Goal: Task Accomplishment & Management: Manage account settings

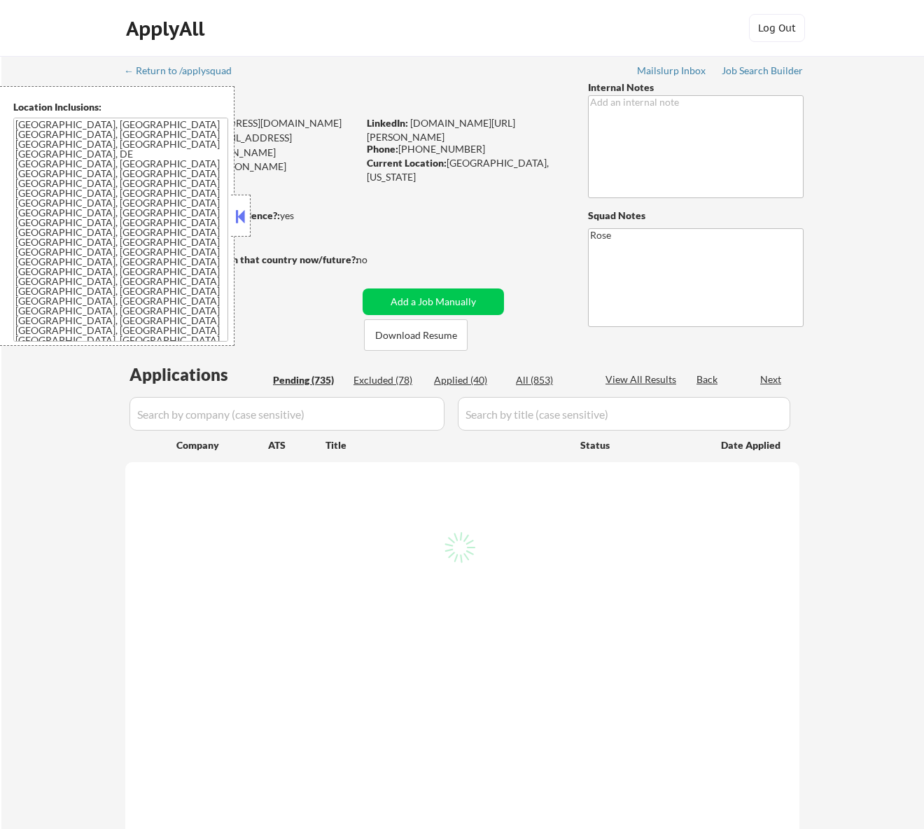
select select ""pending""
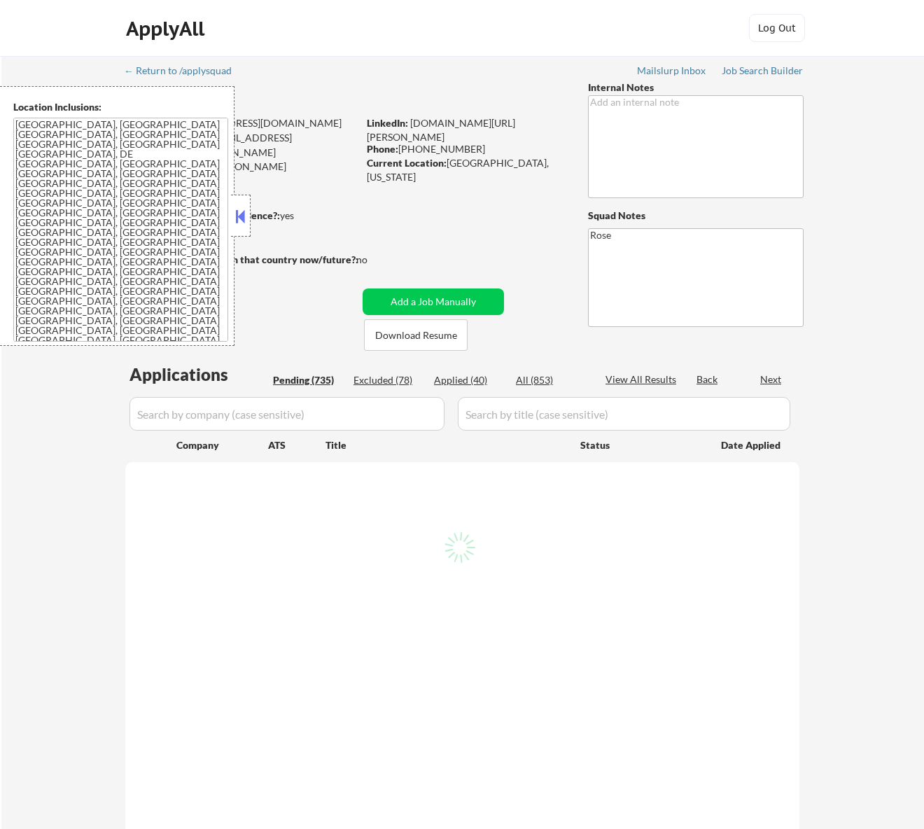
select select ""pending""
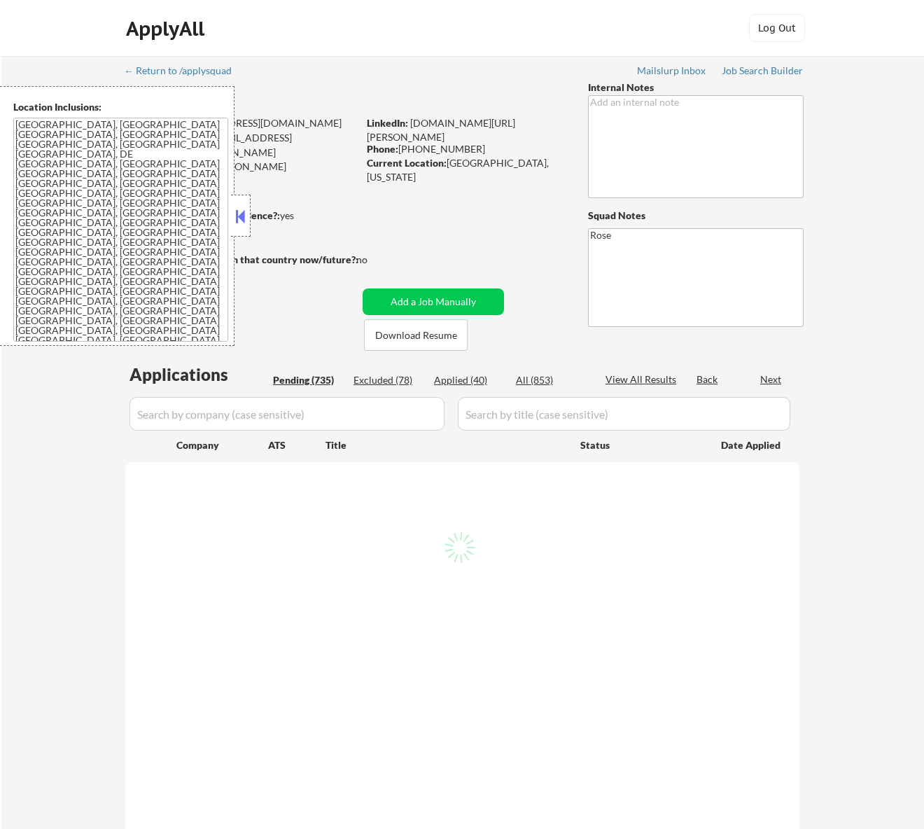
select select ""pending""
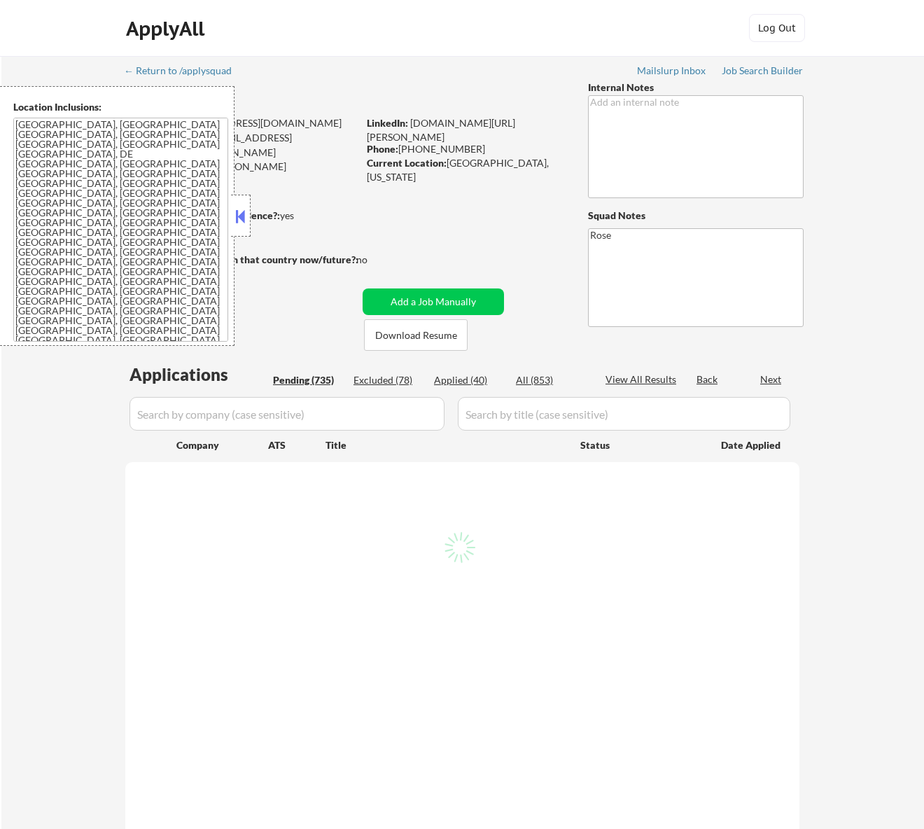
select select ""pending""
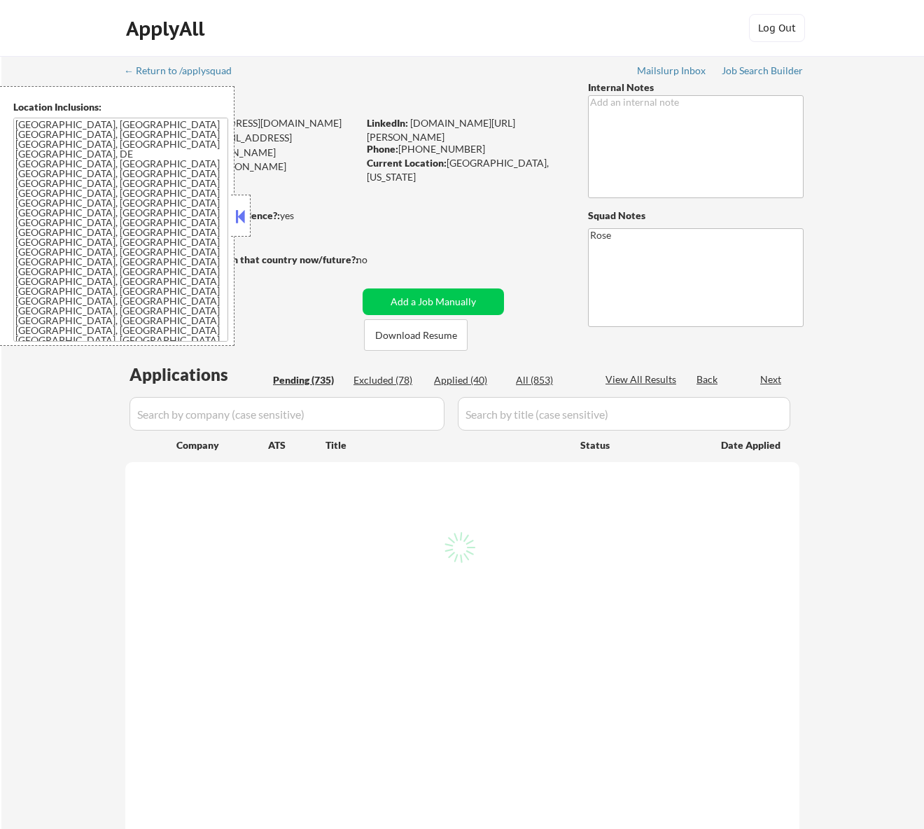
select select ""pending""
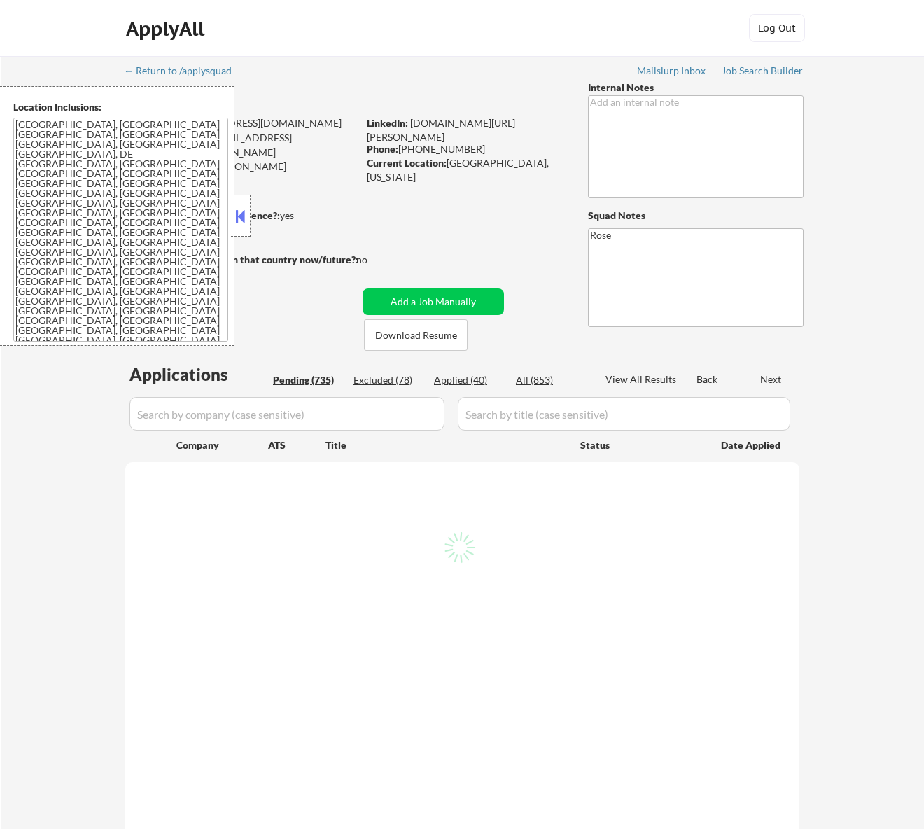
select select ""pending""
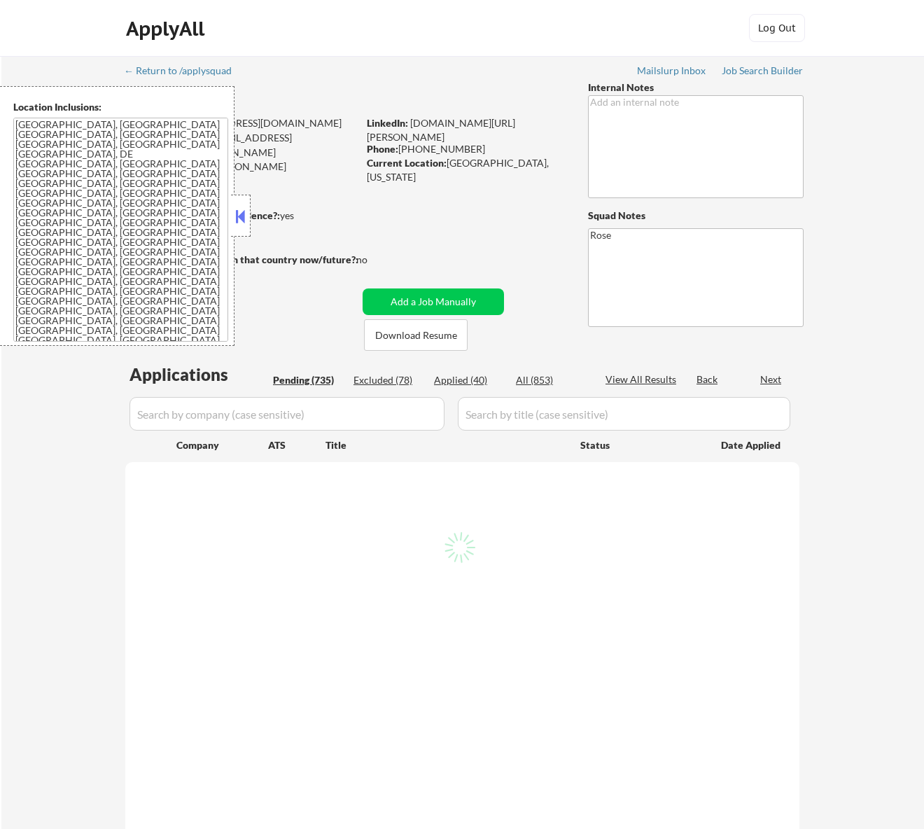
select select ""pending""
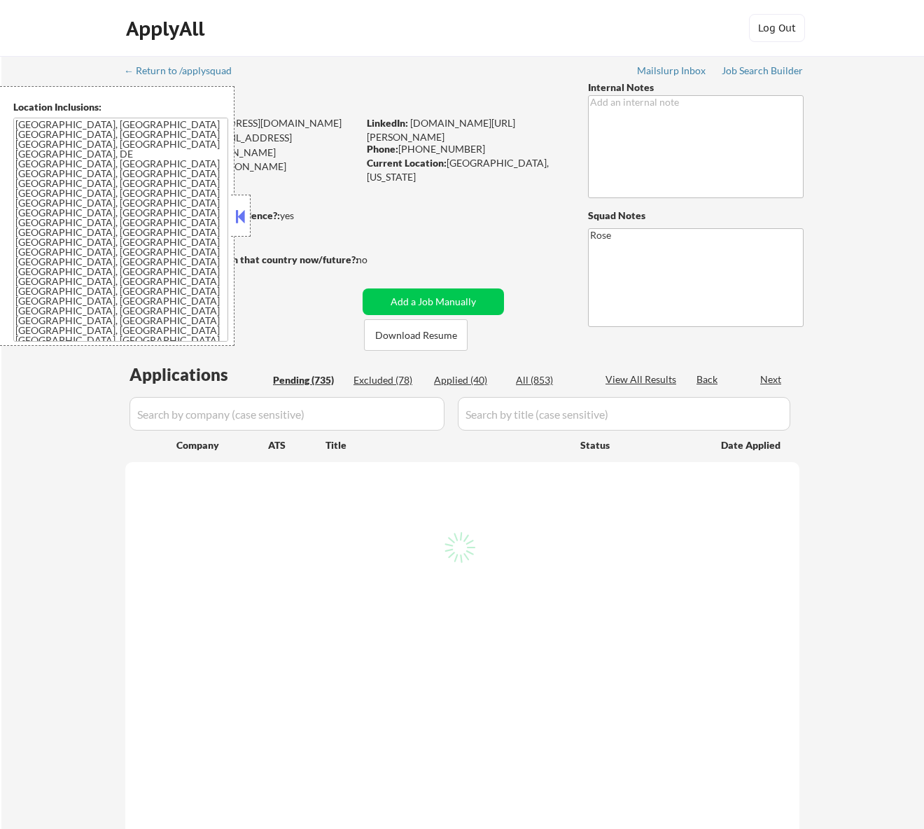
select select ""pending""
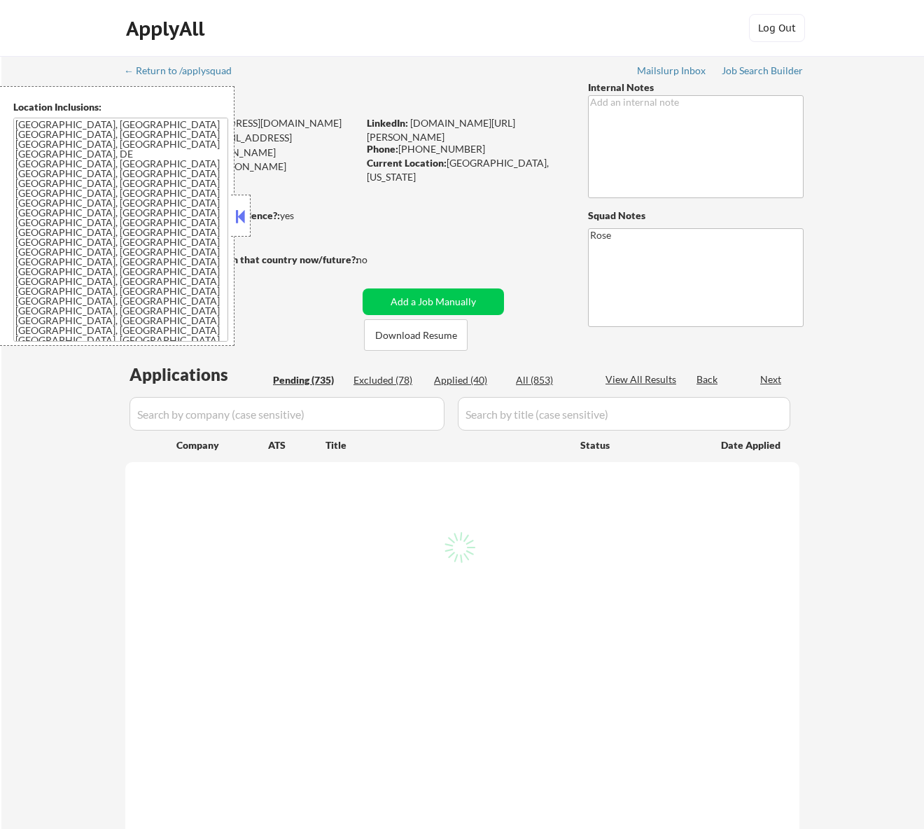
select select ""pending""
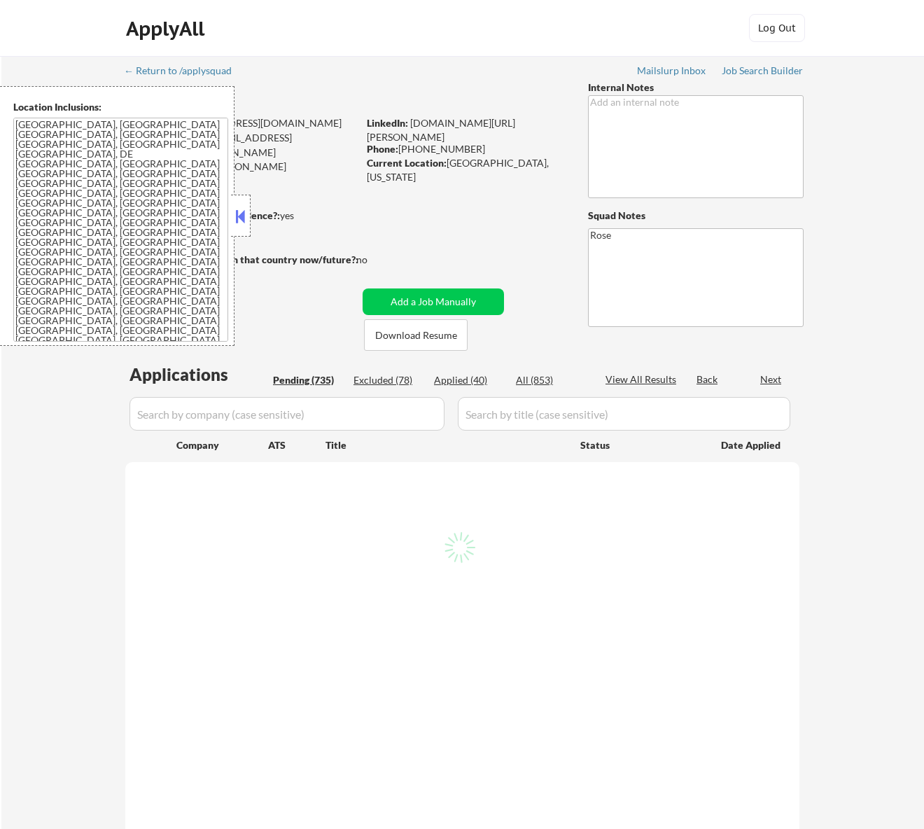
select select ""pending""
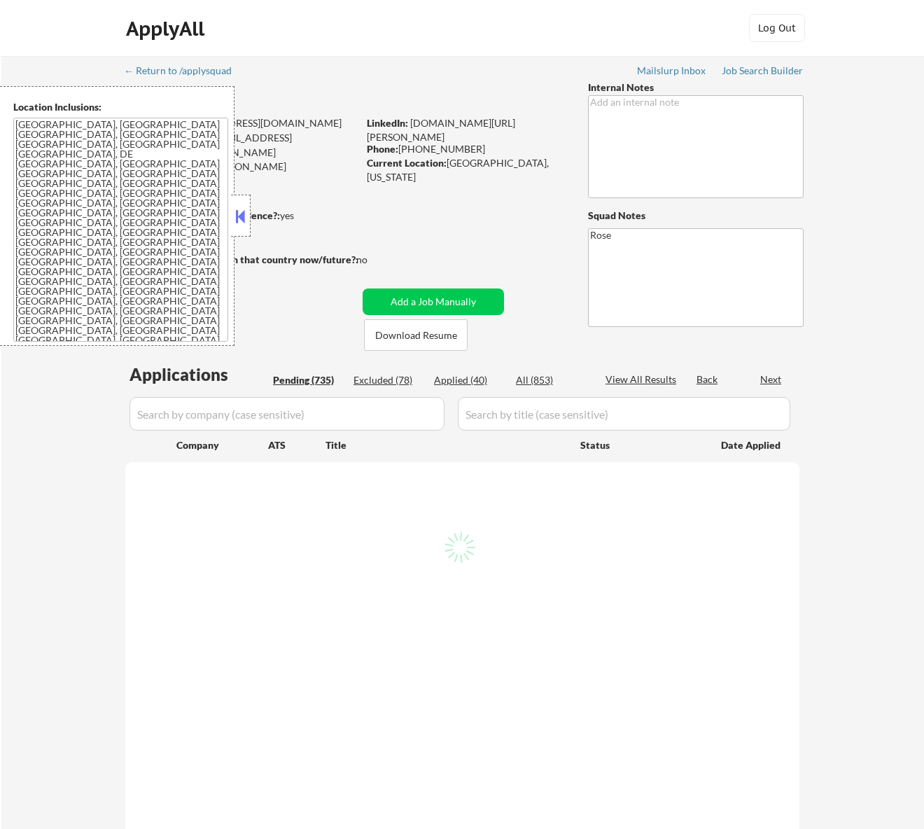
select select ""pending""
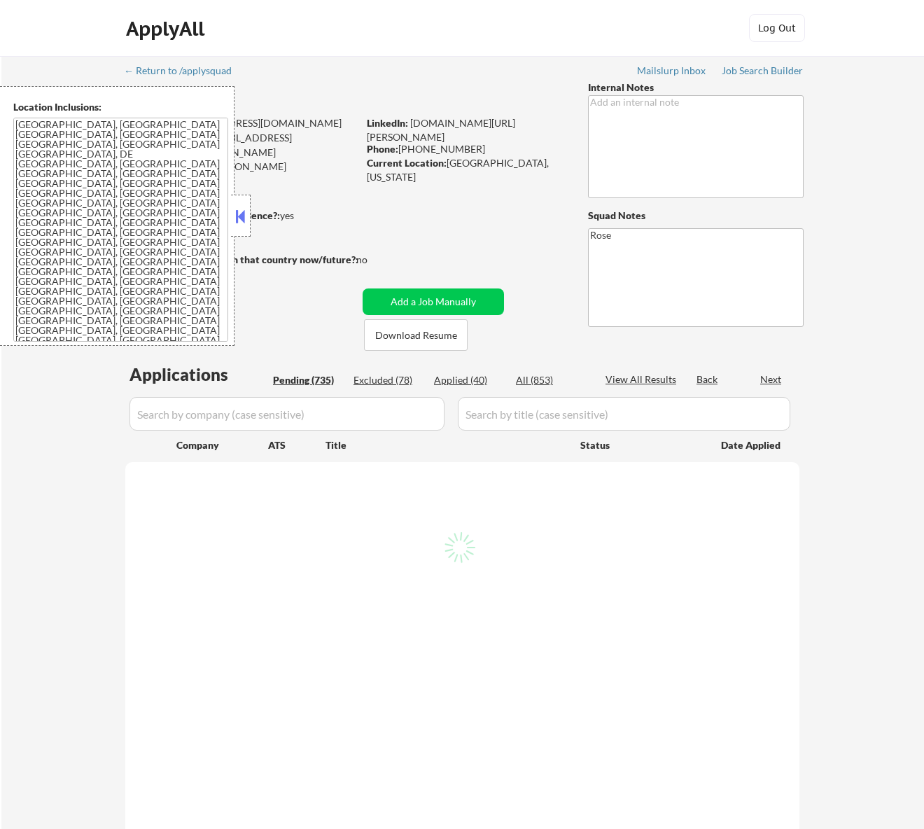
select select ""pending""
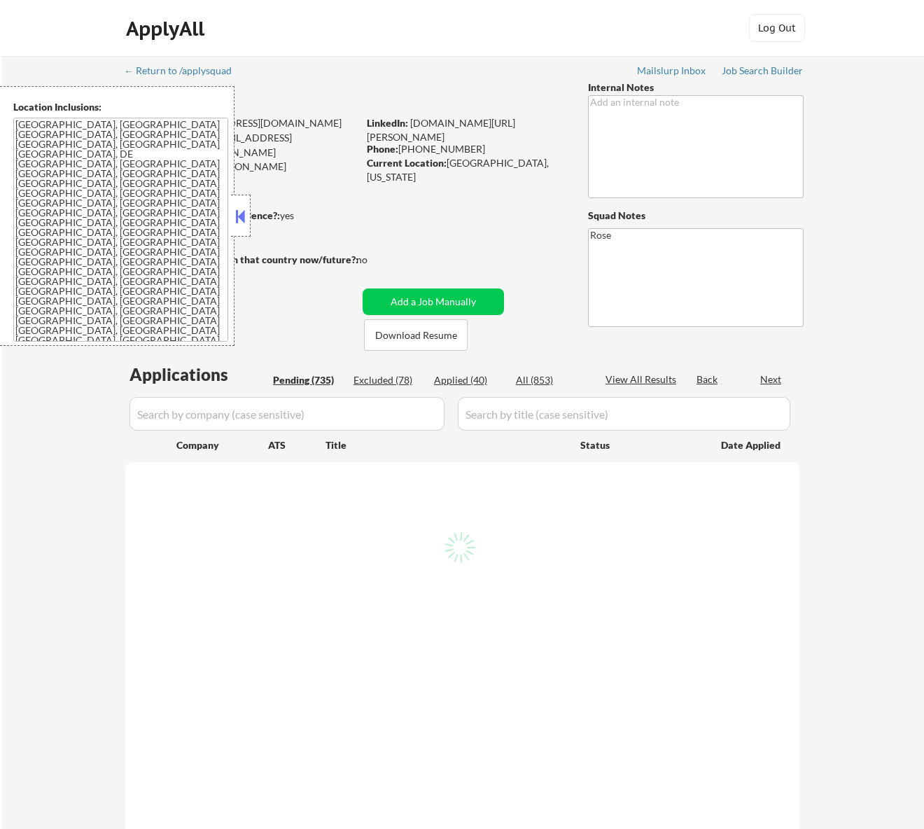
select select ""pending""
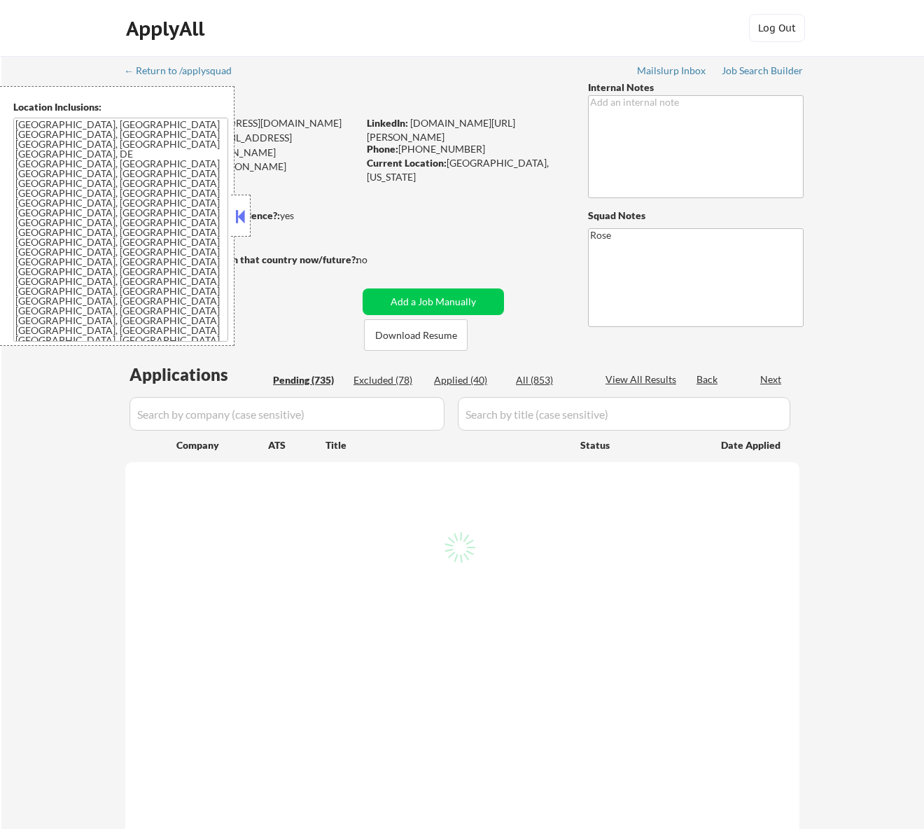
select select ""pending""
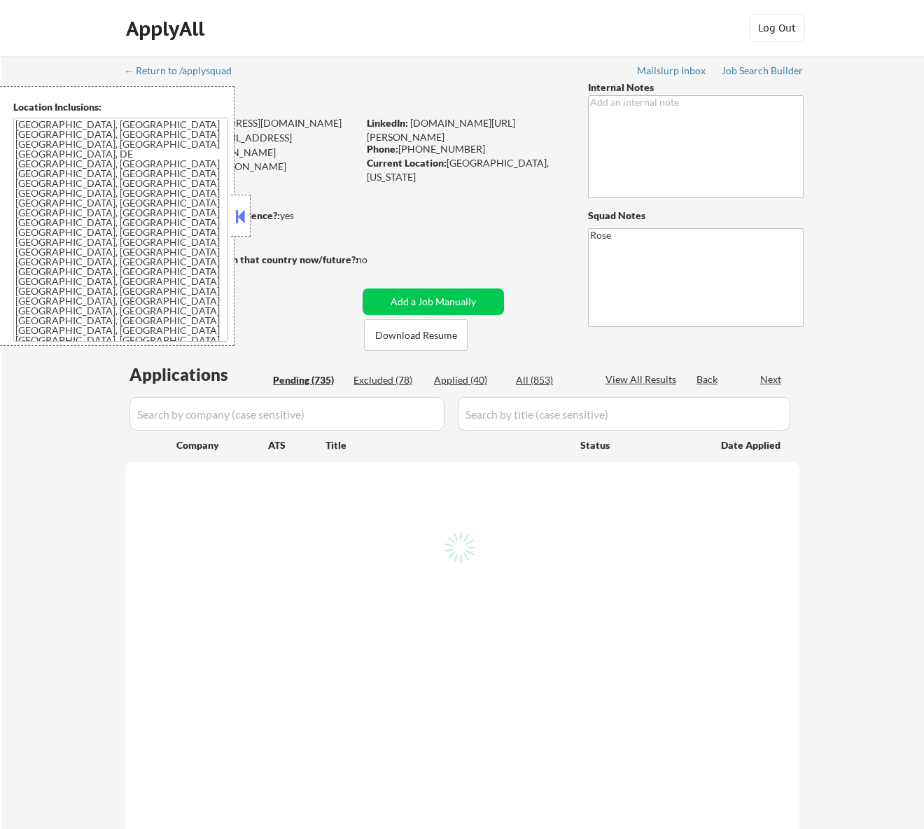
select select ""pending""
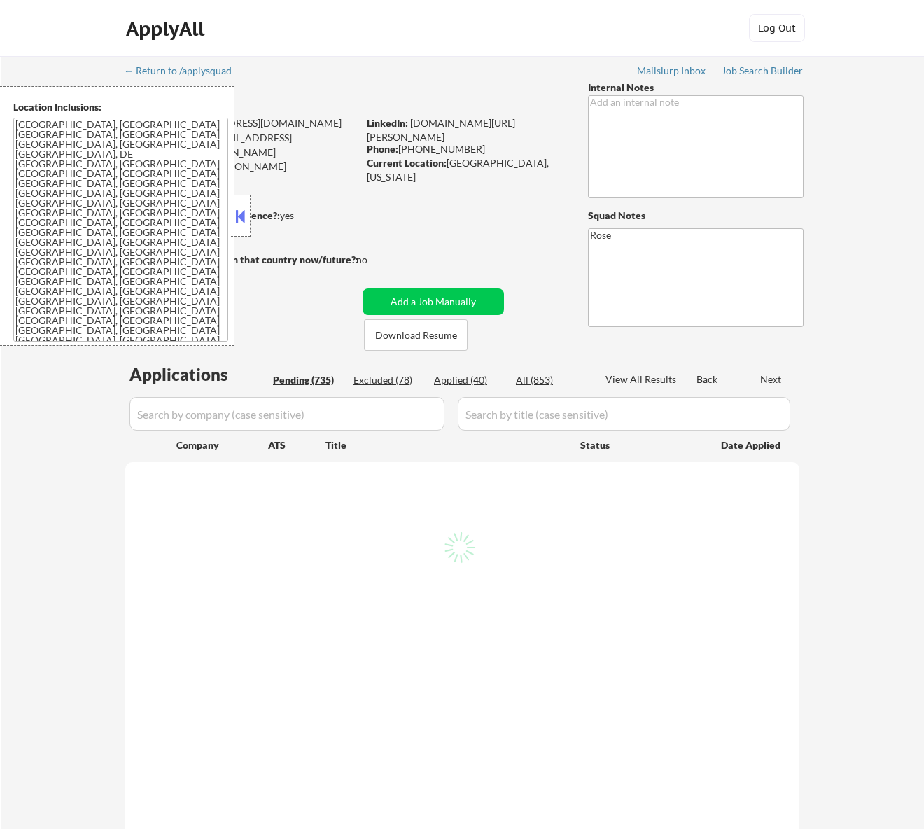
select select ""pending""
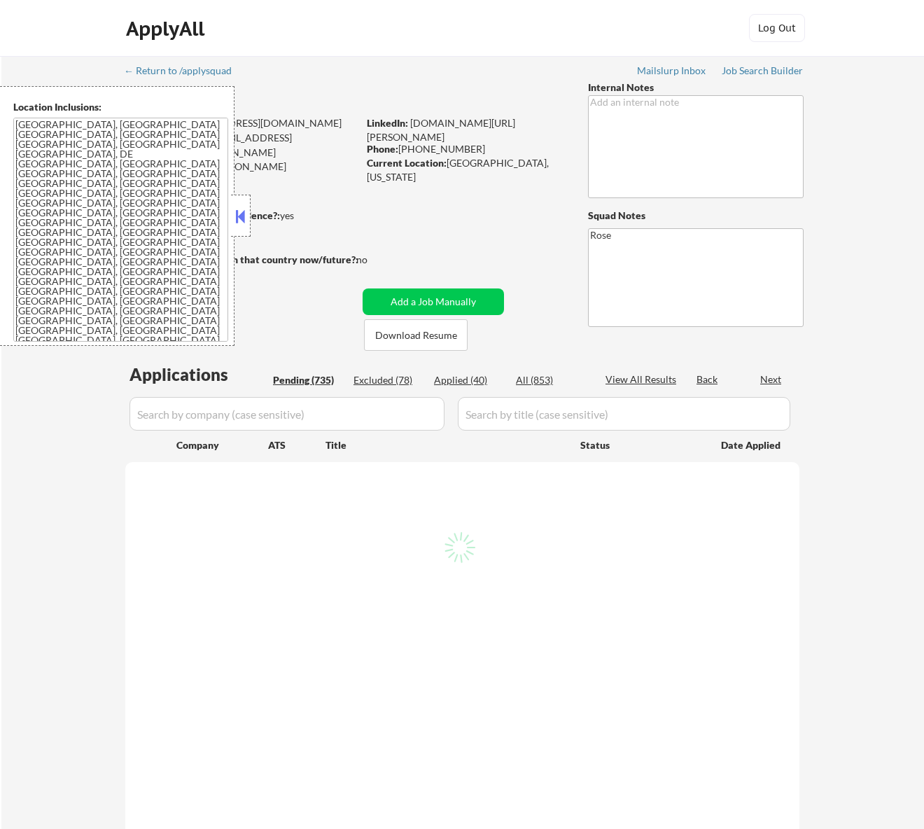
select select ""pending""
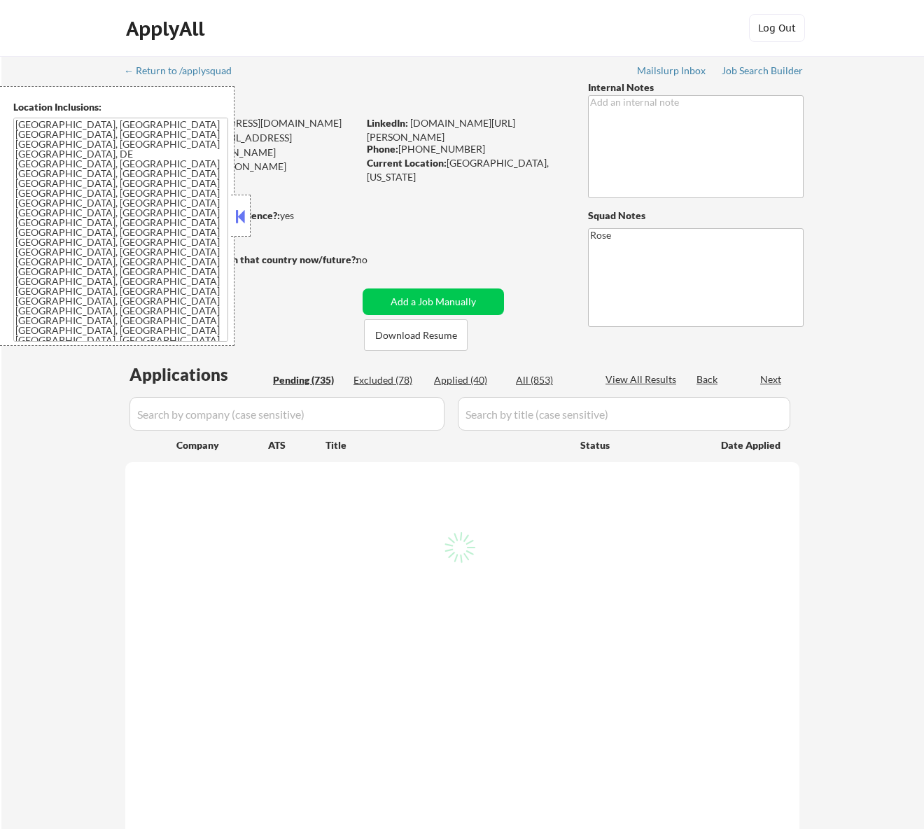
select select ""pending""
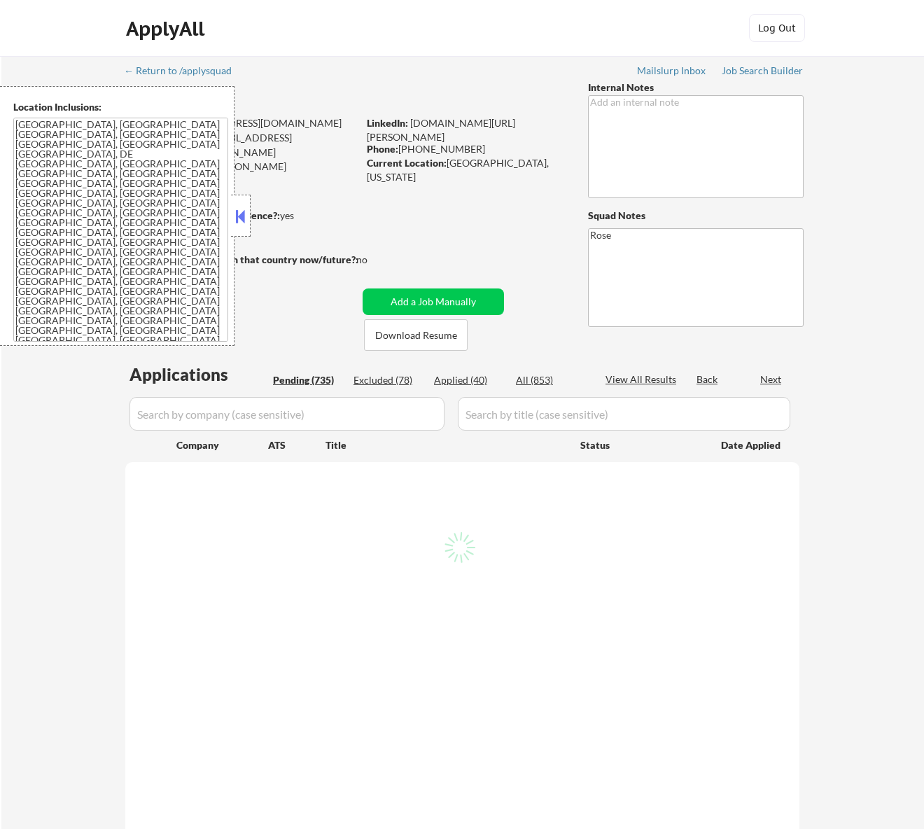
select select ""pending""
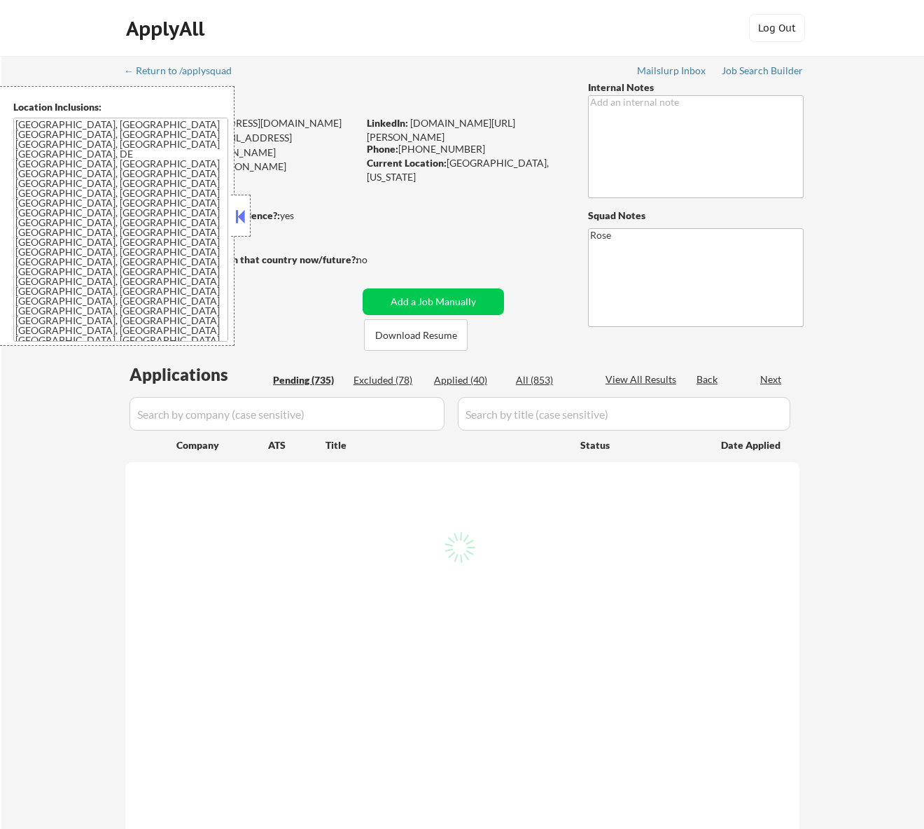
select select ""pending""
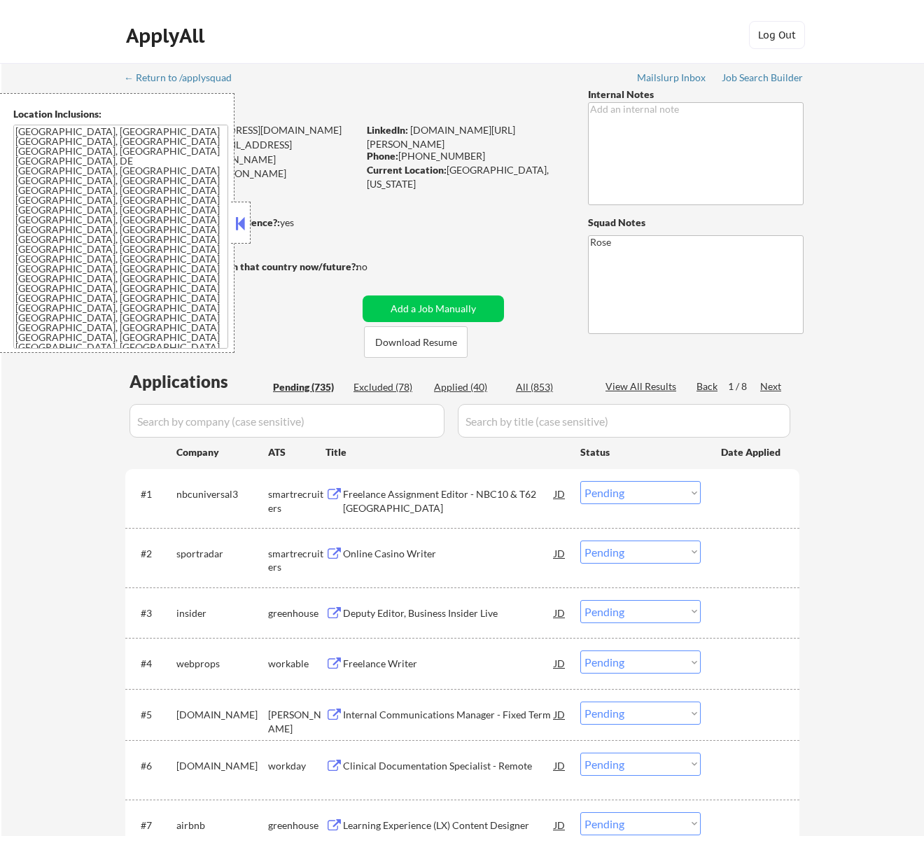
scroll to position [93, 0]
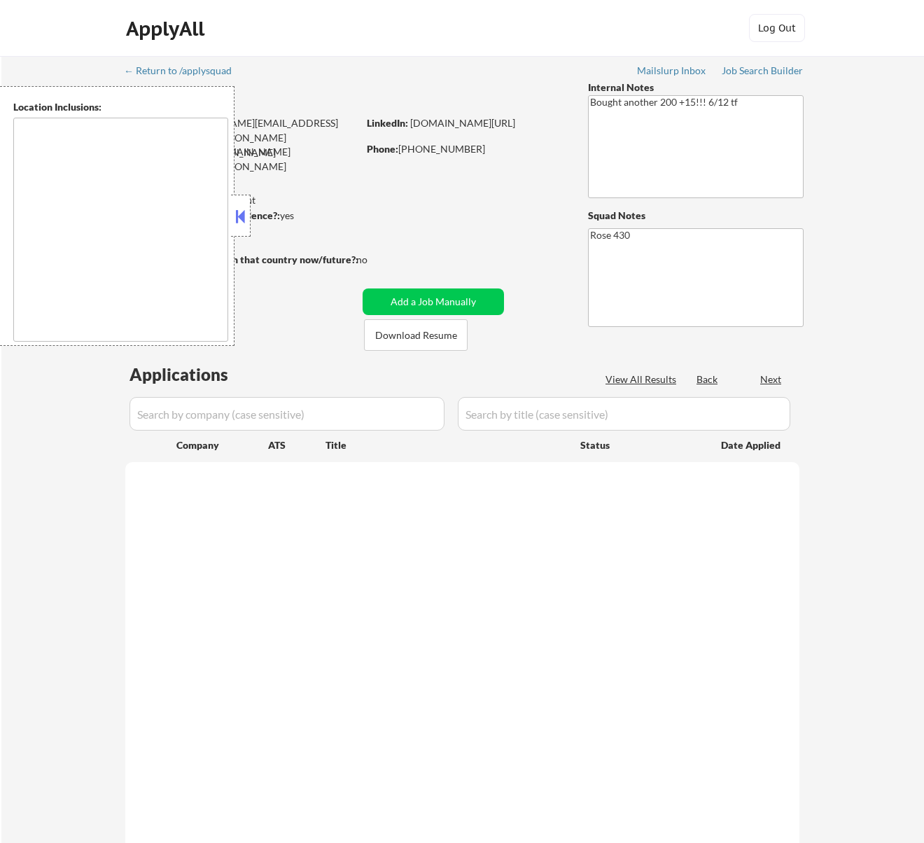
type textarea "St Paul, MN Minneapolis, MN Roseville, MN Maplewood, MN Little Canada, MN West …"
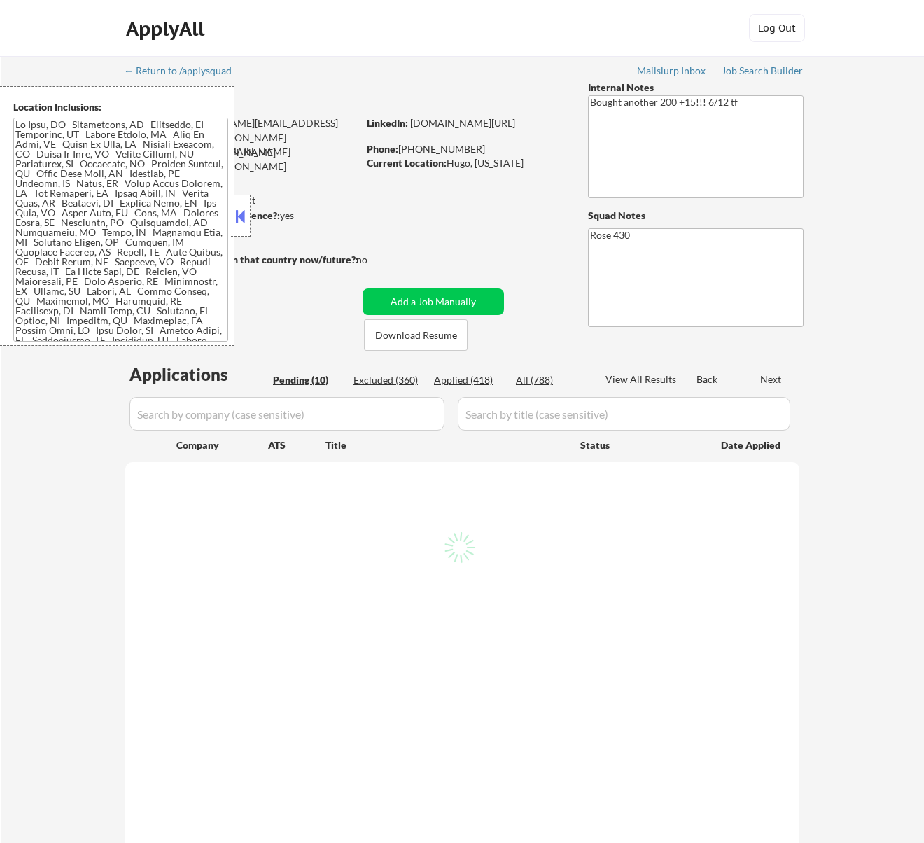
select select ""pending""
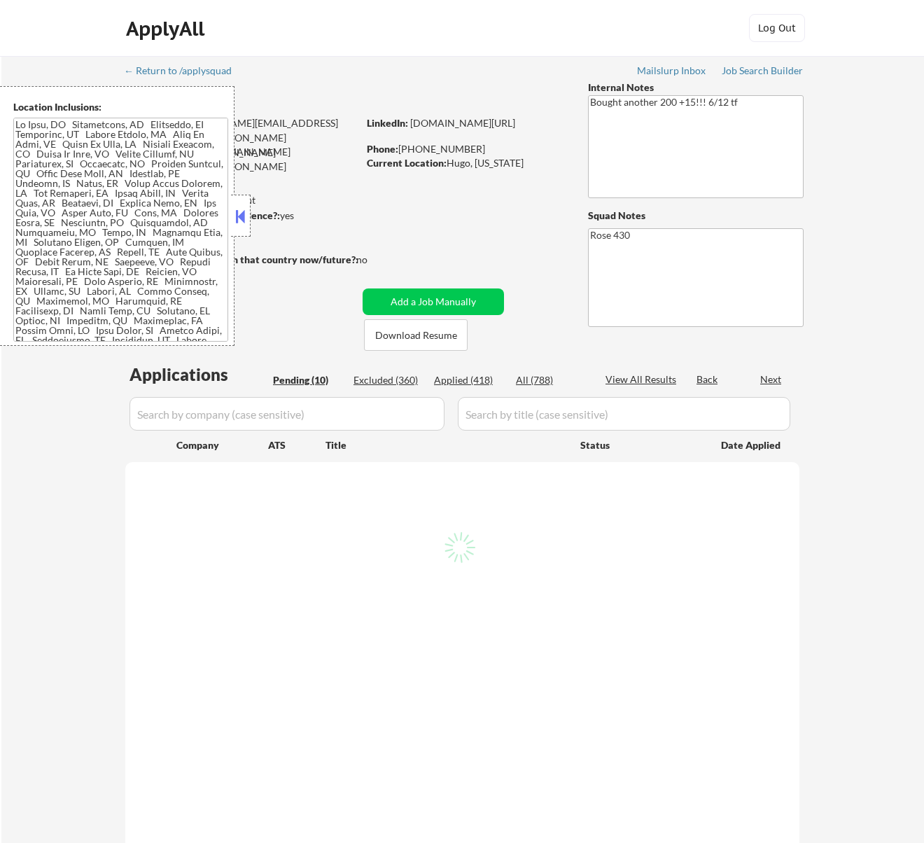
select select ""pending""
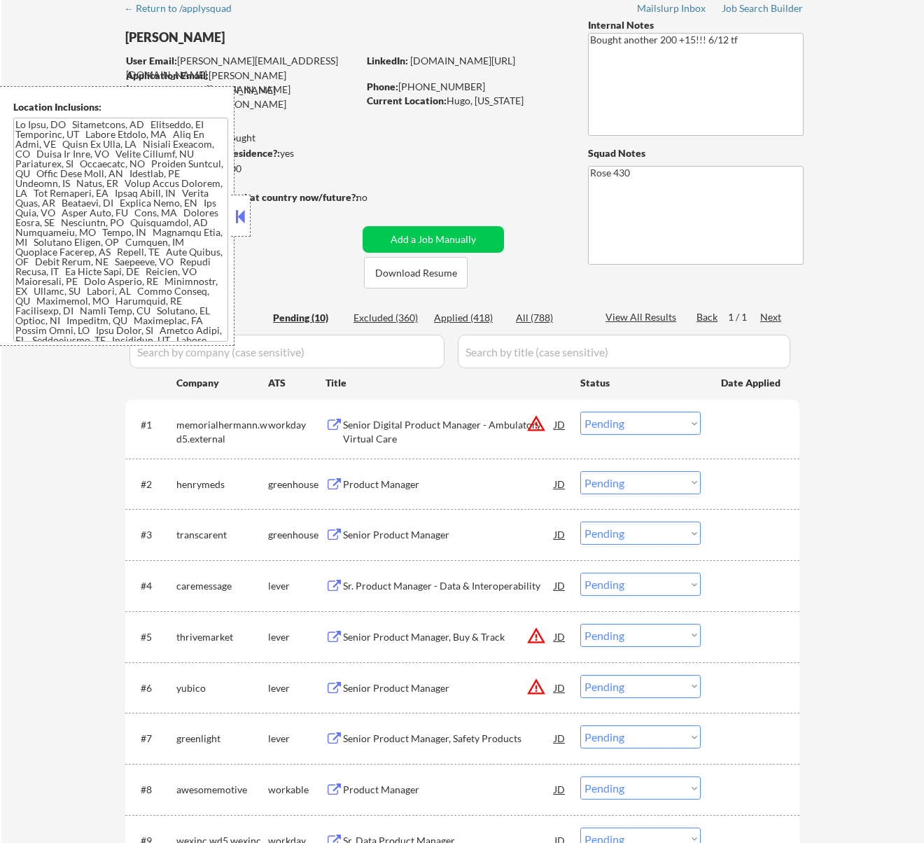
scroll to position [93, 0]
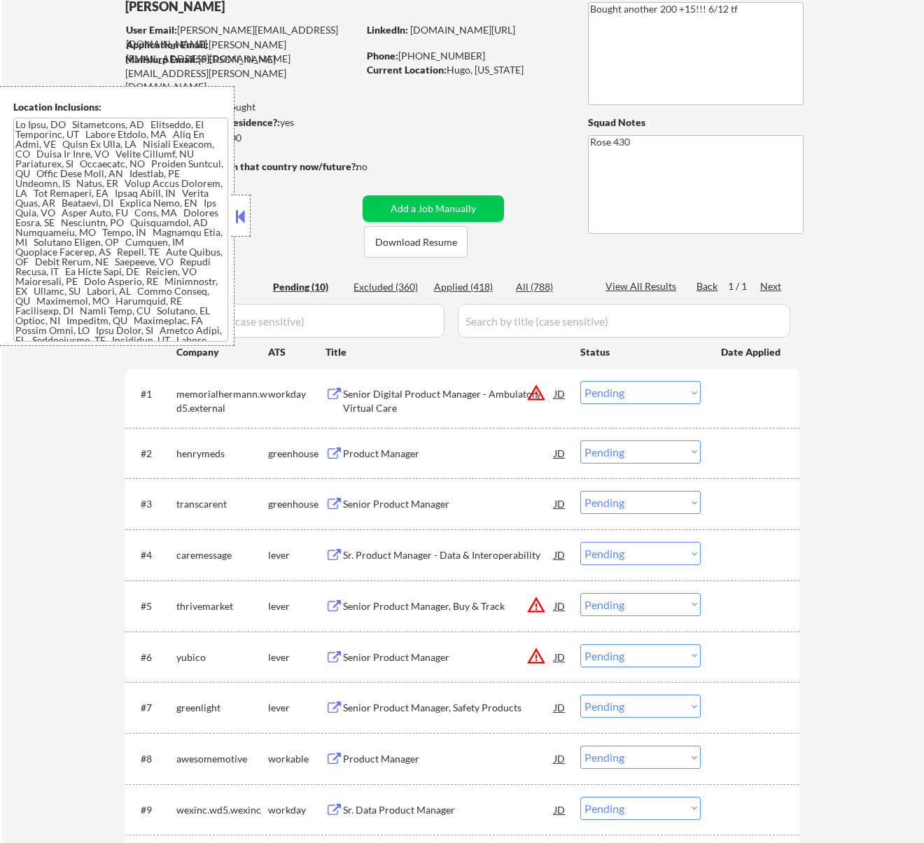
click at [244, 218] on button at bounding box center [239, 216] width 15 height 21
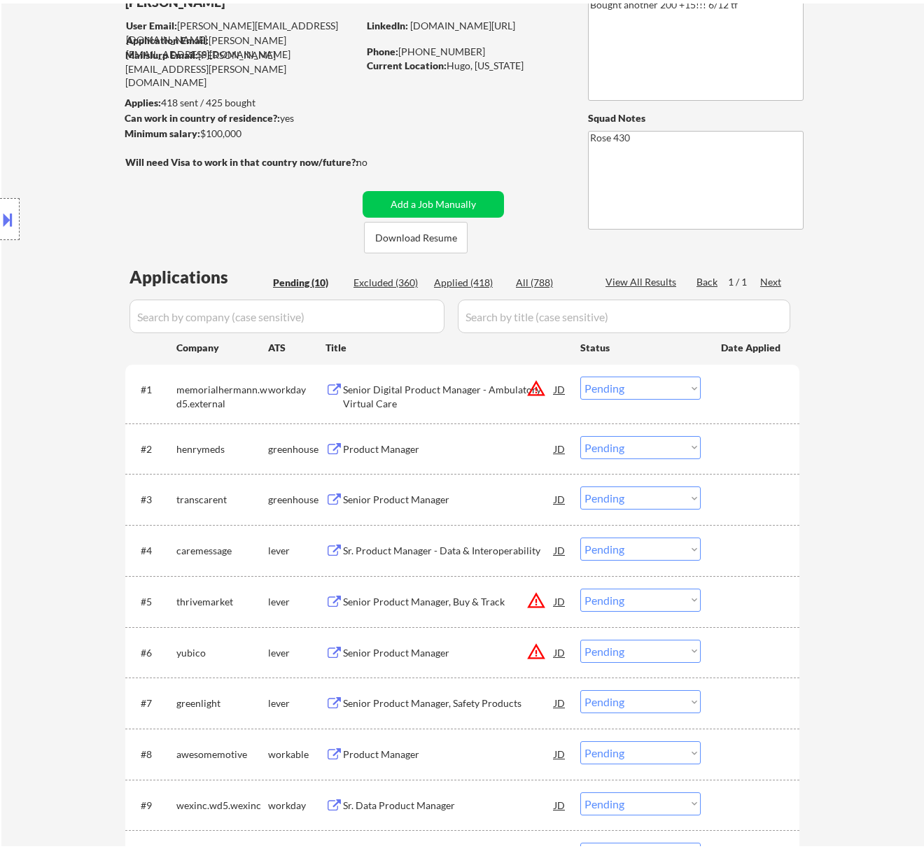
scroll to position [186, 0]
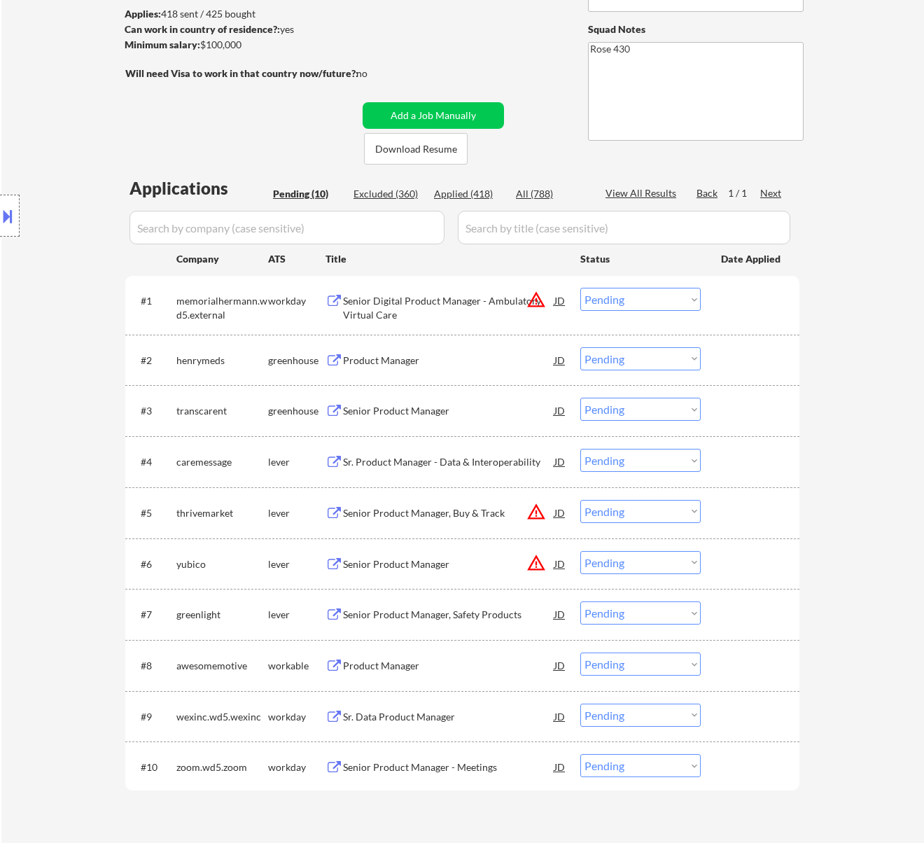
click at [482, 305] on div "Senior Digital Product Manager - Ambulatory Virtual Care" at bounding box center [448, 307] width 211 height 27
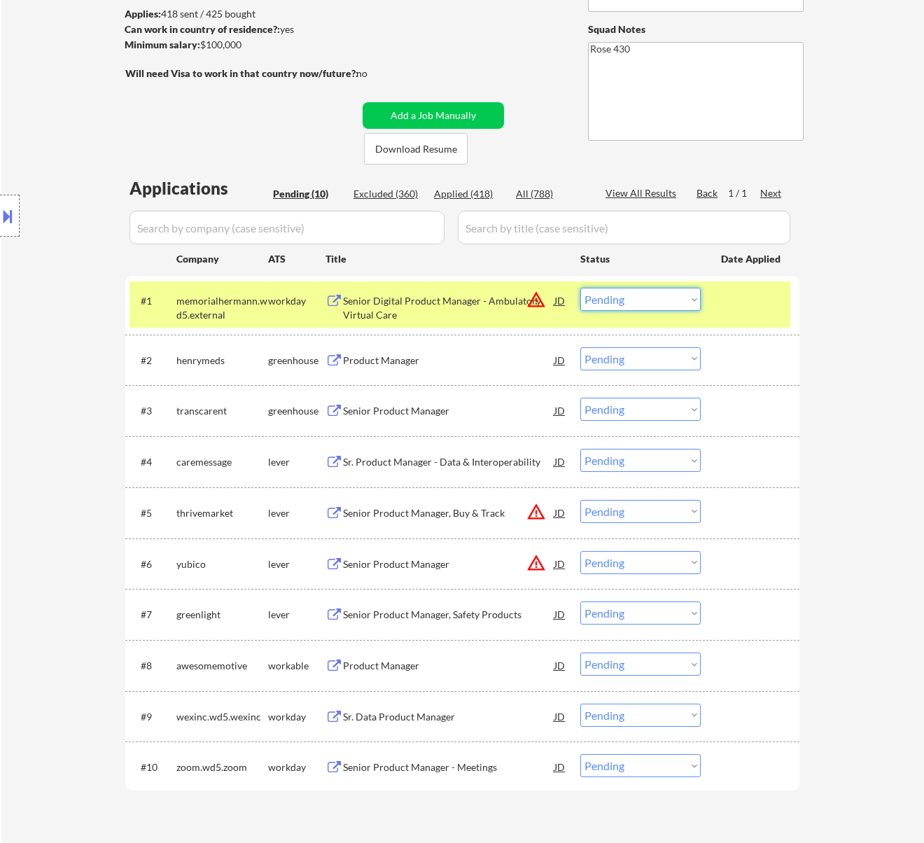
click at [667, 298] on select "Choose an option... Pending Applied Excluded (Questions) Excluded (Expired) Exc…" at bounding box center [640, 299] width 120 height 23
click at [580, 288] on select "Choose an option... Pending Applied Excluded (Questions) Excluded (Expired) Exc…" at bounding box center [640, 299] width 120 height 23
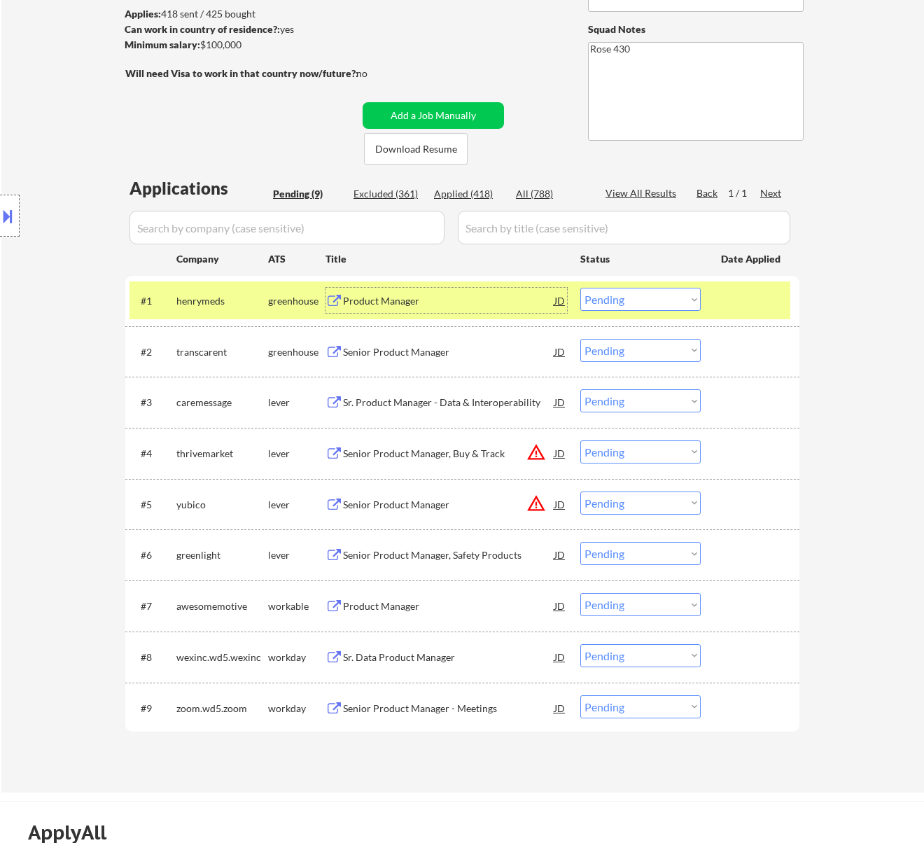
click at [496, 302] on div "Product Manager" at bounding box center [448, 301] width 211 height 14
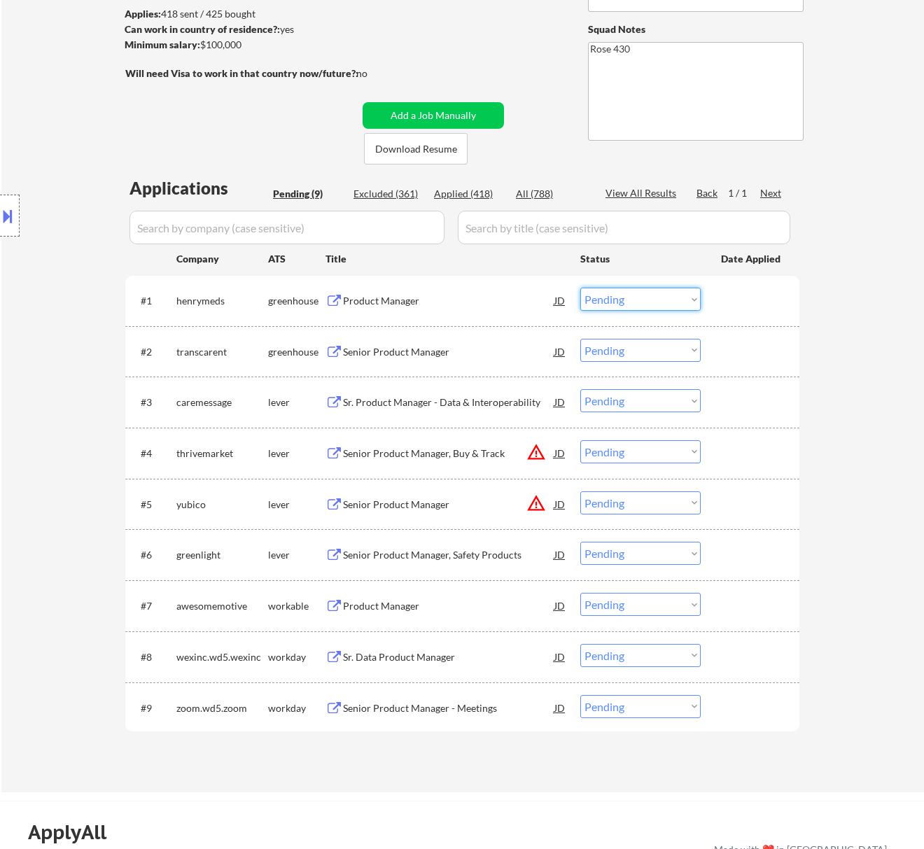
click at [641, 295] on select "Choose an option... Pending Applied Excluded (Questions) Excluded (Expired) Exc…" at bounding box center [640, 299] width 120 height 23
click at [580, 288] on select "Choose an option... Pending Applied Excluded (Questions) Excluded (Expired) Exc…" at bounding box center [640, 299] width 120 height 23
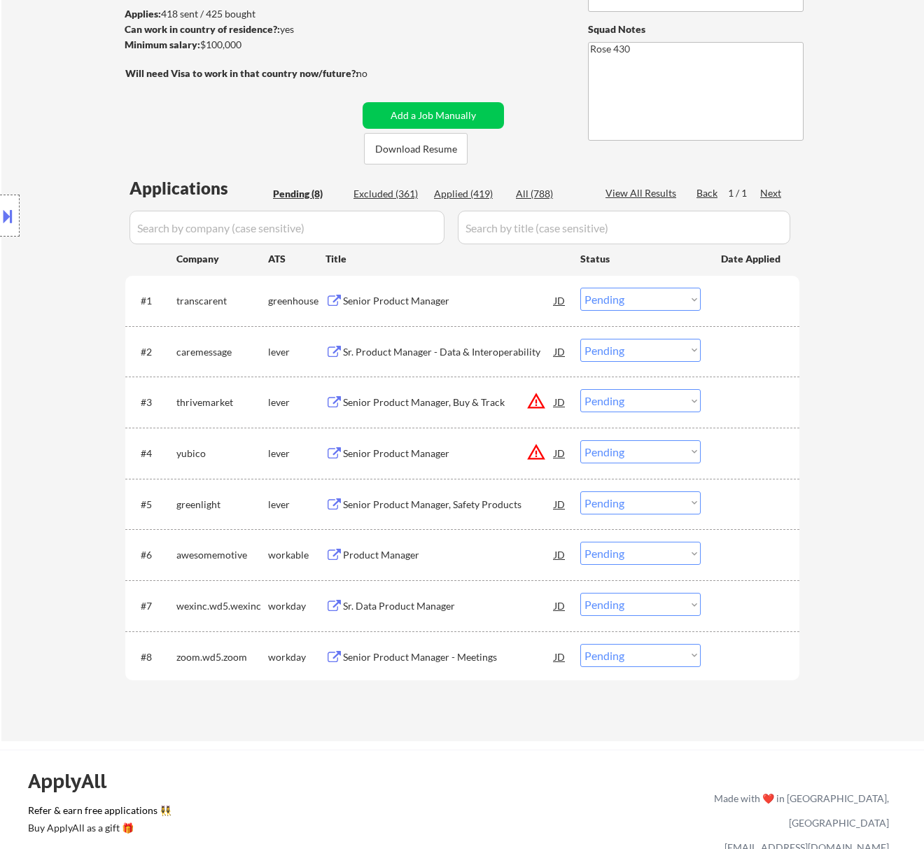
click at [468, 301] on div "Senior Product Manager" at bounding box center [448, 301] width 211 height 14
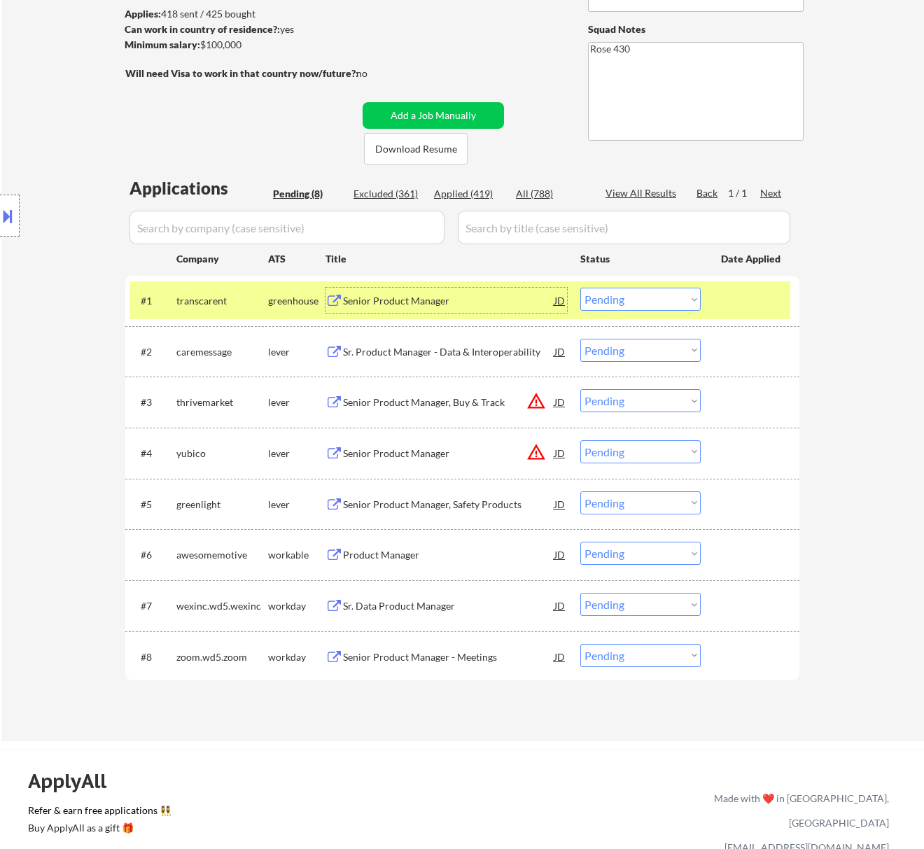
click at [670, 293] on select "Choose an option... Pending Applied Excluded (Questions) Excluded (Expired) Exc…" at bounding box center [640, 299] width 120 height 23
click at [580, 288] on select "Choose an option... Pending Applied Excluded (Questions) Excluded (Expired) Exc…" at bounding box center [640, 299] width 120 height 23
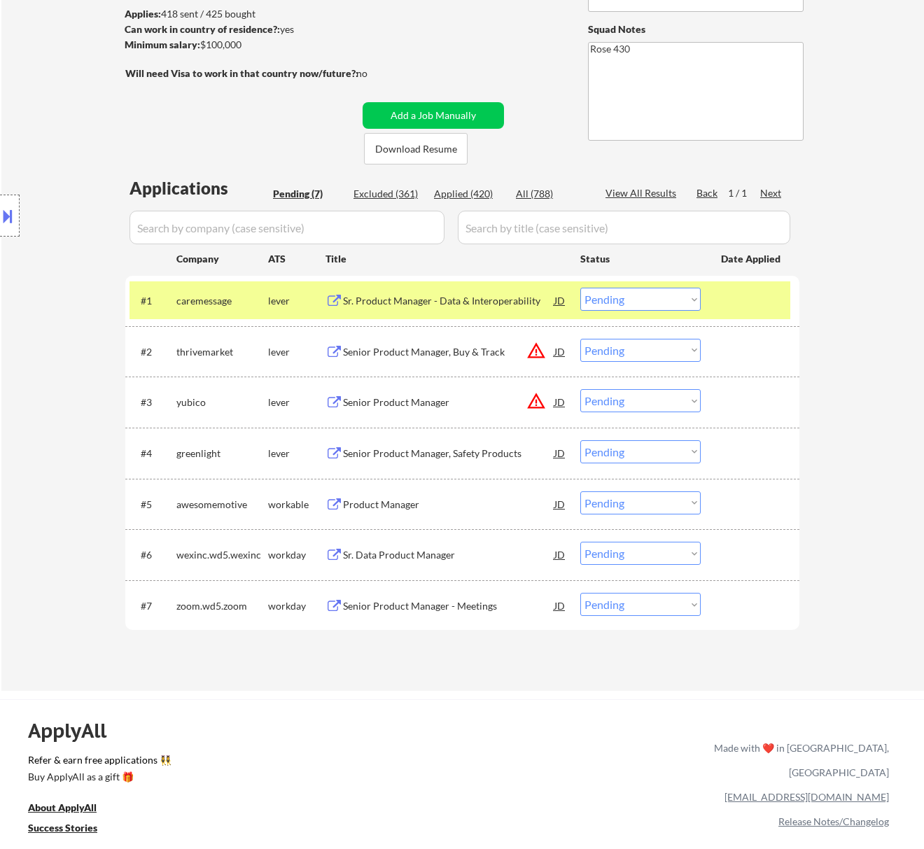
click at [504, 298] on div "Sr. Product Manager - Data & Interoperability" at bounding box center [448, 301] width 211 height 14
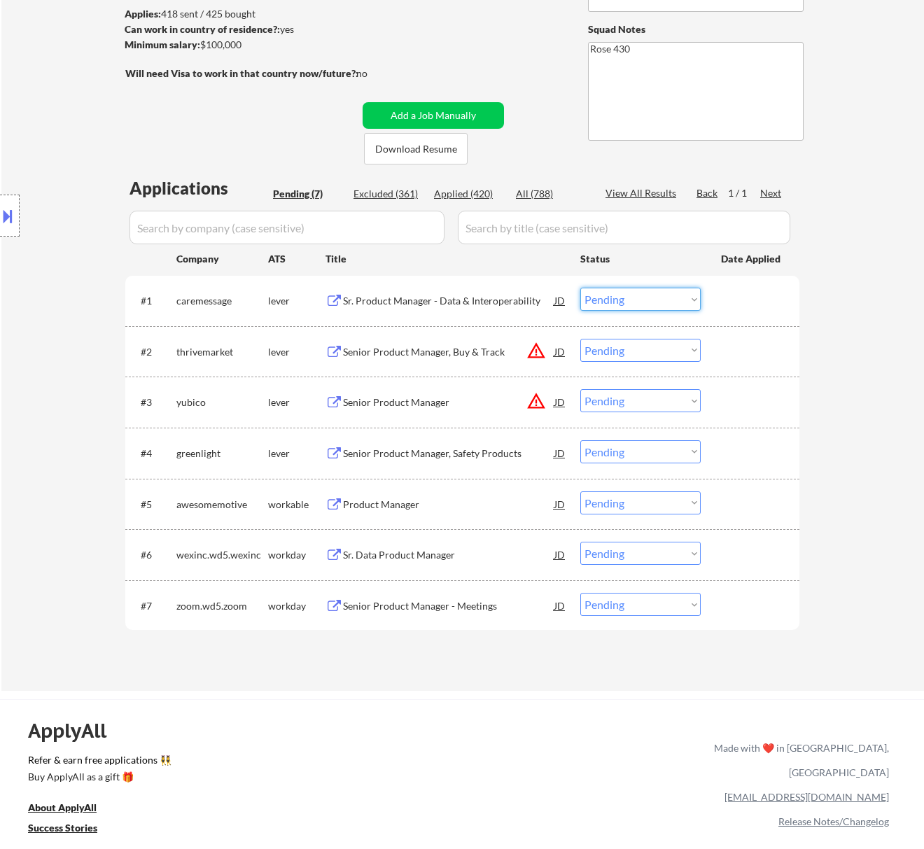
drag, startPoint x: 669, startPoint y: 301, endPoint x: 671, endPoint y: 308, distance: 7.1
click at [670, 300] on select "Choose an option... Pending Applied Excluded (Questions) Excluded (Expired) Exc…" at bounding box center [640, 299] width 120 height 23
click at [580, 288] on select "Choose an option... Pending Applied Excluded (Questions) Excluded (Expired) Exc…" at bounding box center [640, 299] width 120 height 23
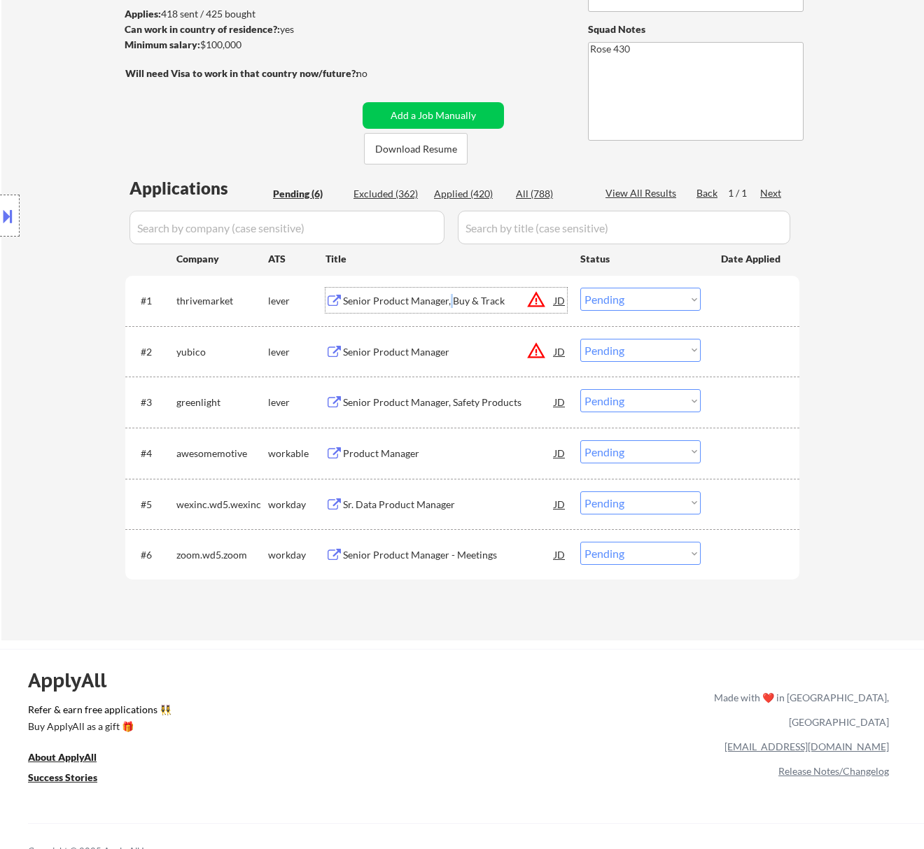
click at [451, 298] on div "Senior Product Manager, Buy & Track" at bounding box center [448, 301] width 211 height 14
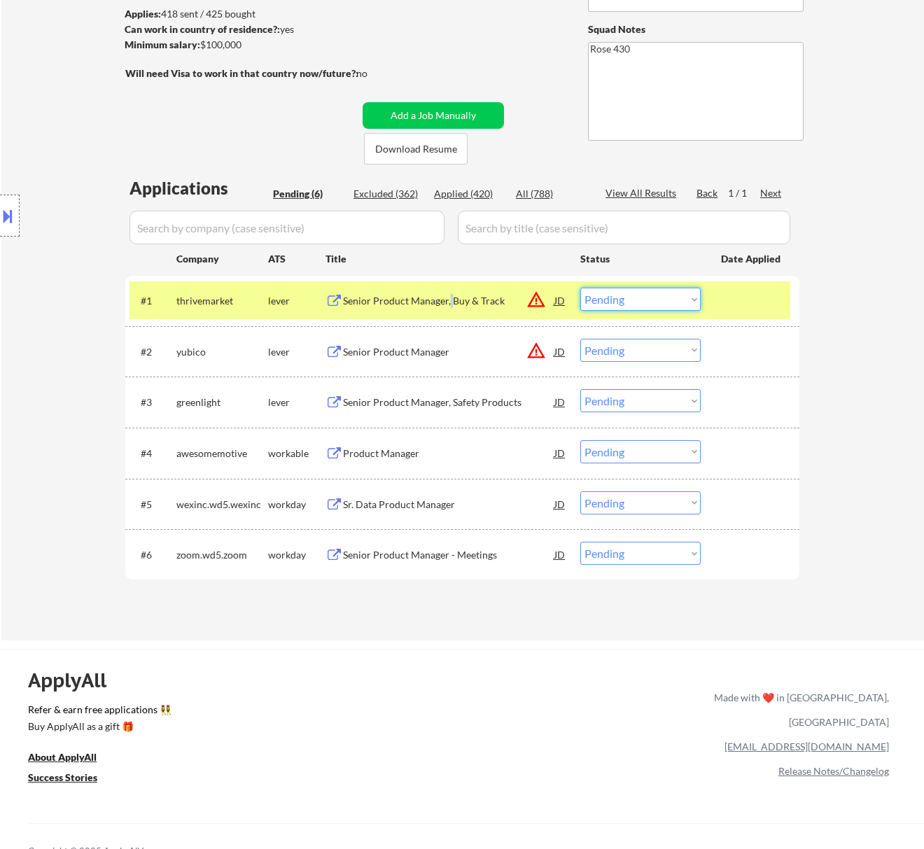
click at [665, 295] on select "Choose an option... Pending Applied Excluded (Questions) Excluded (Expired) Exc…" at bounding box center [640, 299] width 120 height 23
click at [580, 288] on select "Choose an option... Pending Applied Excluded (Questions) Excluded (Expired) Exc…" at bounding box center [640, 299] width 120 height 23
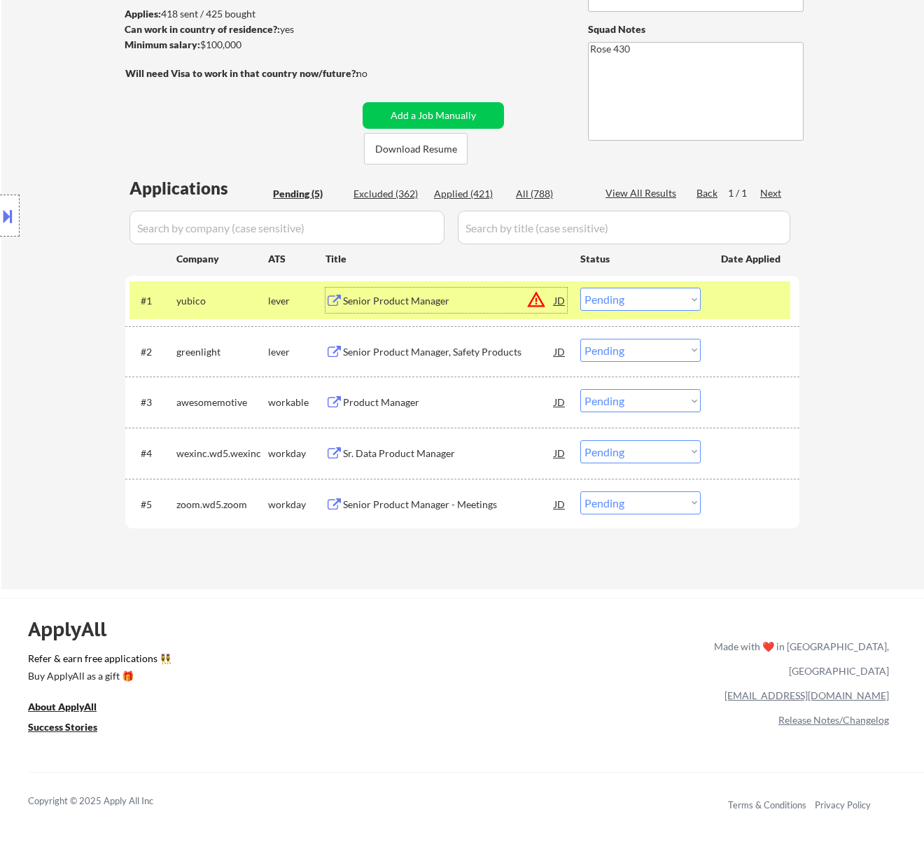
click at [464, 300] on div "Senior Product Manager" at bounding box center [448, 301] width 211 height 14
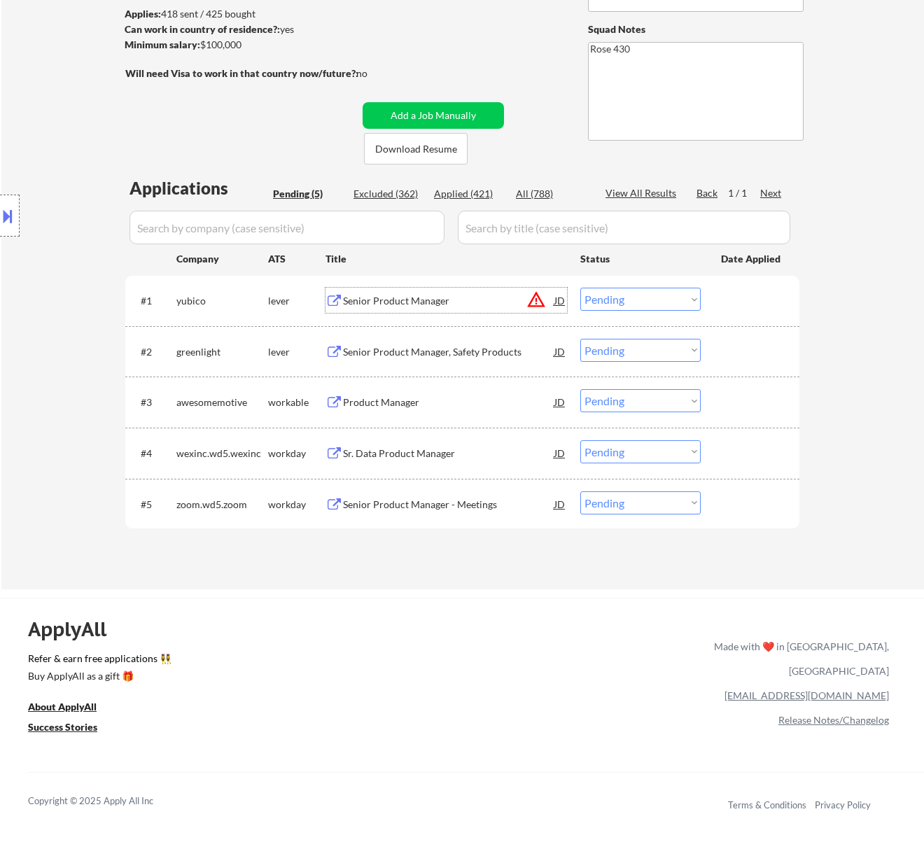
click at [641, 293] on select "Choose an option... Pending Applied Excluded (Questions) Excluded (Expired) Exc…" at bounding box center [640, 299] width 120 height 23
click at [580, 288] on select "Choose an option... Pending Applied Excluded (Questions) Excluded (Expired) Exc…" at bounding box center [640, 299] width 120 height 23
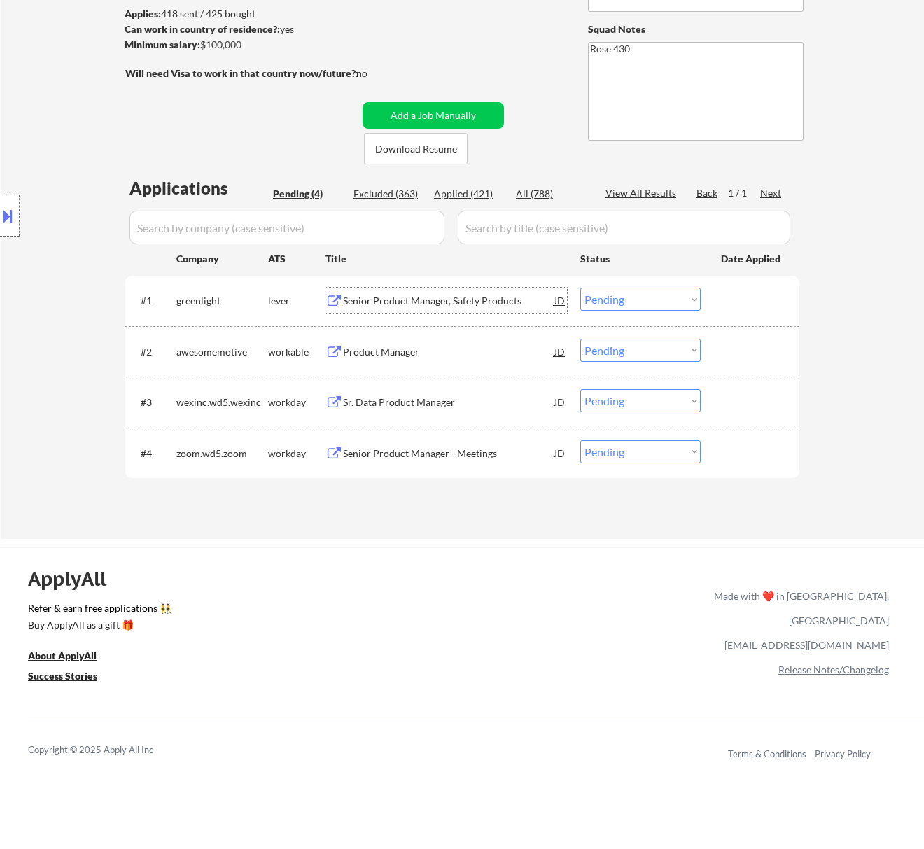
click at [443, 294] on div "Senior Product Manager, Safety Products" at bounding box center [448, 301] width 211 height 14
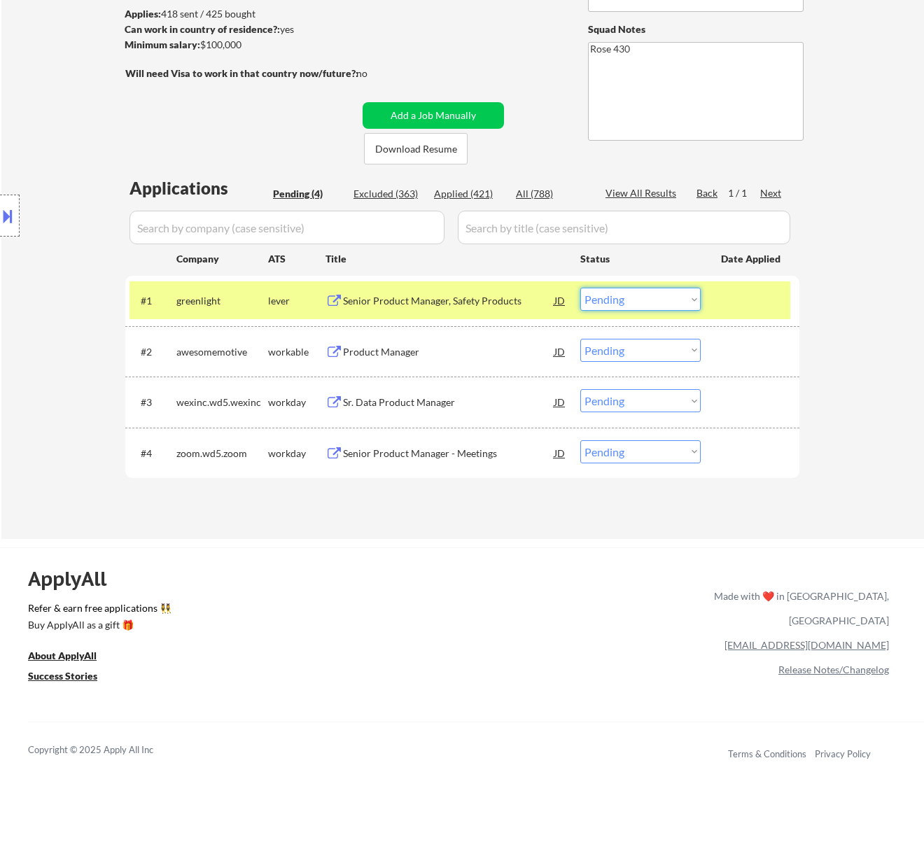
drag, startPoint x: 662, startPoint y: 295, endPoint x: 662, endPoint y: 306, distance: 11.2
click at [662, 294] on select "Choose an option... Pending Applied Excluded (Questions) Excluded (Expired) Exc…" at bounding box center [640, 299] width 120 height 23
click at [580, 288] on select "Choose an option... Pending Applied Excluded (Questions) Excluded (Expired) Exc…" at bounding box center [640, 299] width 120 height 23
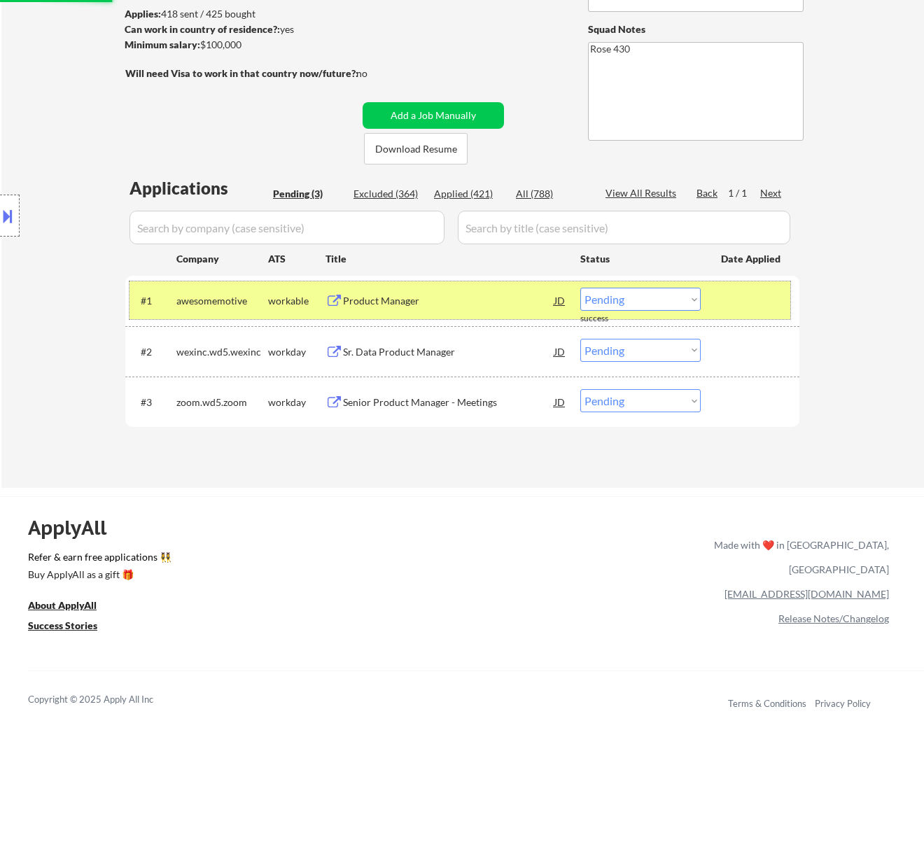
click at [420, 281] on div "#1 awesomemotive workable Product Manager JD warning_amber Choose an option... …" at bounding box center [460, 300] width 661 height 38
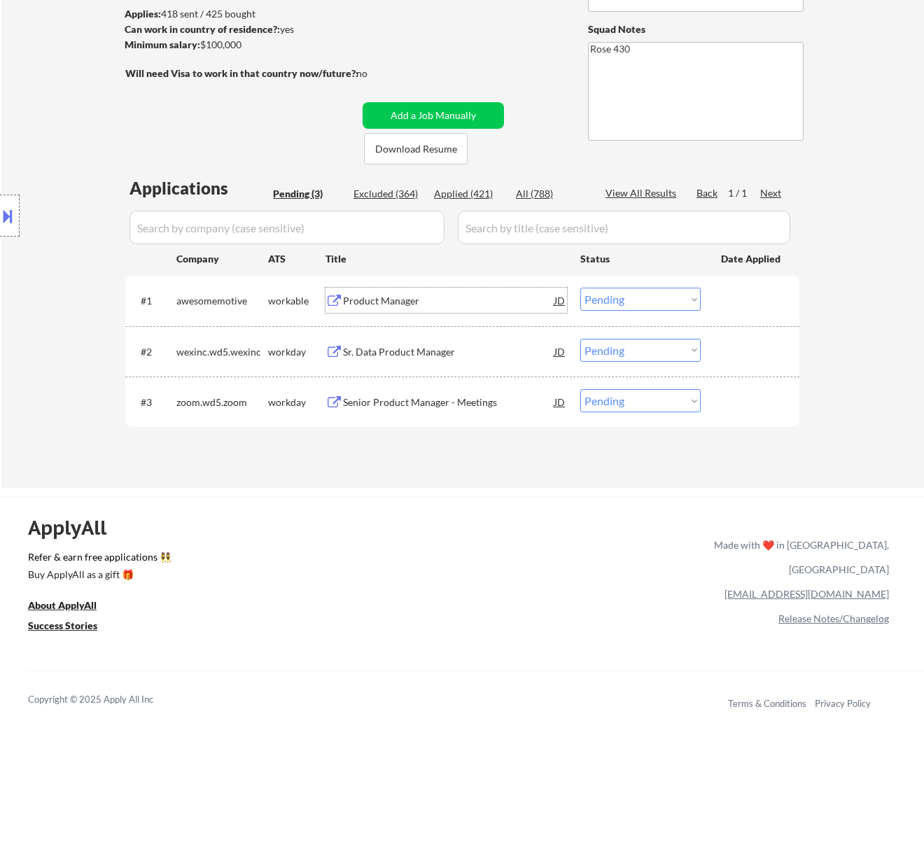
click at [443, 298] on div "Product Manager" at bounding box center [448, 301] width 211 height 14
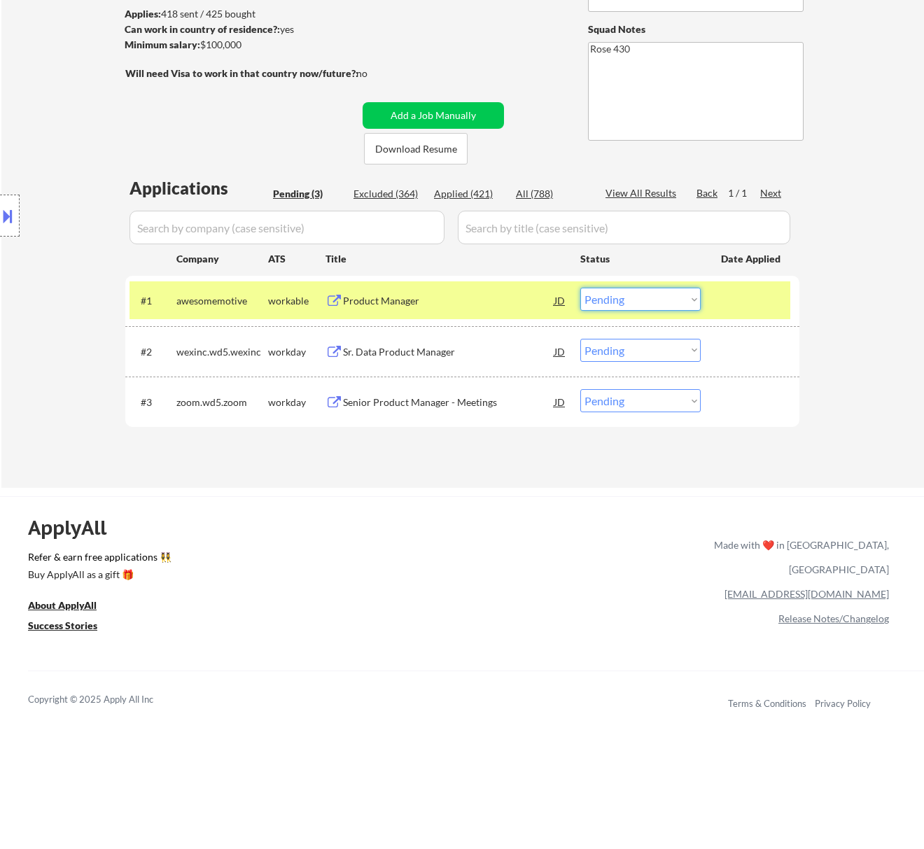
click at [669, 291] on select "Choose an option... Pending Applied Excluded (Questions) Excluded (Expired) Exc…" at bounding box center [640, 299] width 120 height 23
click at [580, 288] on select "Choose an option... Pending Applied Excluded (Questions) Excluded (Expired) Exc…" at bounding box center [640, 299] width 120 height 23
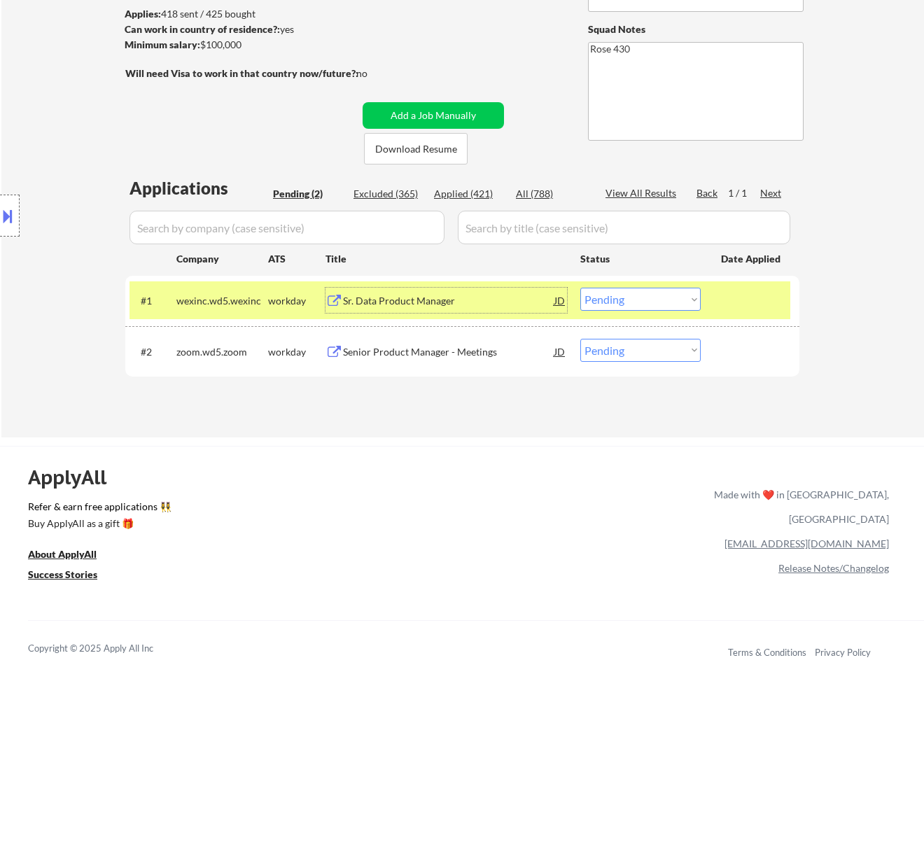
click at [492, 298] on div "Sr. Data Product Manager" at bounding box center [448, 301] width 211 height 14
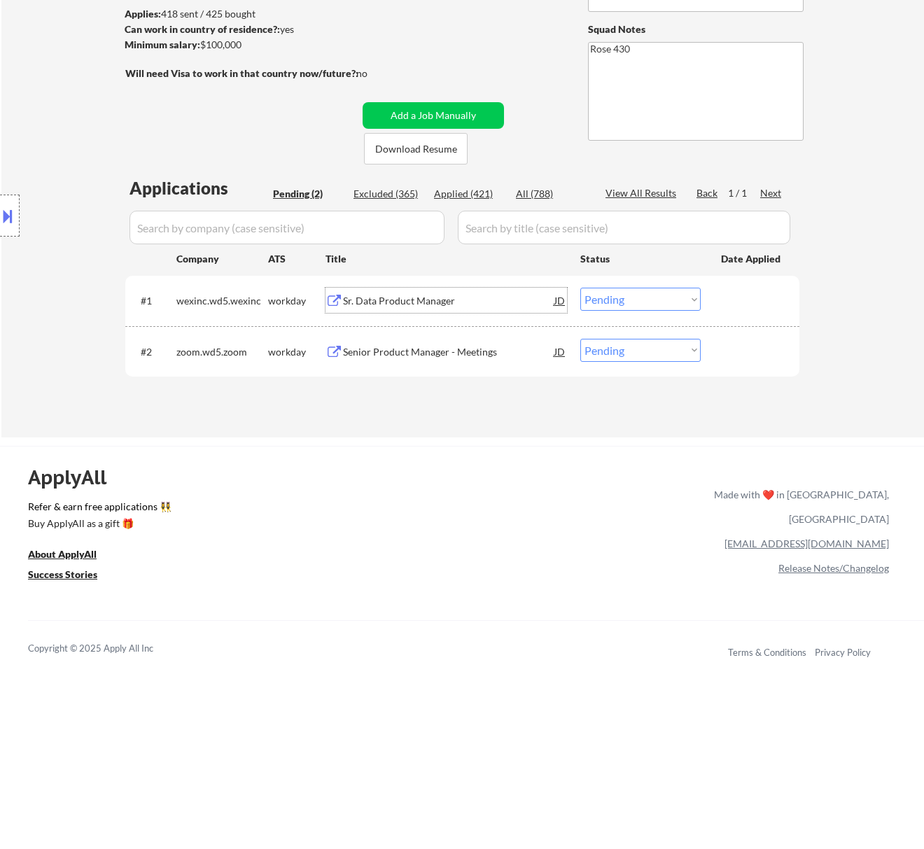
click at [678, 294] on select "Choose an option... Pending Applied Excluded (Questions) Excluded (Expired) Exc…" at bounding box center [640, 299] width 120 height 23
click at [580, 288] on select "Choose an option... Pending Applied Excluded (Questions) Excluded (Expired) Exc…" at bounding box center [640, 299] width 120 height 23
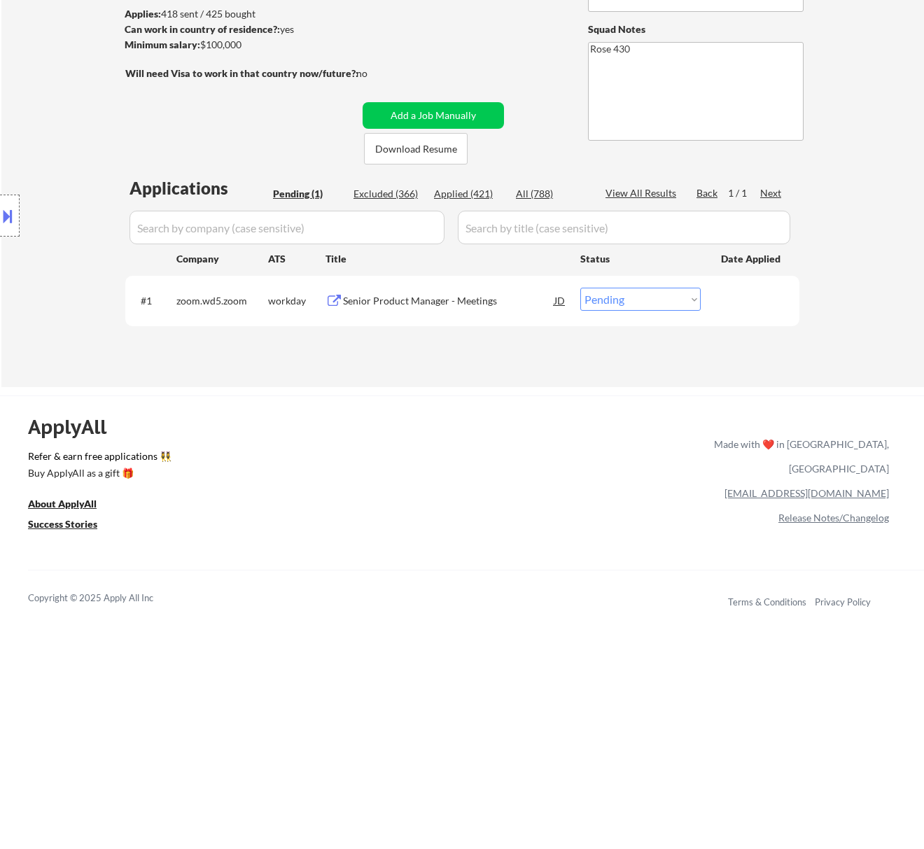
click at [451, 303] on div "Senior Product Manager - Meetings" at bounding box center [448, 301] width 211 height 14
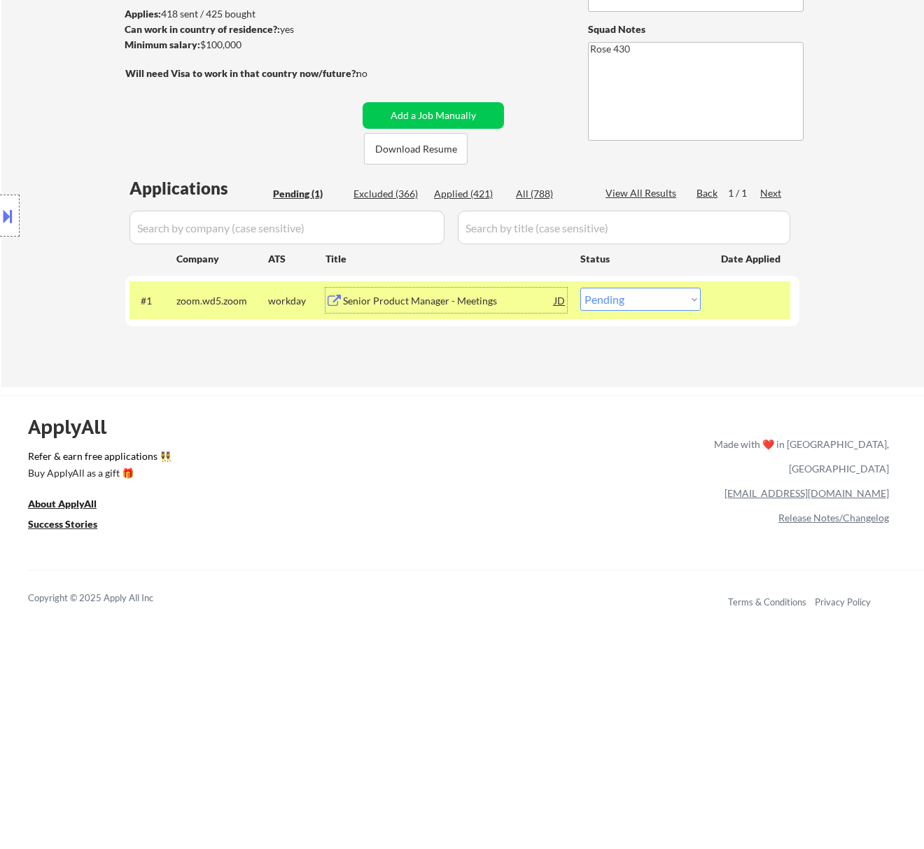
click at [650, 295] on select "Choose an option... Pending Applied Excluded (Questions) Excluded (Expired) Exc…" at bounding box center [640, 299] width 120 height 23
select select ""applied""
click at [580, 288] on select "Choose an option... Pending Applied Excluded (Questions) Excluded (Expired) Exc…" at bounding box center [640, 299] width 120 height 23
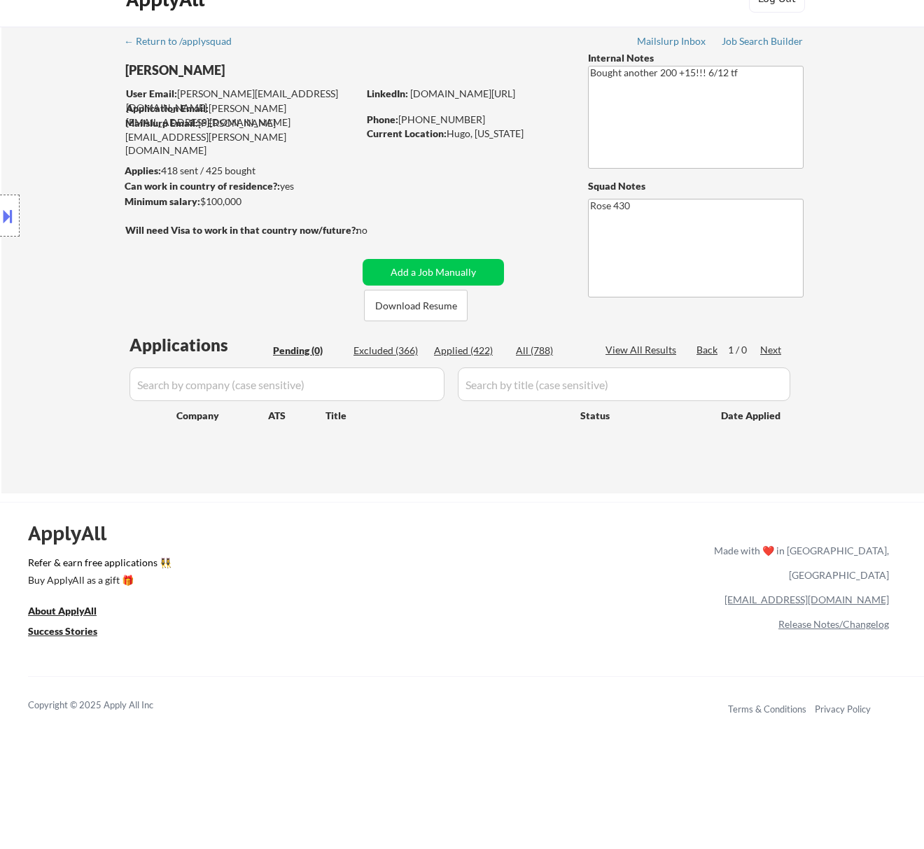
scroll to position [0, 0]
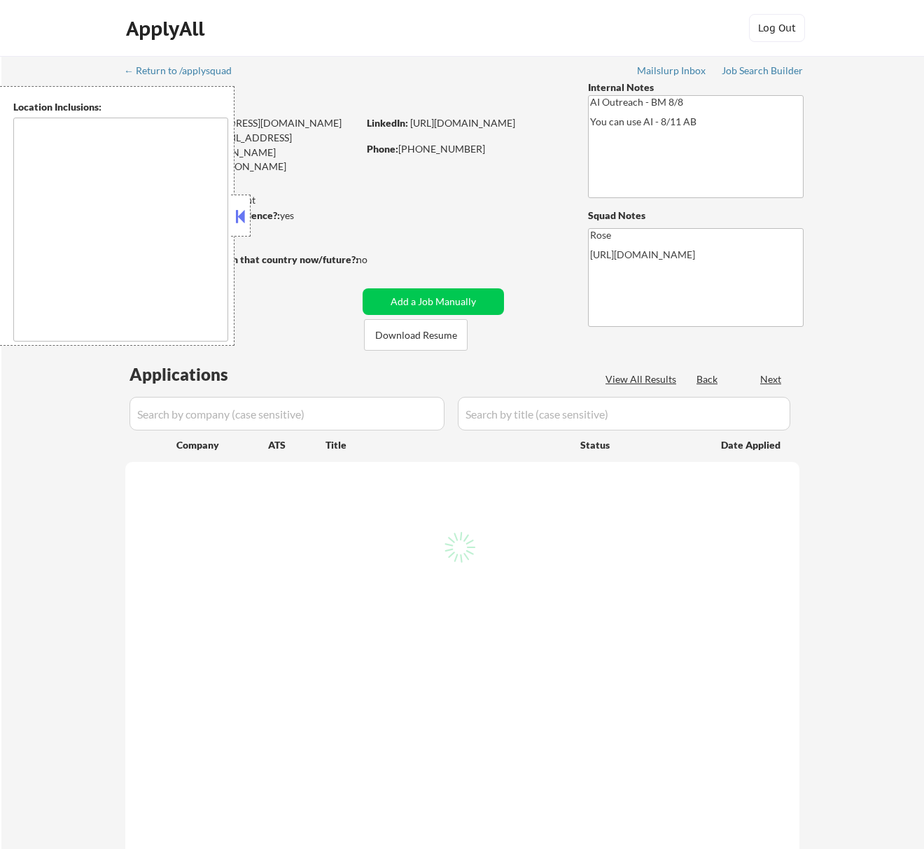
select select ""pending""
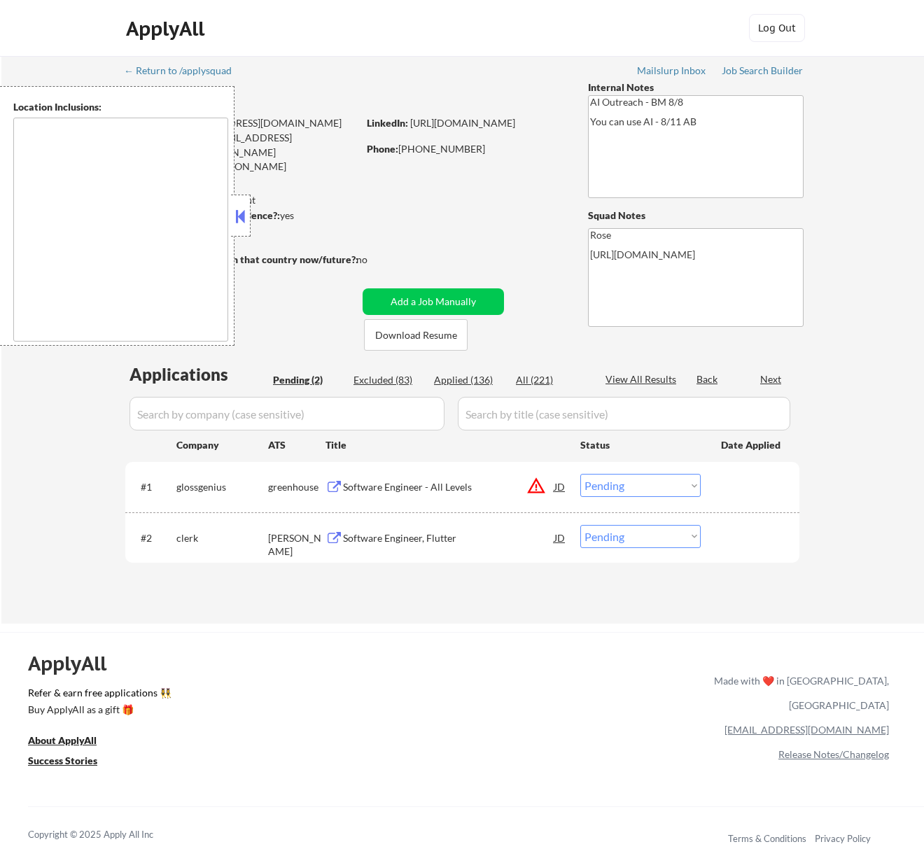
type textarea "Fountain Valley, CA Huntington Beach, CA Costa Mesa, CA Santa Ana, CA Garden Gr…"
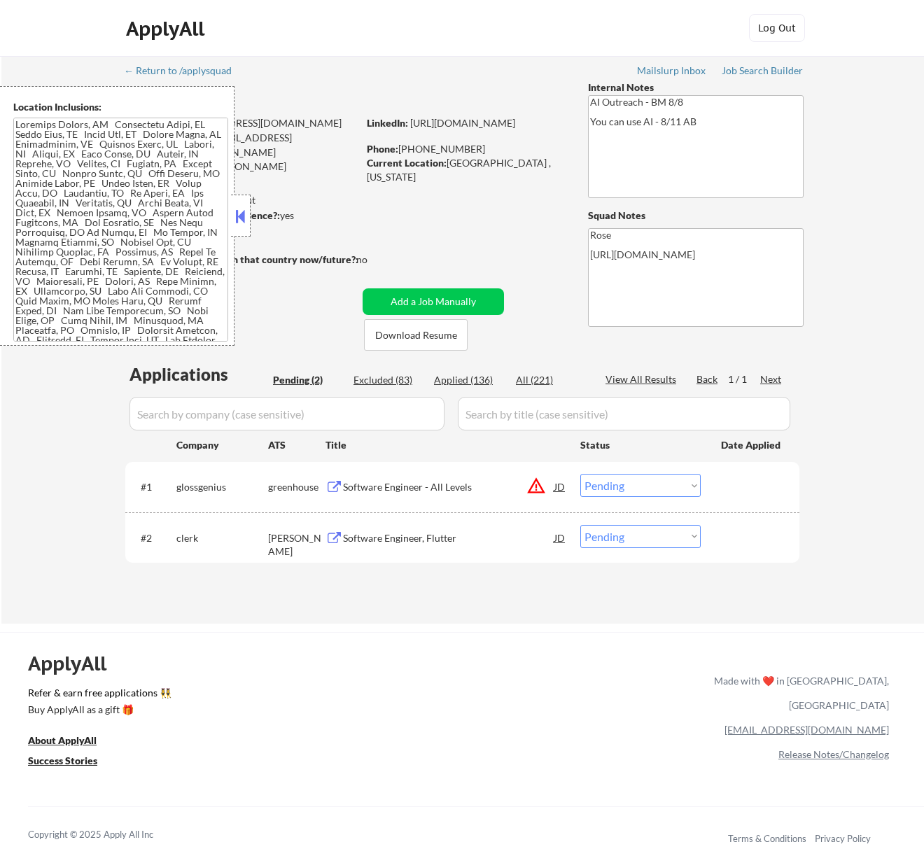
click at [441, 487] on div "Software Engineer - All Levels" at bounding box center [448, 487] width 211 height 14
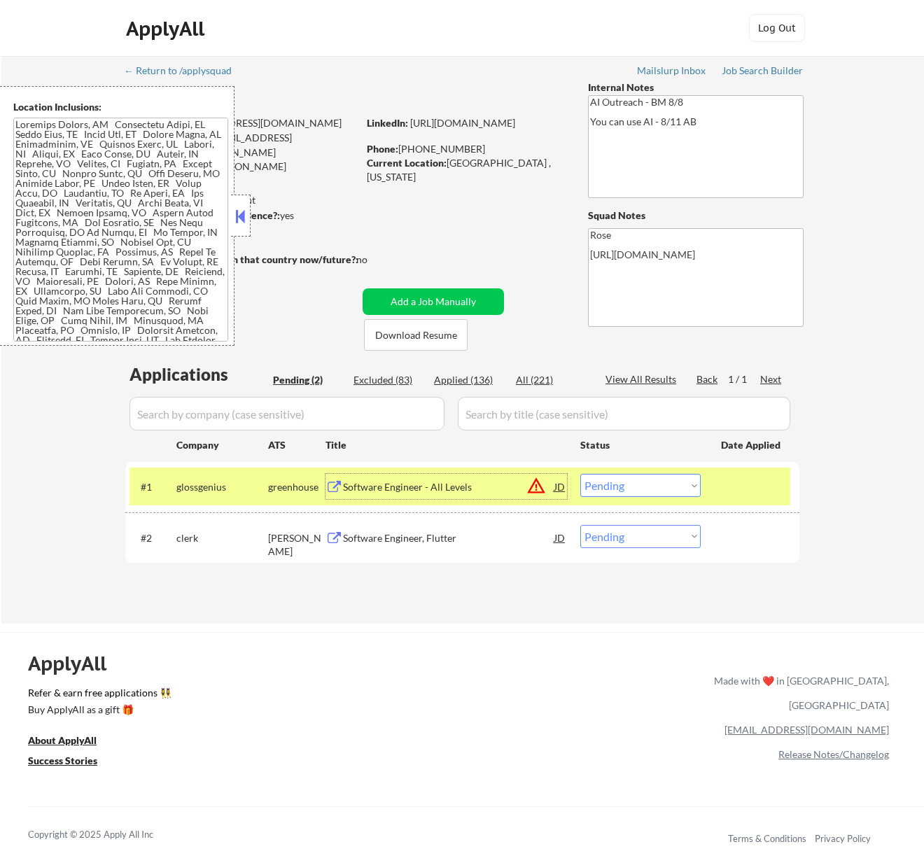
click at [421, 8] on div "ApplyAll Log In Sign Up Log Out" at bounding box center [462, 28] width 924 height 57
click at [681, 485] on select "Choose an option... Pending Applied Excluded (Questions) Excluded (Expired) Exc…" at bounding box center [640, 485] width 120 height 23
click at [580, 474] on select "Choose an option... Pending Applied Excluded (Questions) Excluded (Expired) Exc…" at bounding box center [640, 485] width 120 height 23
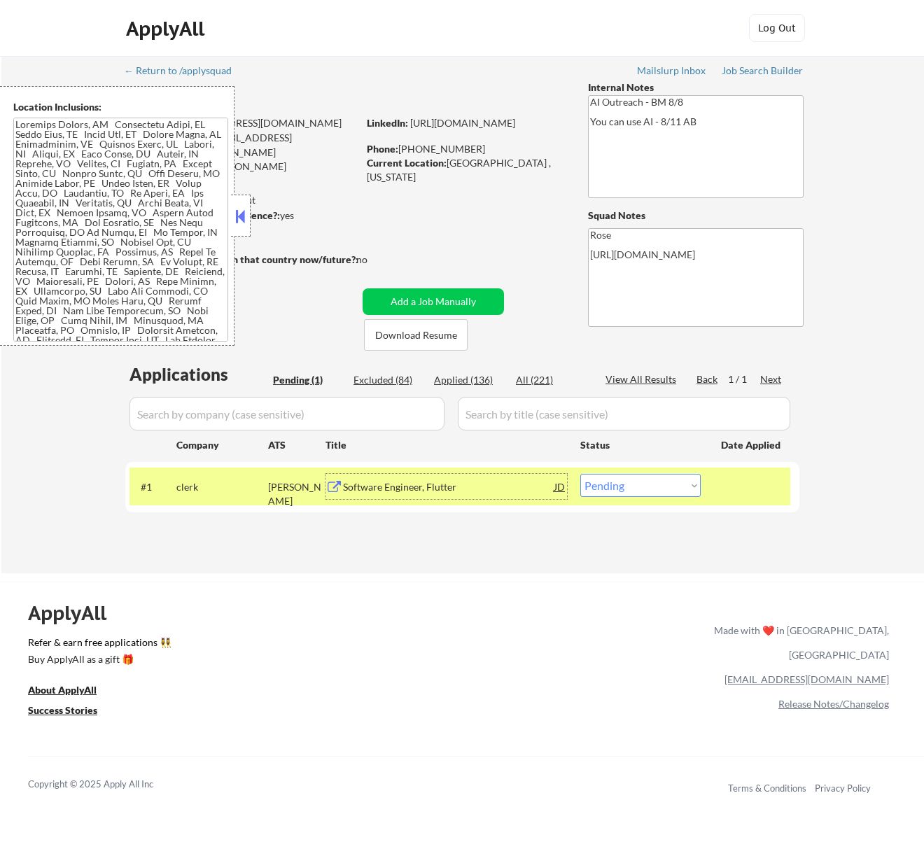
click at [493, 494] on div "Software Engineer, Flutter" at bounding box center [448, 486] width 211 height 25
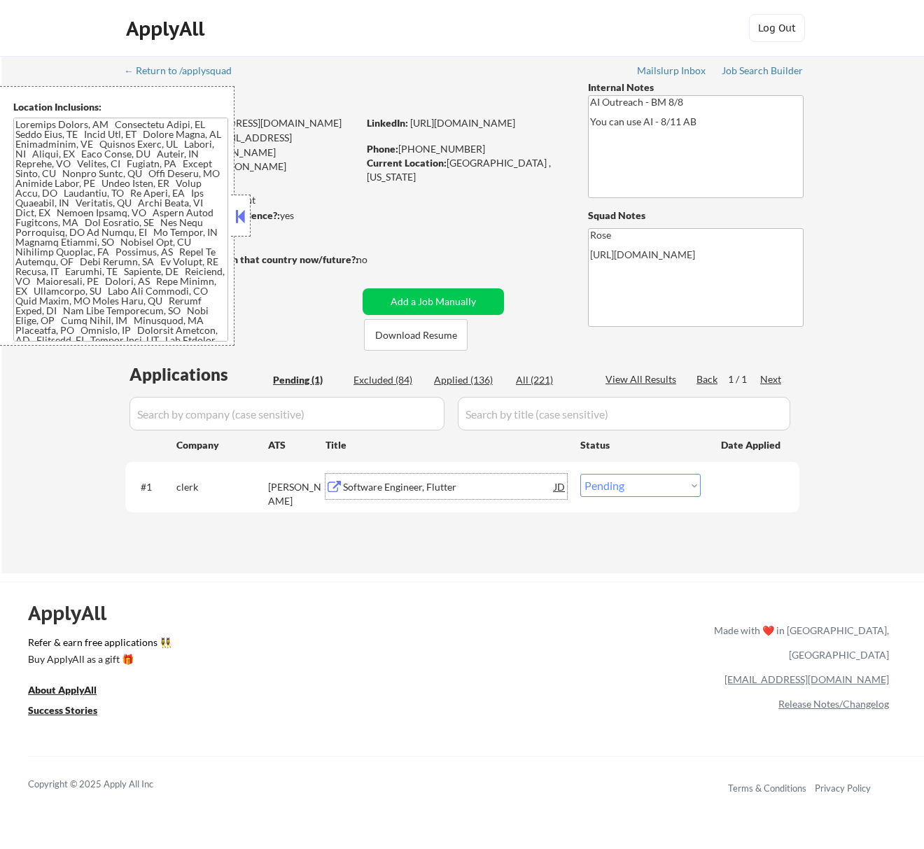
click at [676, 483] on select "Choose an option... Pending Applied Excluded (Questions) Excluded (Expired) Exc…" at bounding box center [640, 485] width 120 height 23
select select ""excluded__bad_match_""
click at [580, 474] on select "Choose an option... Pending Applied Excluded (Questions) Excluded (Expired) Exc…" at bounding box center [640, 485] width 120 height 23
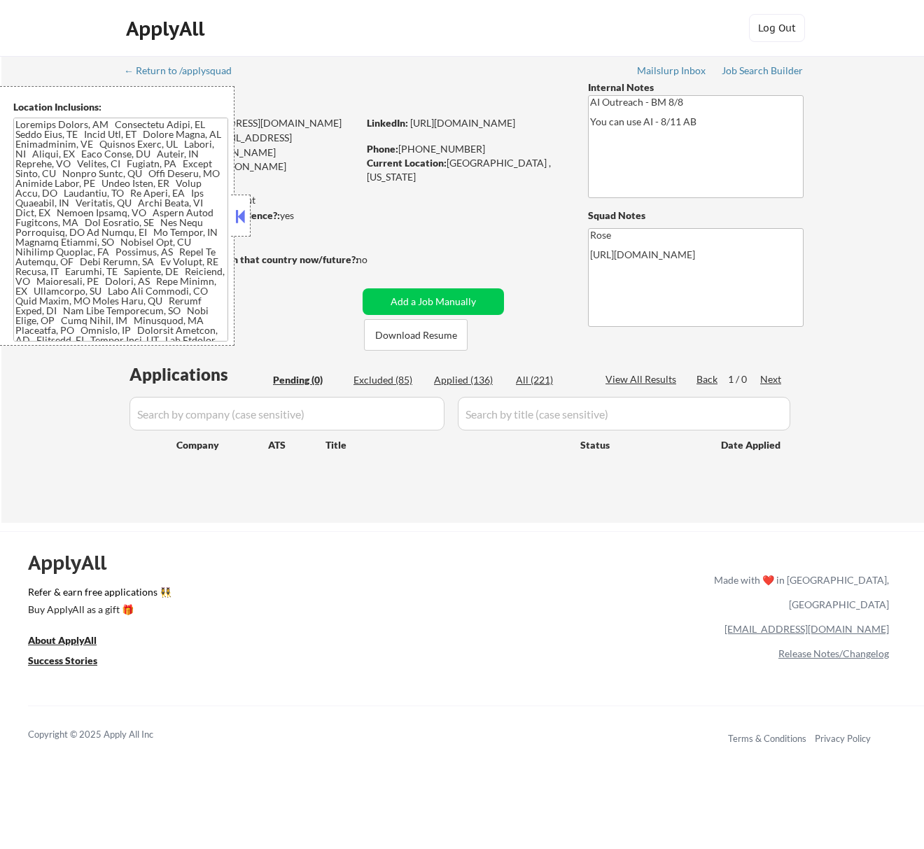
click at [245, 211] on button at bounding box center [239, 216] width 15 height 21
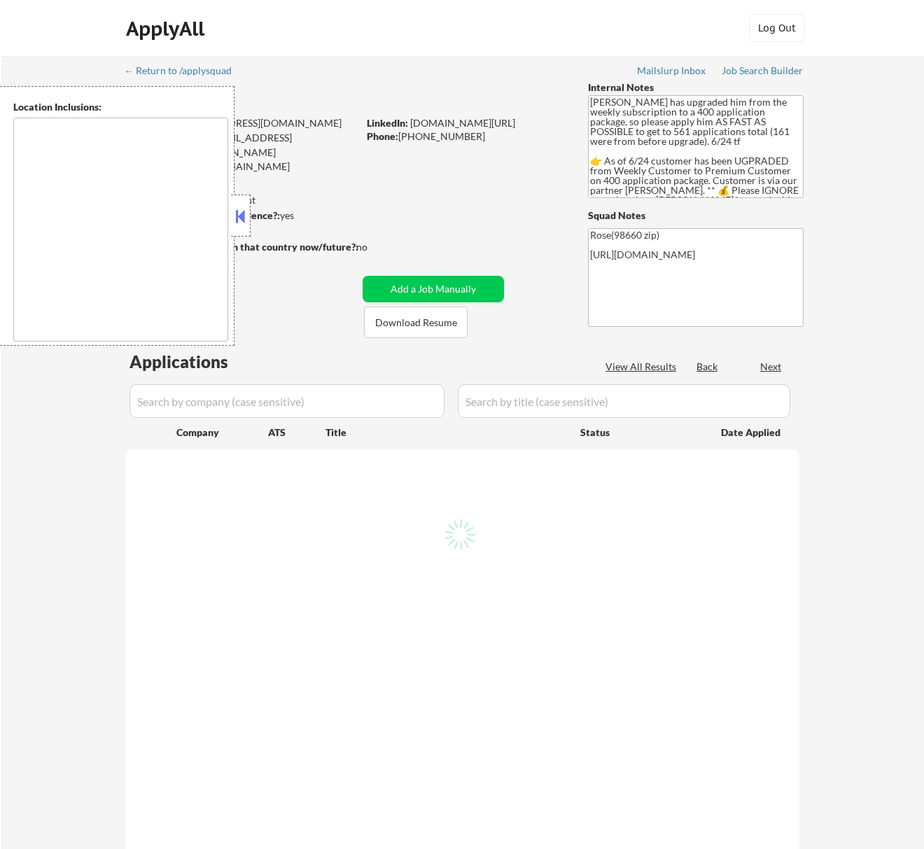
select select ""pending""
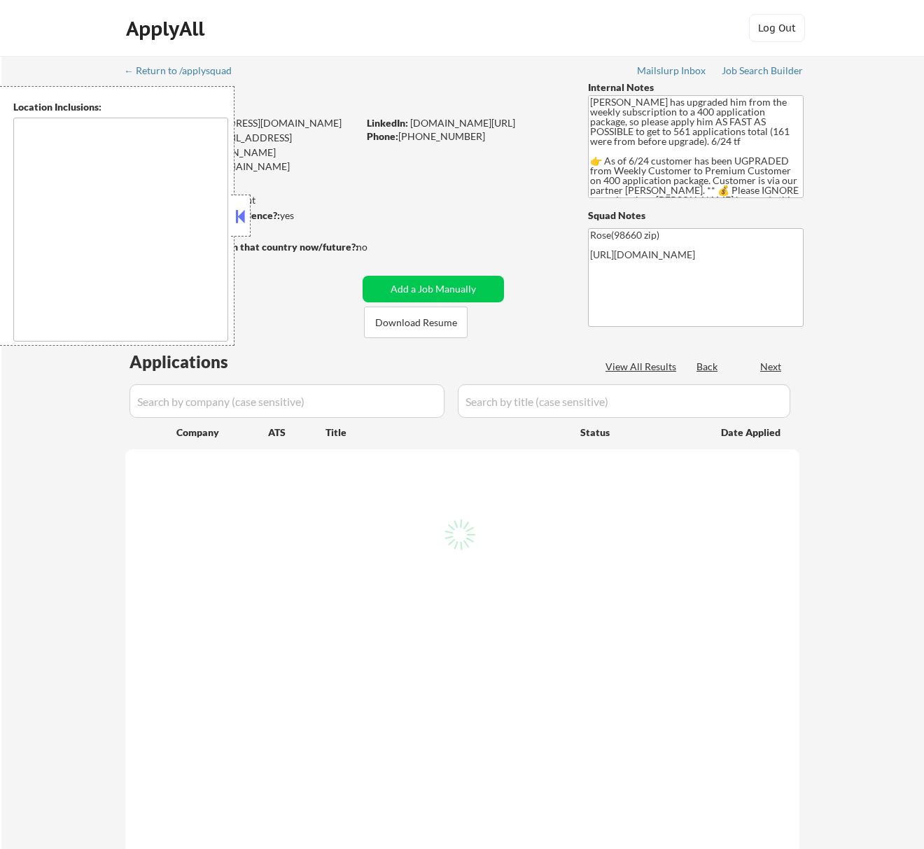
select select ""pending""
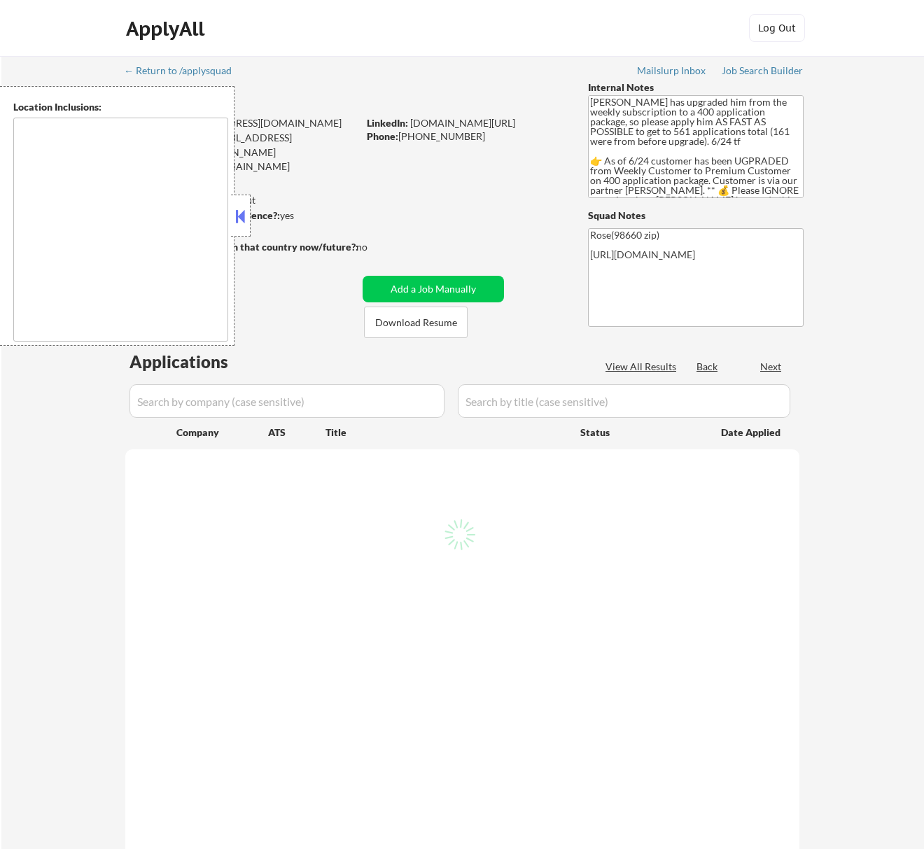
select select ""pending""
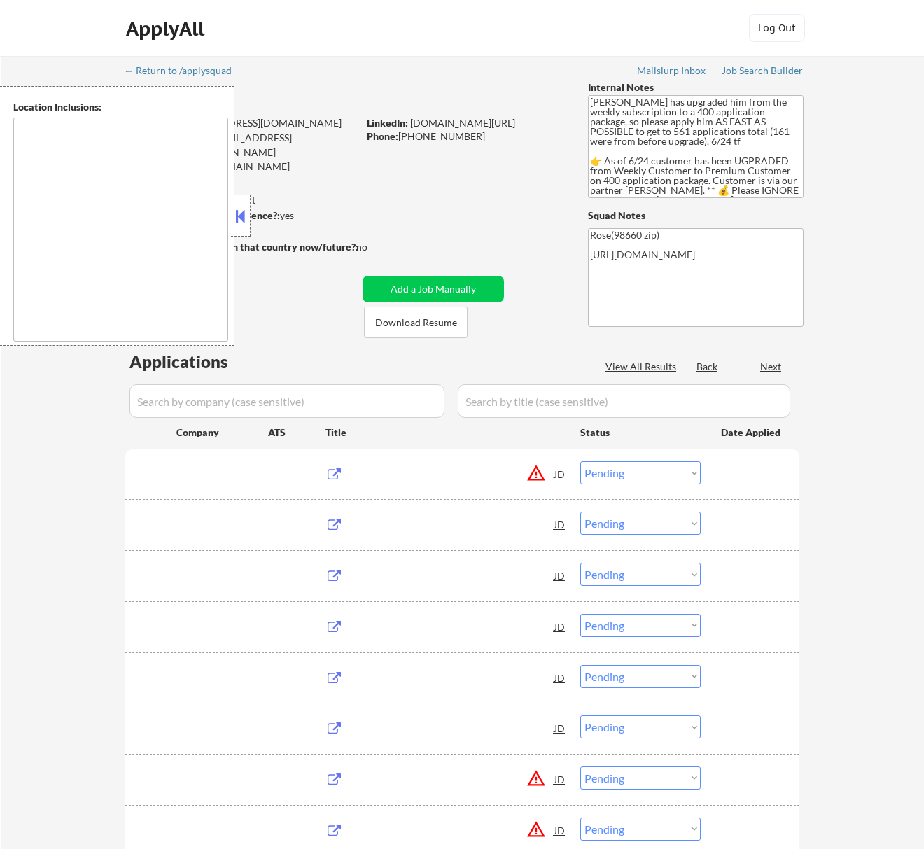
type textarea "Portland, OR Vancouver, WA Beaverton, OR Gresham, OR Hillsboro, OR Lake Oswego,…"
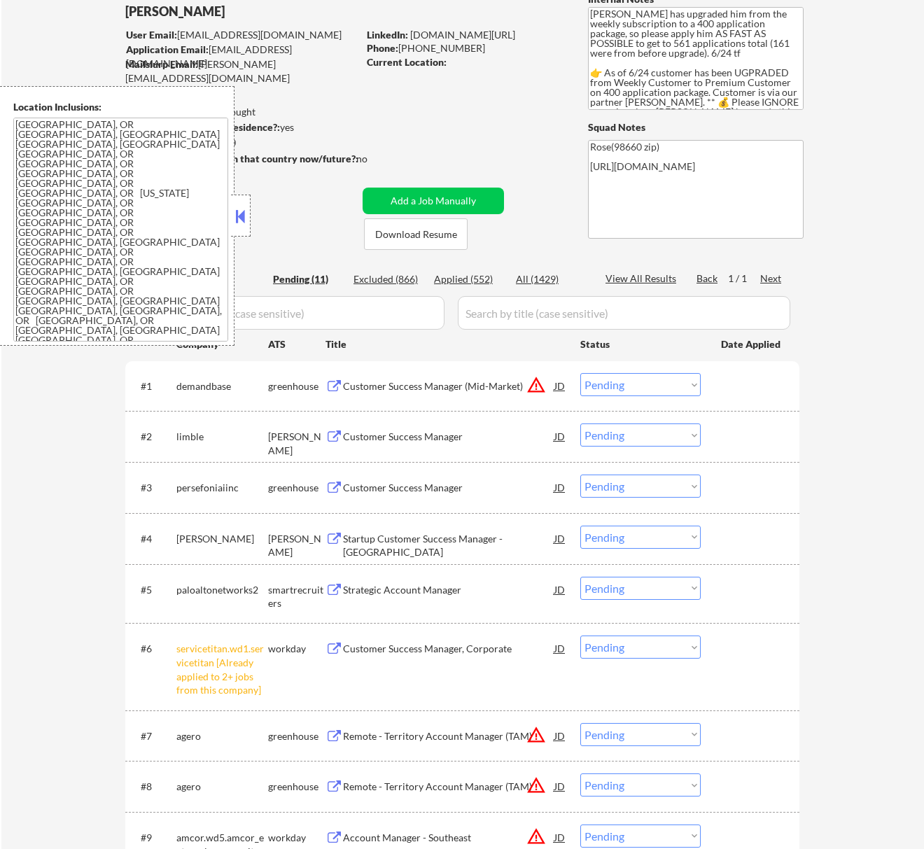
scroll to position [93, 0]
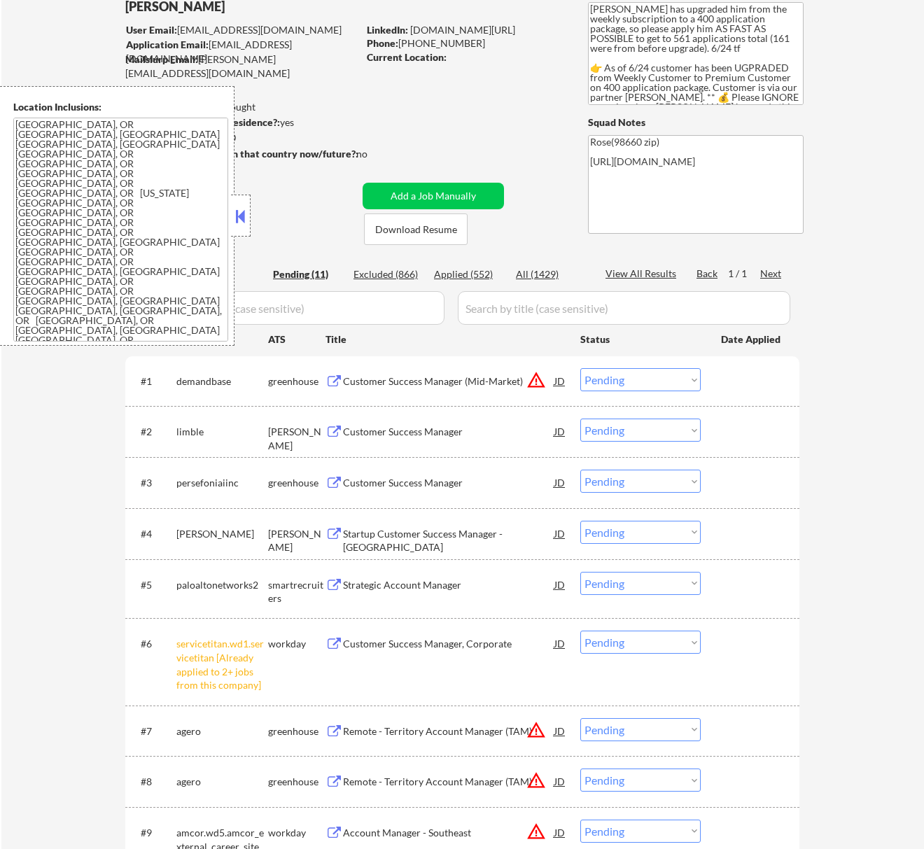
click at [242, 213] on button at bounding box center [239, 216] width 15 height 21
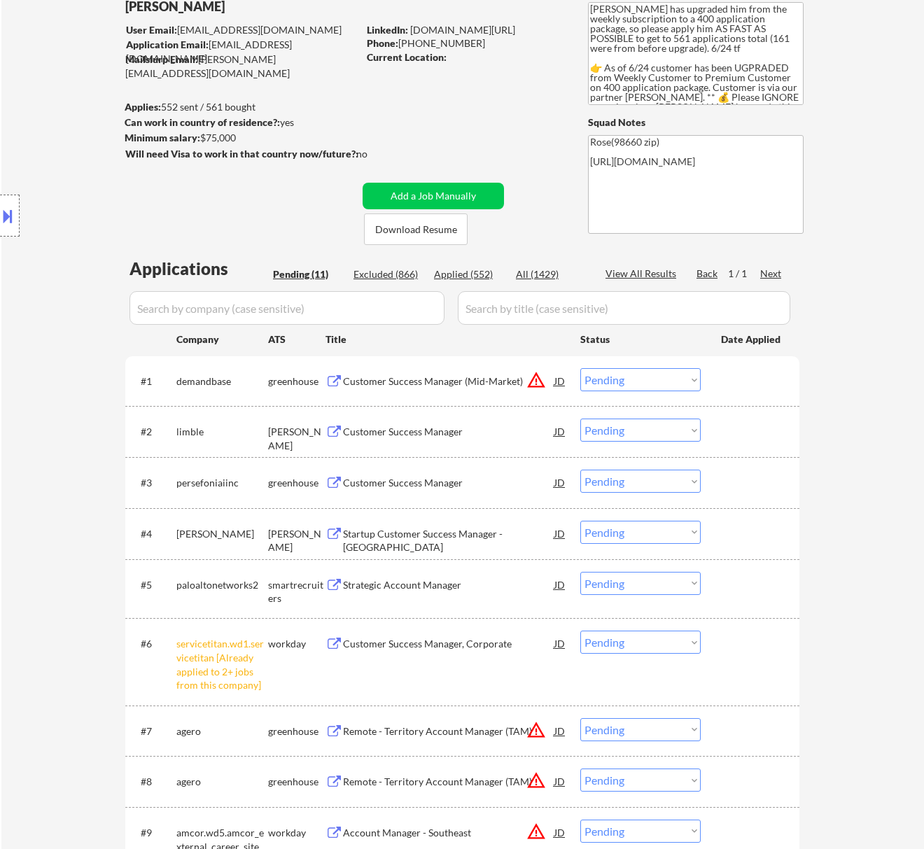
click at [656, 647] on select "Choose an option... Pending Applied Excluded (Questions) Excluded (Expired) Exc…" at bounding box center [640, 642] width 120 height 23
click at [580, 631] on select "Choose an option... Pending Applied Excluded (Questions) Excluded (Expired) Exc…" at bounding box center [640, 642] width 120 height 23
select select ""pending""
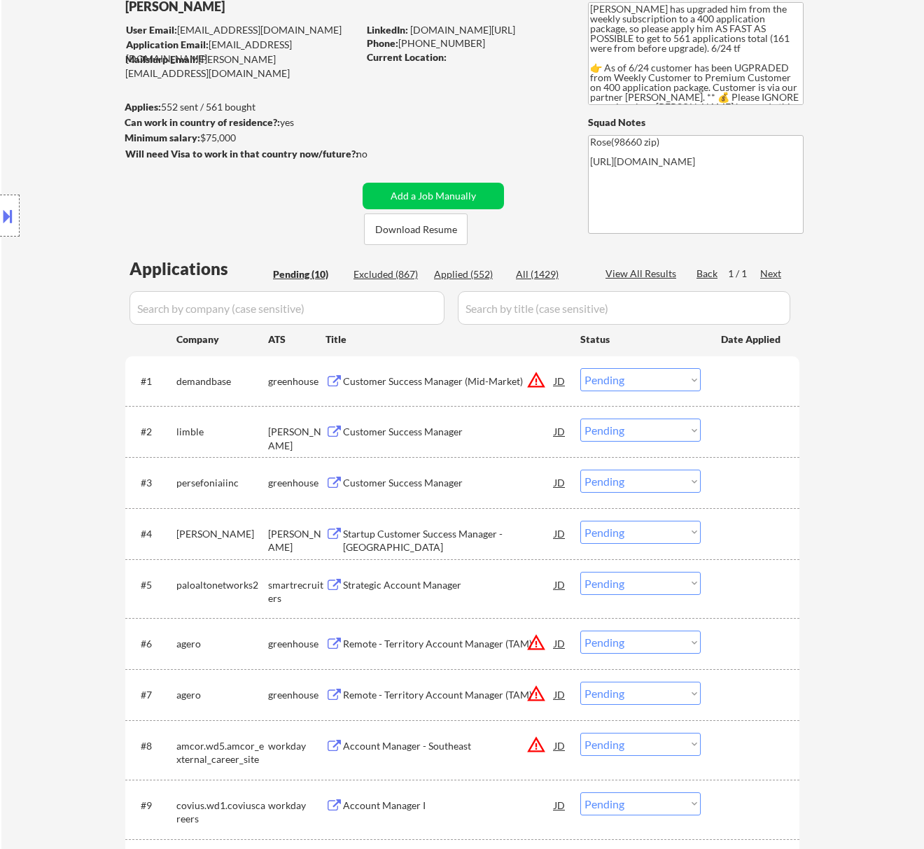
click at [473, 379] on div "Customer Success Manager (Mid-Market)" at bounding box center [448, 382] width 211 height 14
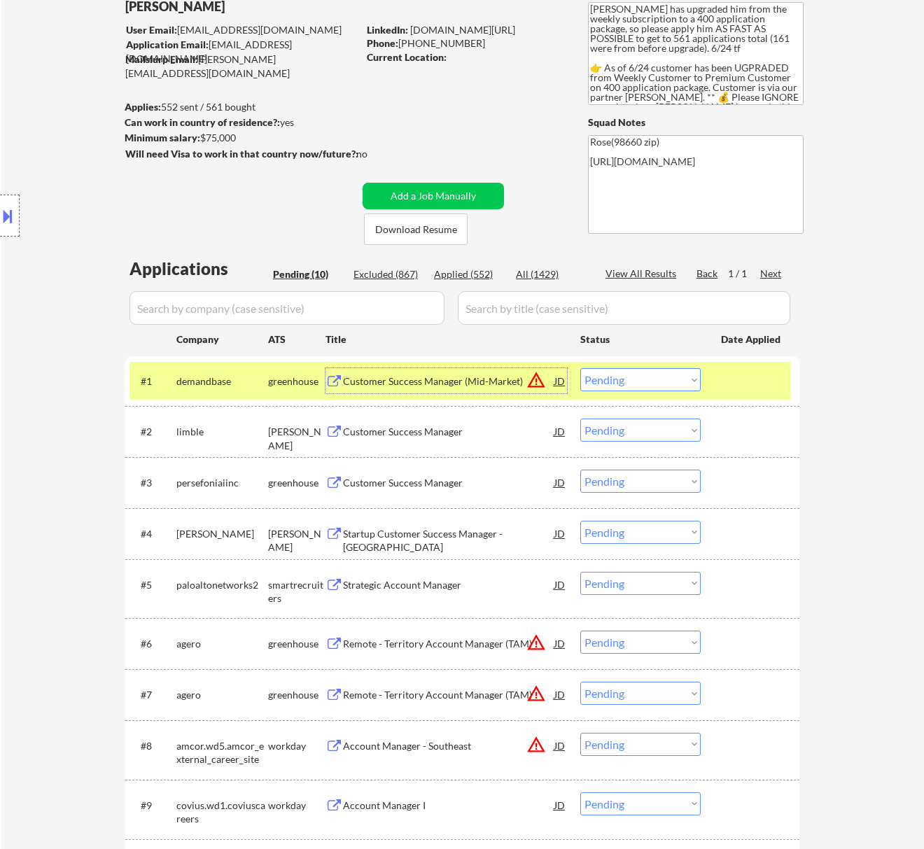
drag, startPoint x: 639, startPoint y: 377, endPoint x: 647, endPoint y: 389, distance: 15.1
click at [639, 376] on select "Choose an option... Pending Applied Excluded (Questions) Excluded (Expired) Exc…" at bounding box center [640, 379] width 120 height 23
click at [580, 368] on select "Choose an option... Pending Applied Excluded (Questions) Excluded (Expired) Exc…" at bounding box center [640, 379] width 120 height 23
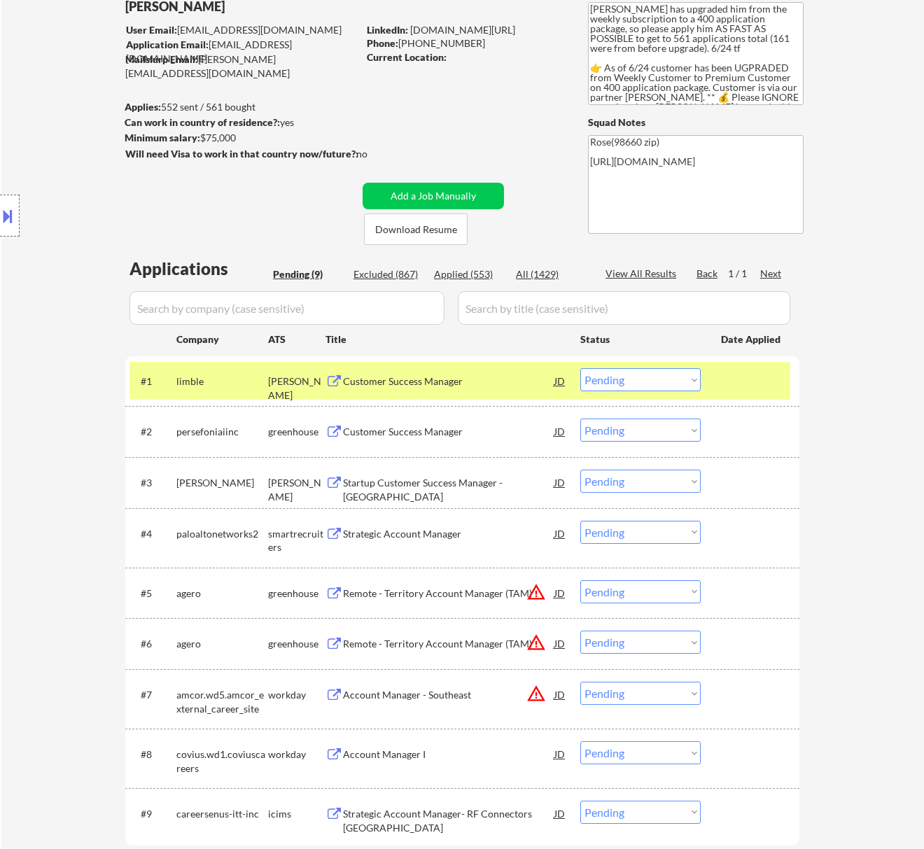
click at [454, 384] on div "Customer Success Manager" at bounding box center [448, 382] width 211 height 14
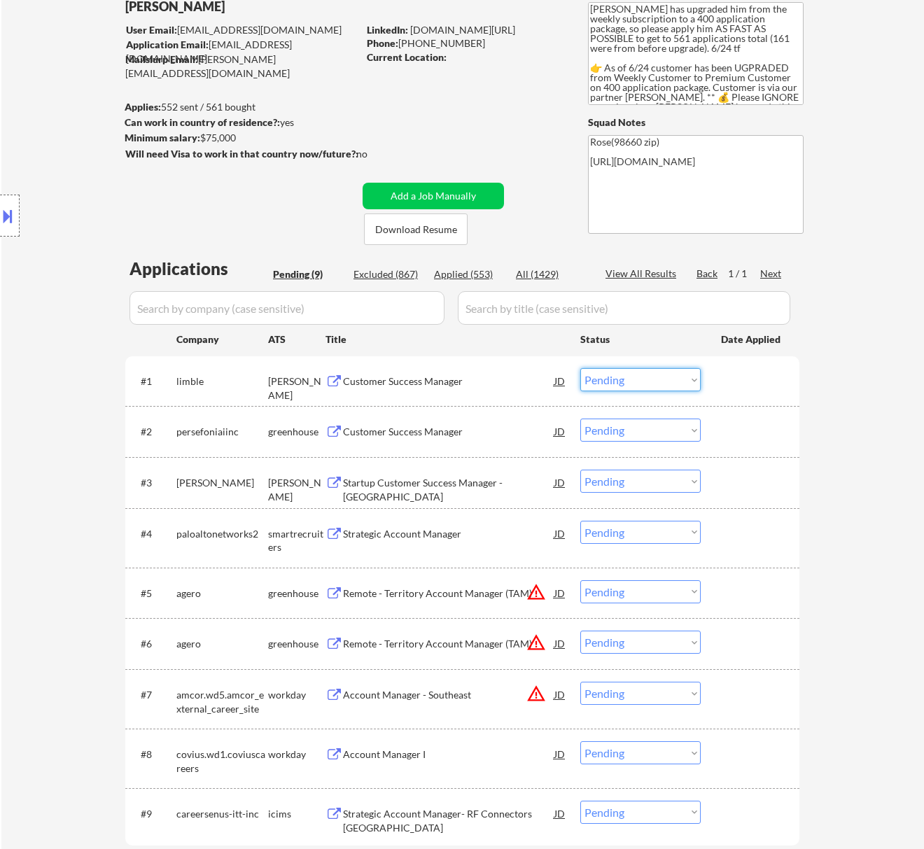
click at [616, 373] on select "Choose an option... Pending Applied Excluded (Questions) Excluded (Expired) Exc…" at bounding box center [640, 379] width 120 height 23
click at [580, 368] on select "Choose an option... Pending Applied Excluded (Questions) Excluded (Expired) Exc…" at bounding box center [640, 379] width 120 height 23
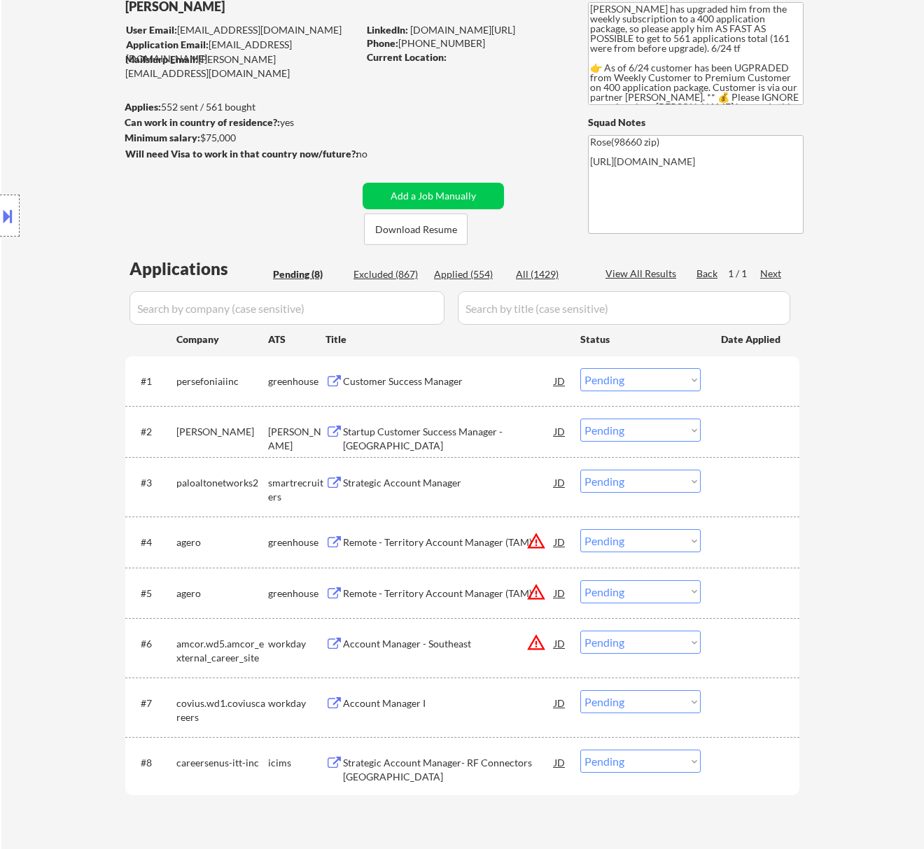
drag, startPoint x: 491, startPoint y: 384, endPoint x: 499, endPoint y: 384, distance: 7.7
click at [494, 384] on div "Customer Success Manager" at bounding box center [448, 382] width 211 height 14
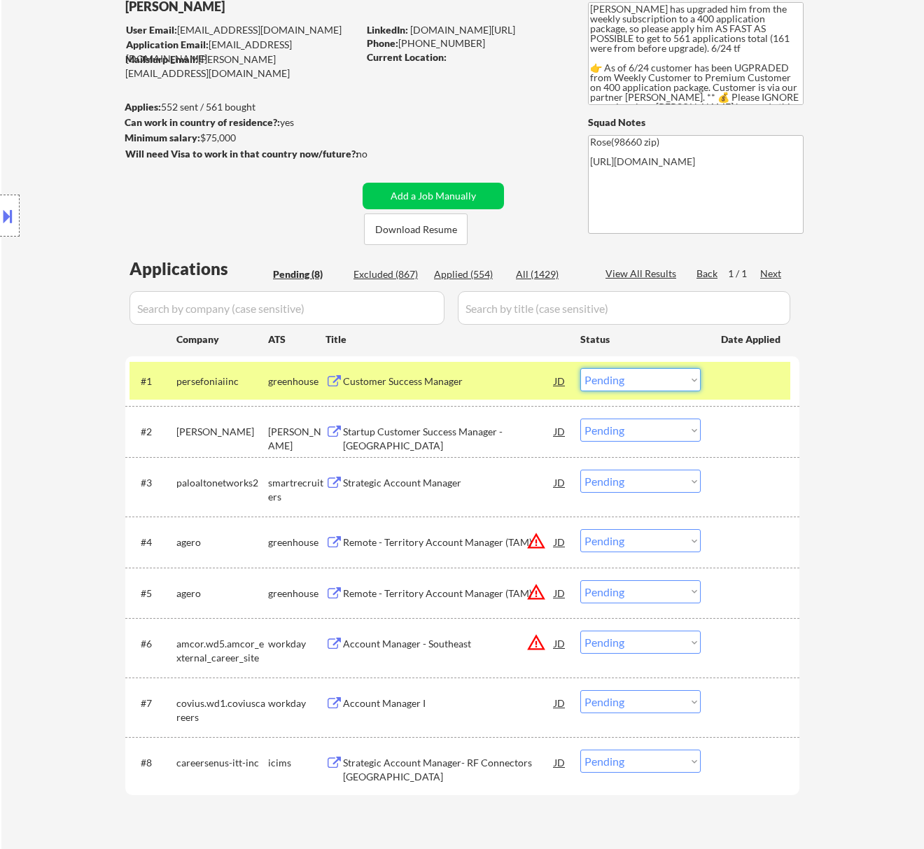
click at [639, 378] on select "Choose an option... Pending Applied Excluded (Questions) Excluded (Expired) Exc…" at bounding box center [640, 379] width 120 height 23
click at [580, 368] on select "Choose an option... Pending Applied Excluded (Questions) Excluded (Expired) Exc…" at bounding box center [640, 379] width 120 height 23
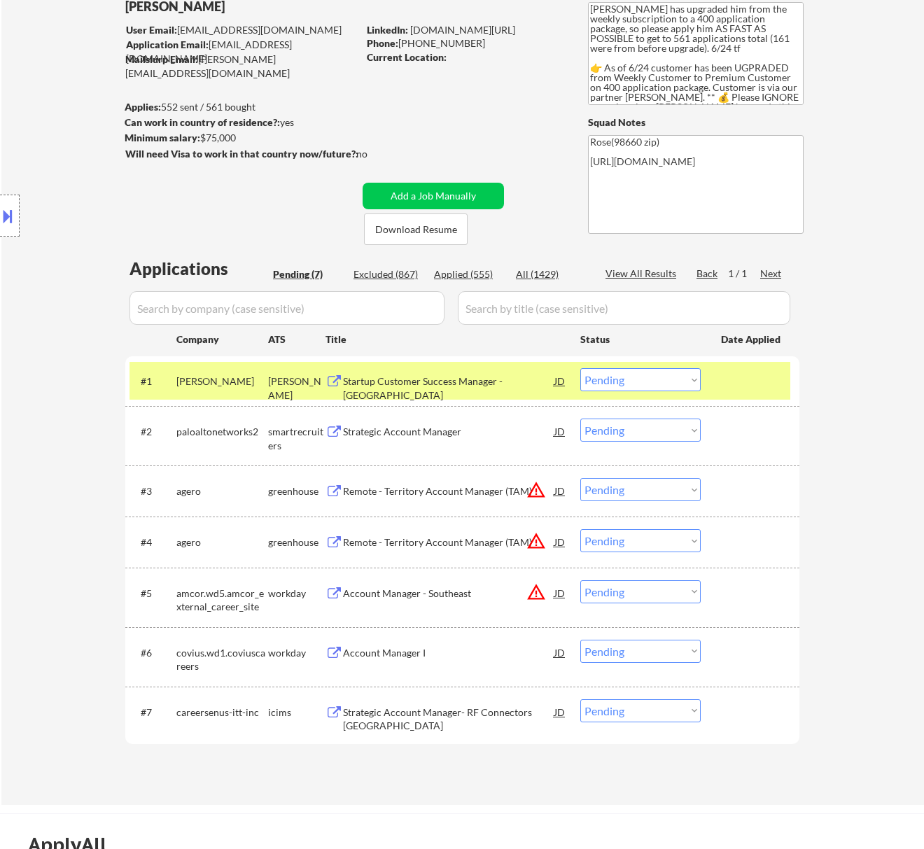
click at [457, 387] on div "Startup Customer Success Manager - Americas" at bounding box center [448, 388] width 211 height 27
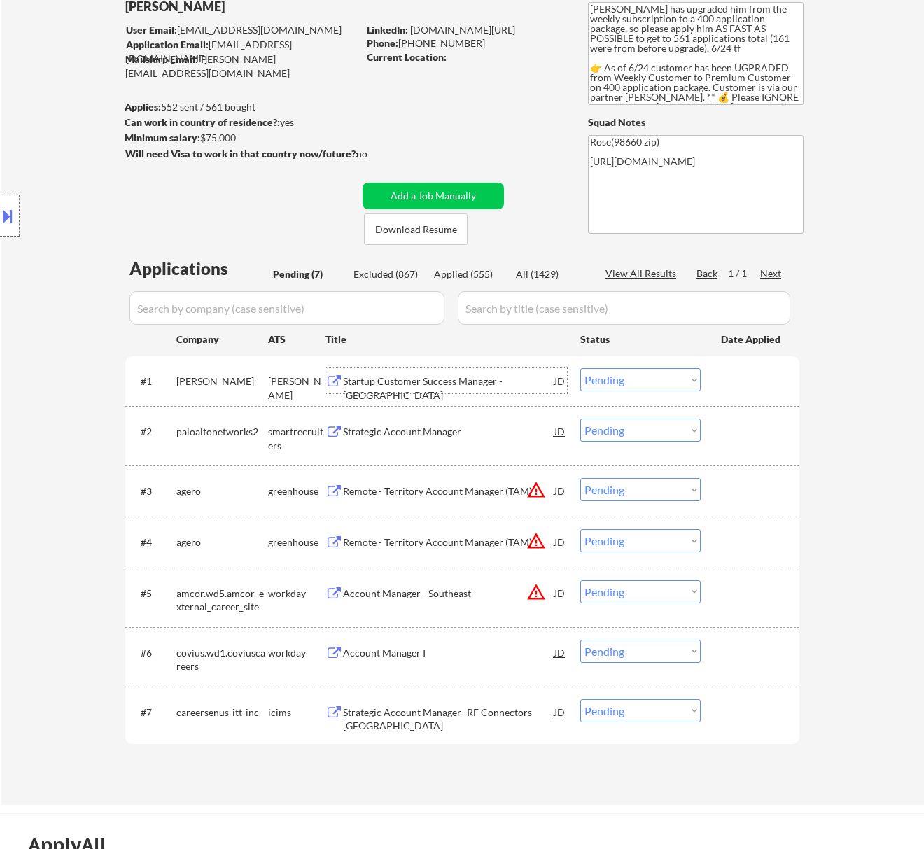
click at [653, 377] on select "Choose an option... Pending Applied Excluded (Questions) Excluded (Expired) Exc…" at bounding box center [640, 379] width 120 height 23
click at [580, 368] on select "Choose an option... Pending Applied Excluded (Questions) Excluded (Expired) Exc…" at bounding box center [640, 379] width 120 height 23
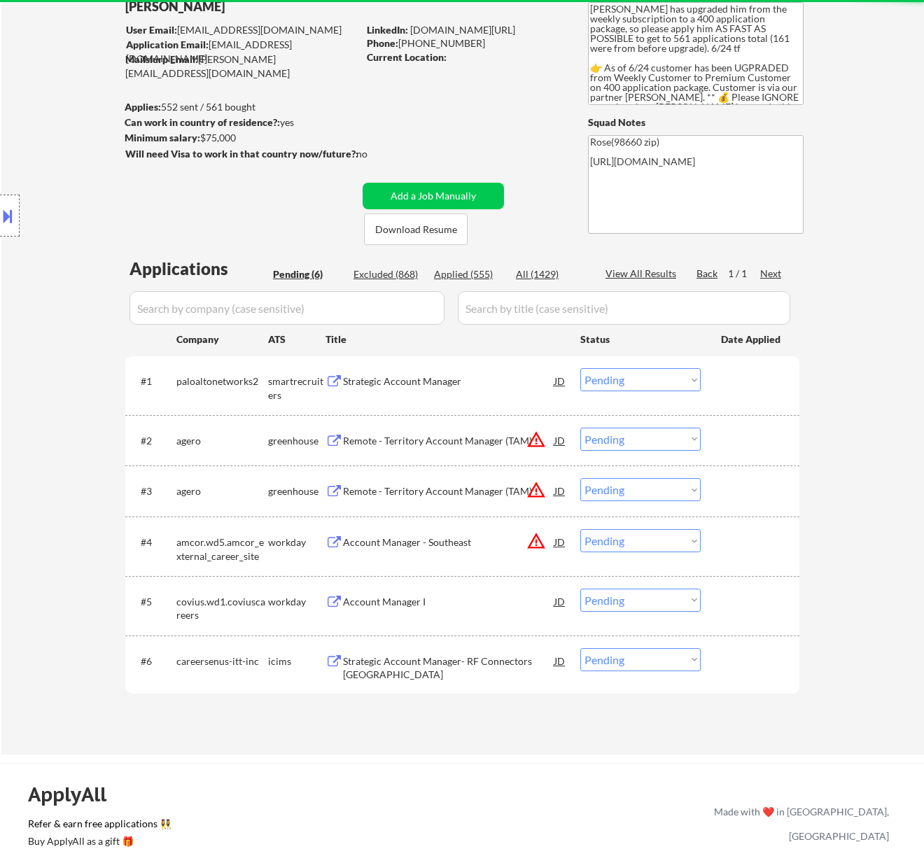
click at [471, 379] on div "Strategic Account Manager" at bounding box center [448, 382] width 211 height 14
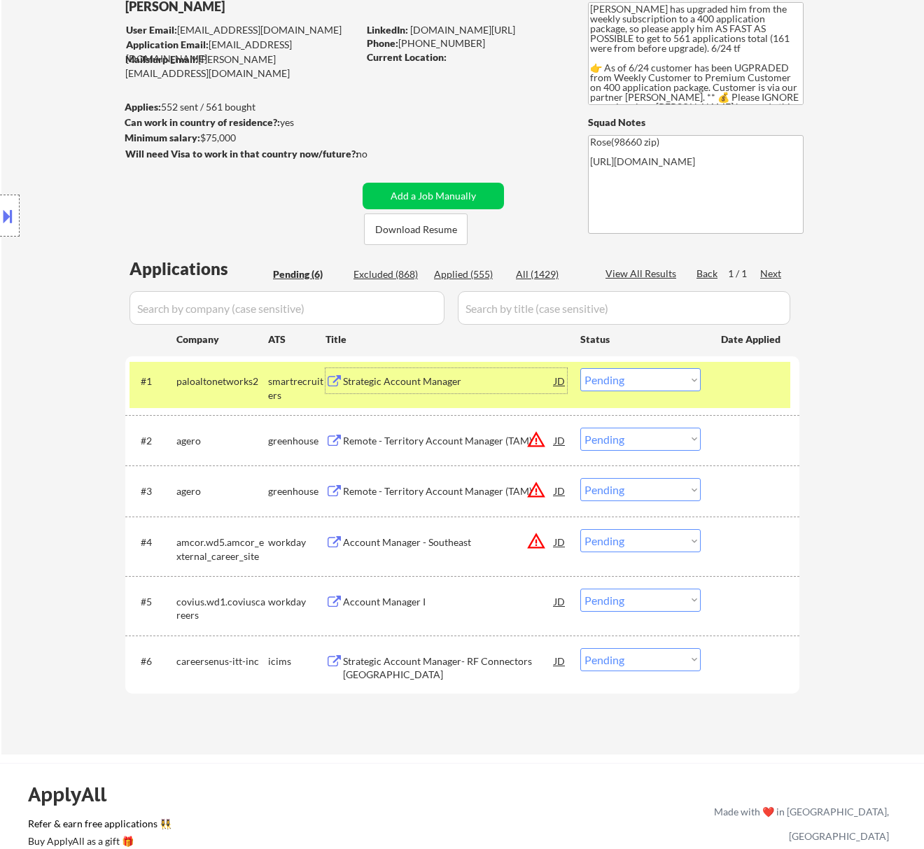
click at [619, 379] on select "Choose an option... Pending Applied Excluded (Questions) Excluded (Expired) Exc…" at bounding box center [640, 379] width 120 height 23
click at [580, 368] on select "Choose an option... Pending Applied Excluded (Questions) Excluded (Expired) Exc…" at bounding box center [640, 379] width 120 height 23
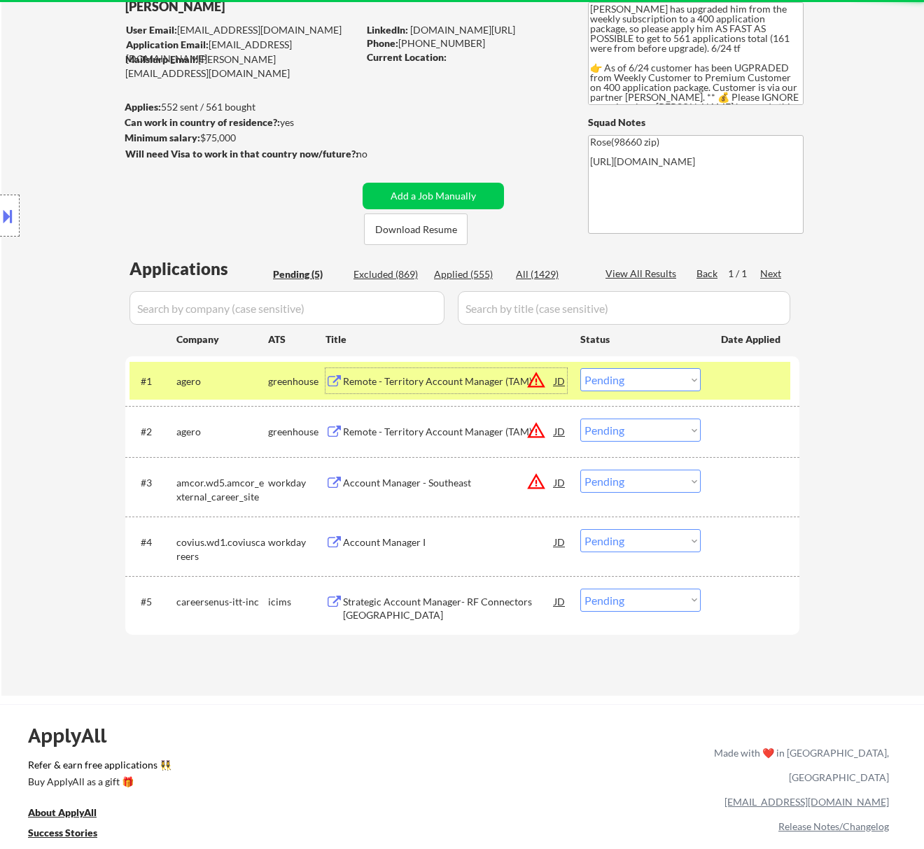
click at [474, 381] on div "Remote - Territory Account Manager (TAM)" at bounding box center [448, 382] width 211 height 14
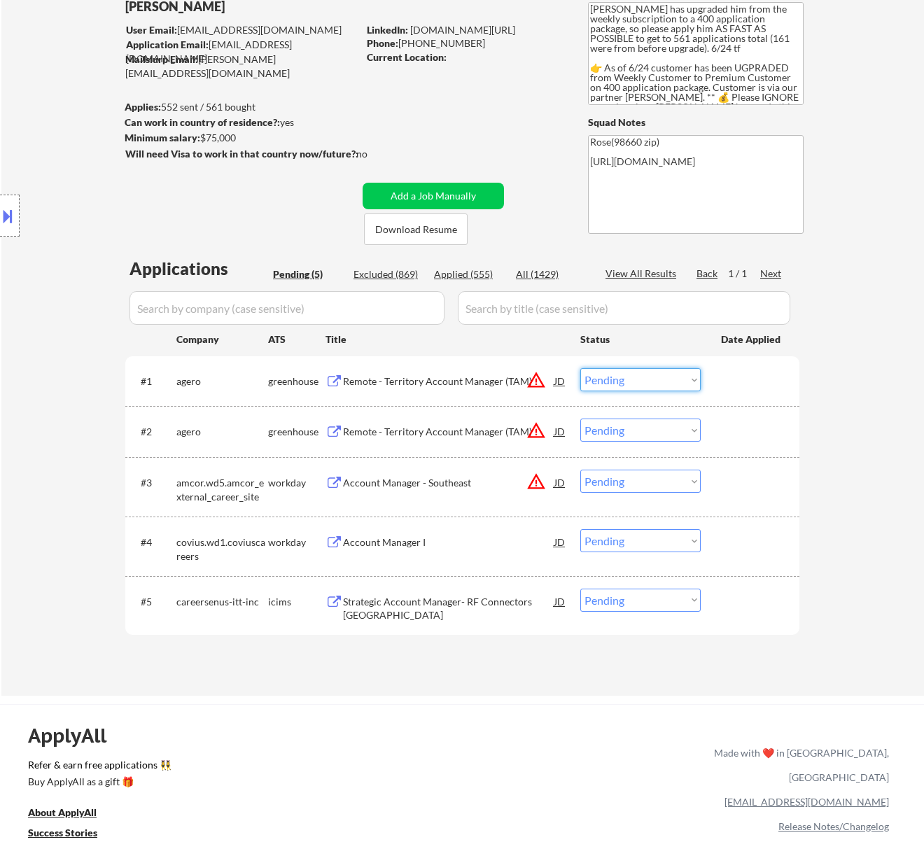
click at [642, 384] on select "Choose an option... Pending Applied Excluded (Questions) Excluded (Expired) Exc…" at bounding box center [640, 379] width 120 height 23
click at [580, 368] on select "Choose an option... Pending Applied Excluded (Questions) Excluded (Expired) Exc…" at bounding box center [640, 379] width 120 height 23
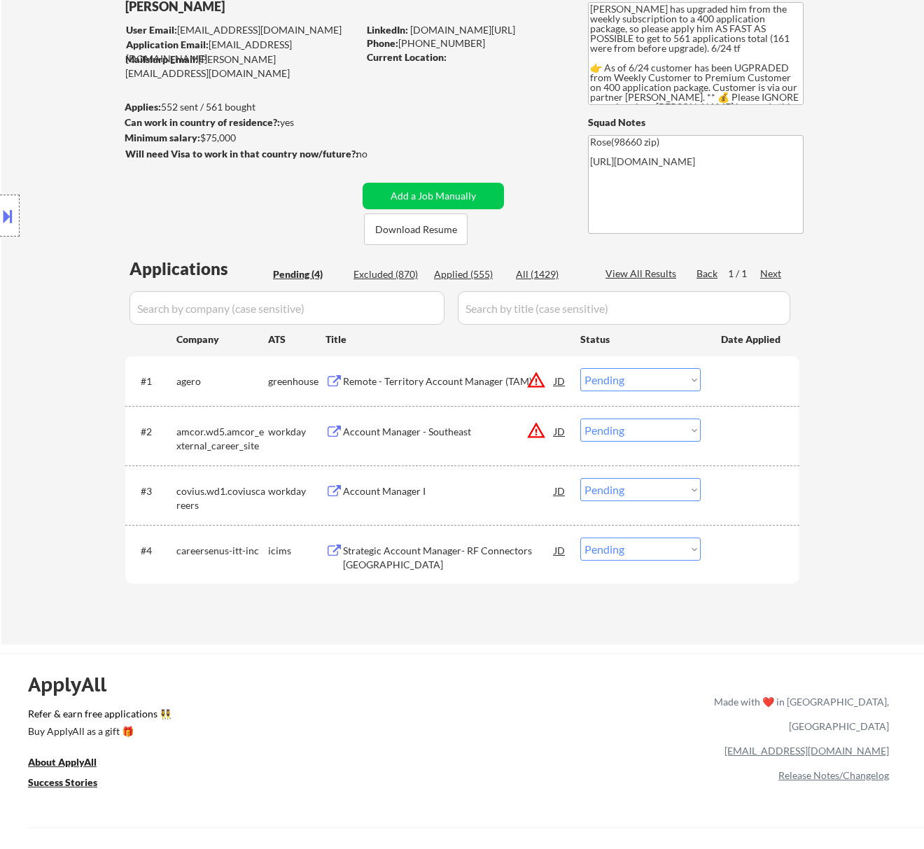
click at [451, 385] on div "Remote - Territory Account Manager (TAM)" at bounding box center [448, 382] width 211 height 14
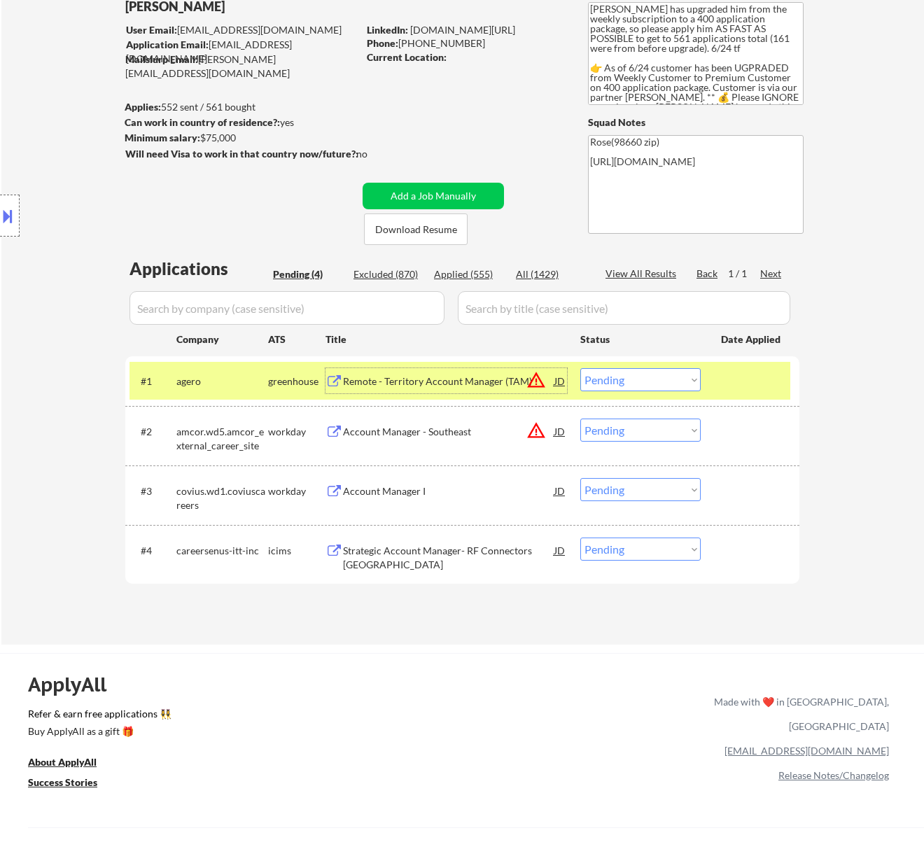
click at [641, 382] on select "Choose an option... Pending Applied Excluded (Questions) Excluded (Expired) Exc…" at bounding box center [640, 379] width 120 height 23
click at [580, 368] on select "Choose an option... Pending Applied Excluded (Questions) Excluded (Expired) Exc…" at bounding box center [640, 379] width 120 height 23
select select ""pending""
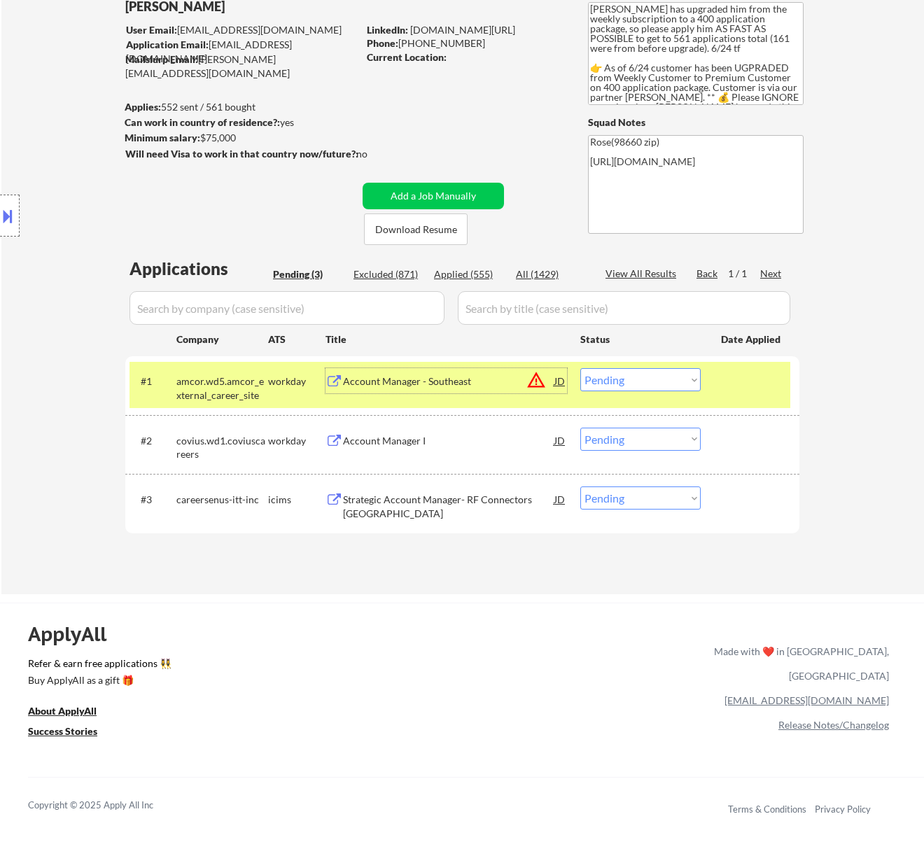
click at [477, 382] on div "Account Manager - Southeast" at bounding box center [448, 382] width 211 height 14
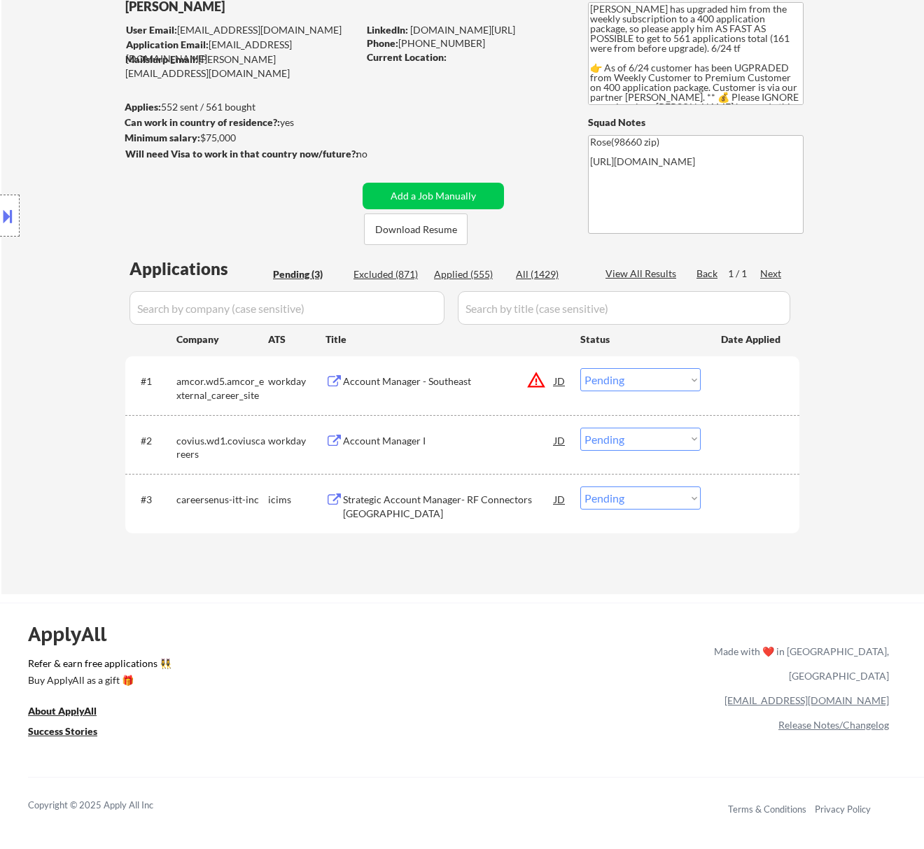
select select ""pending""
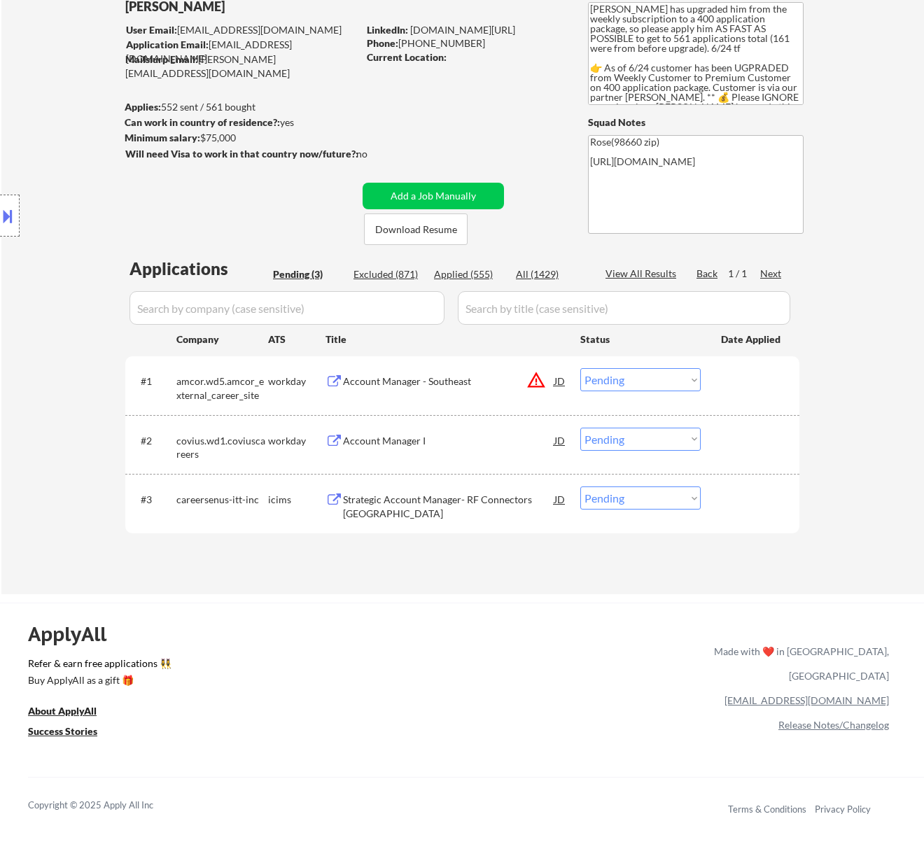
select select ""pending""
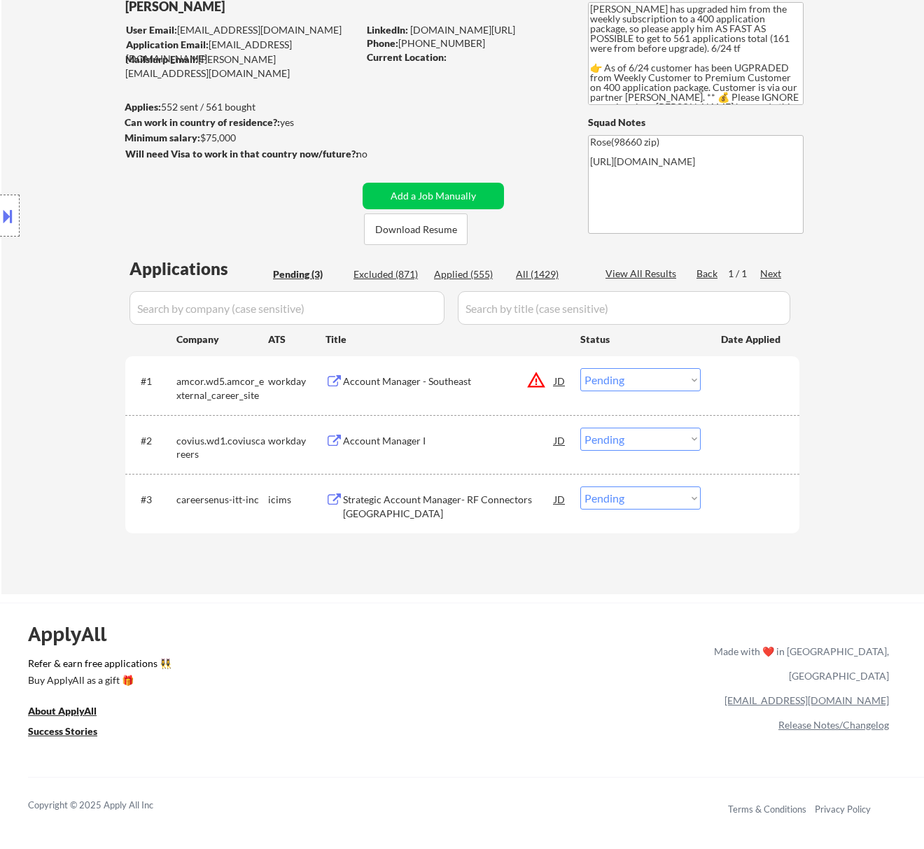
select select ""pending""
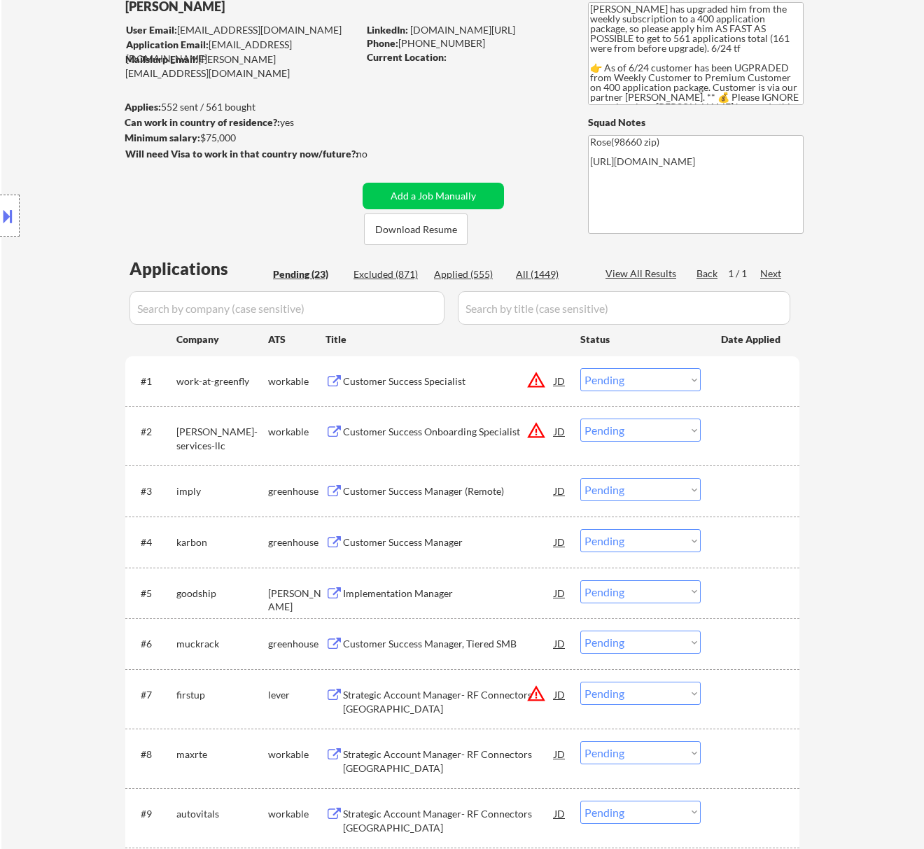
select select ""pending""
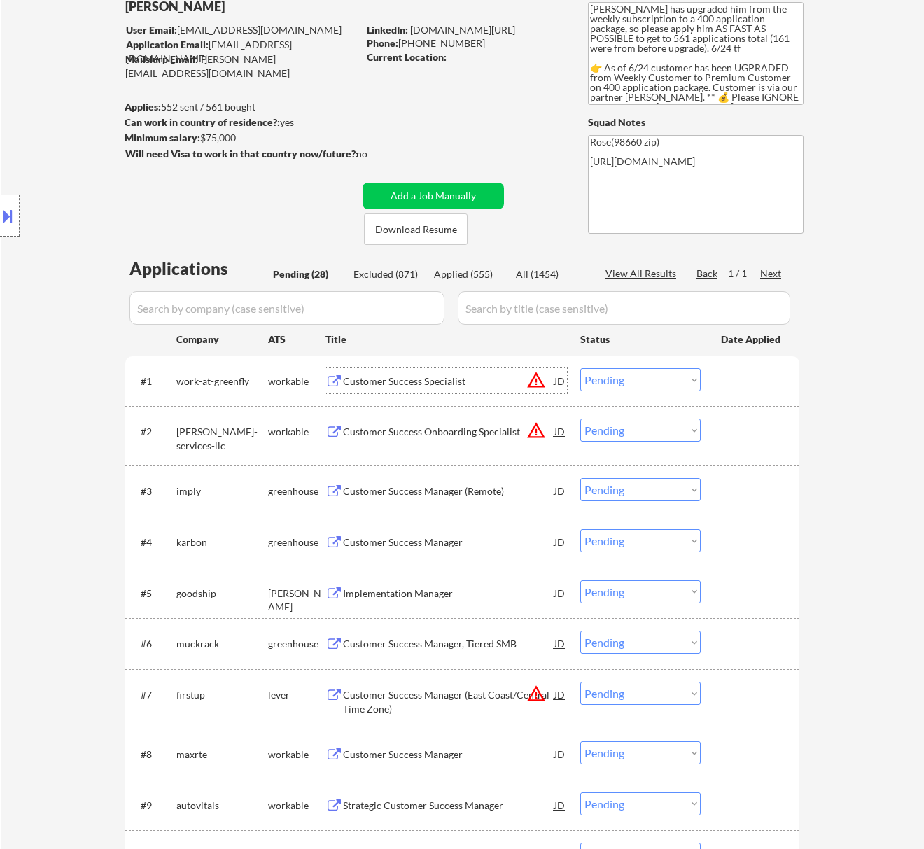
click at [632, 381] on select "Choose an option... Pending Applied Excluded (Questions) Excluded (Expired) Exc…" at bounding box center [640, 379] width 120 height 23
click at [580, 368] on select "Choose an option... Pending Applied Excluded (Questions) Excluded (Expired) Exc…" at bounding box center [640, 379] width 120 height 23
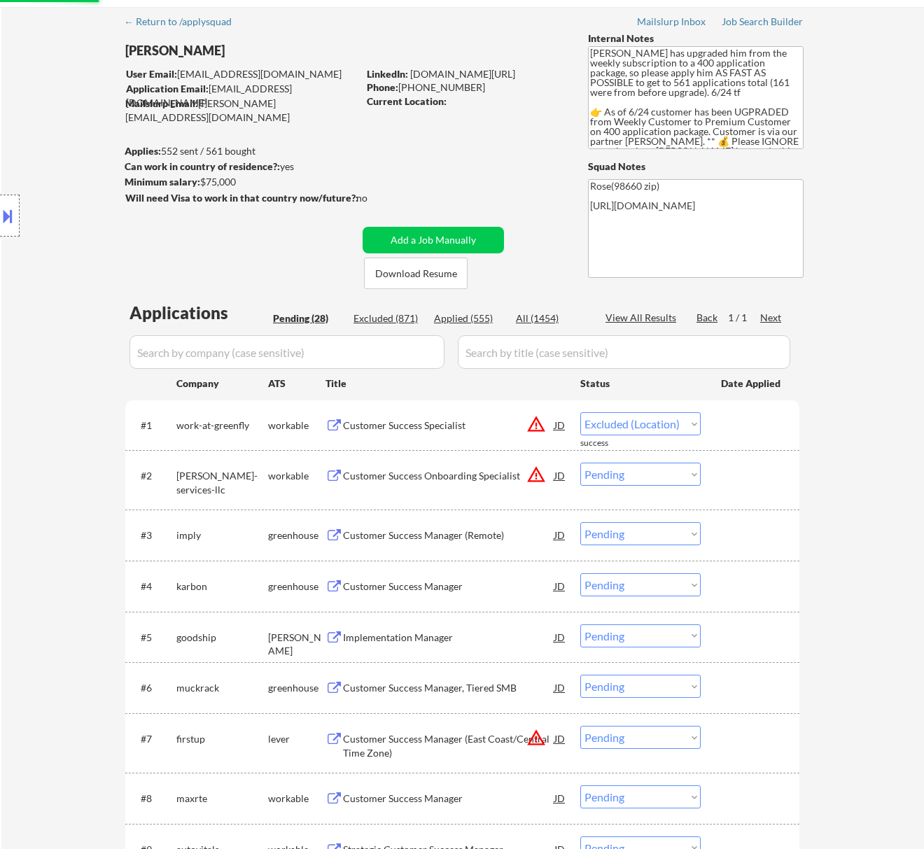
scroll to position [1, 0]
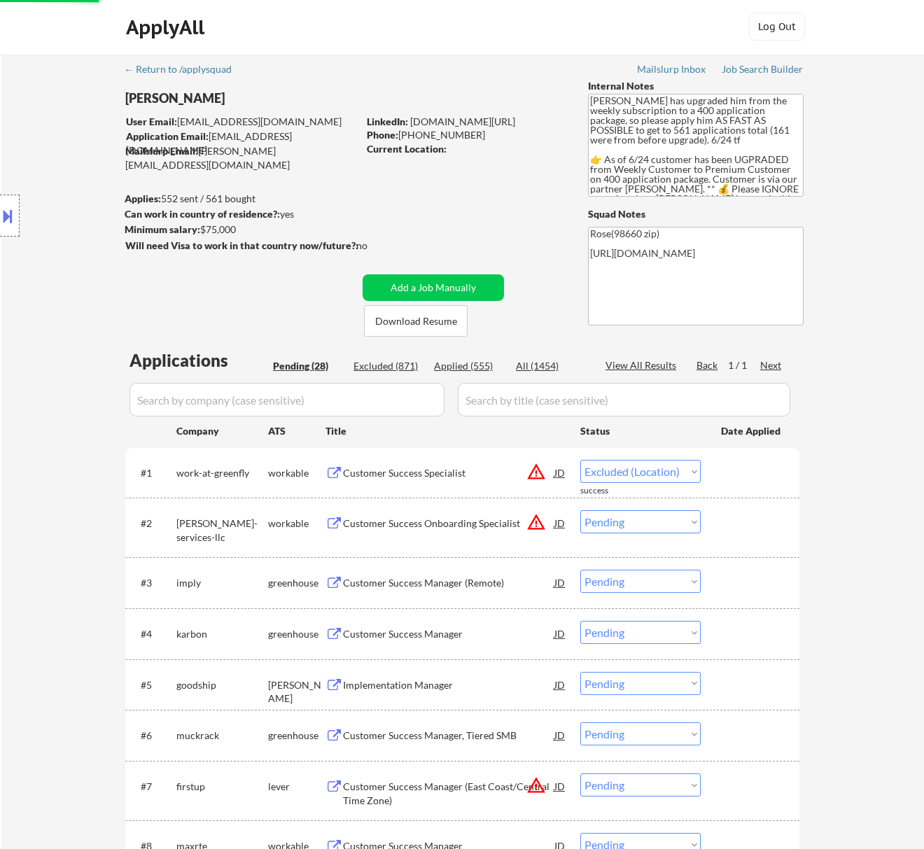
select select ""pending""
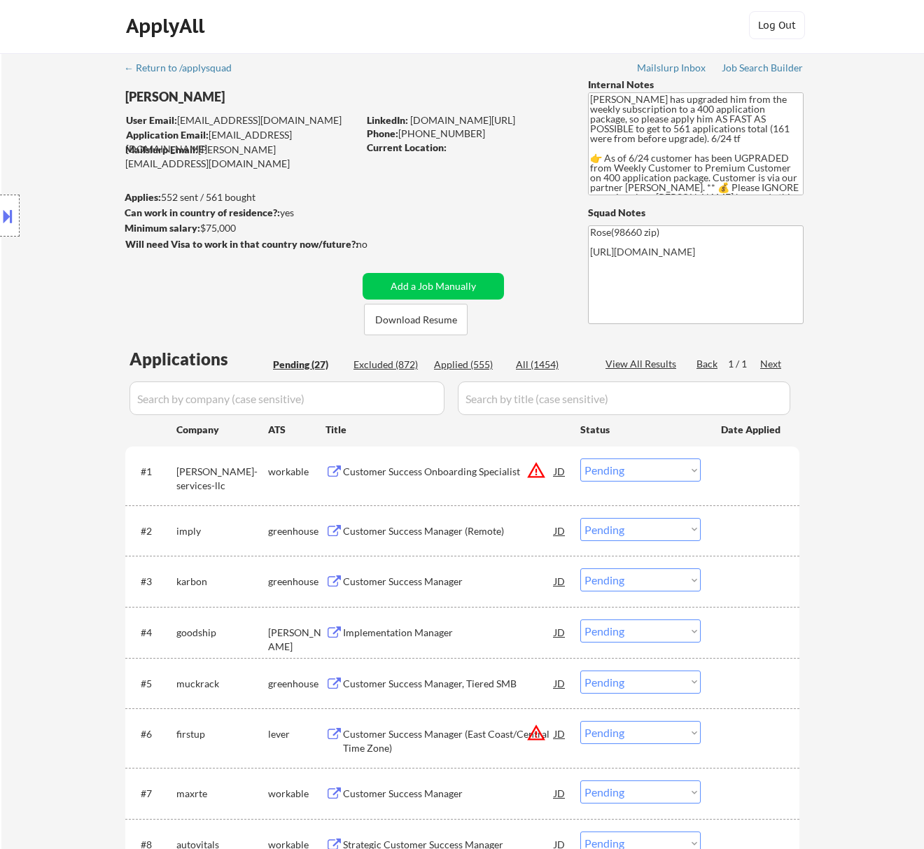
scroll to position [0, 0]
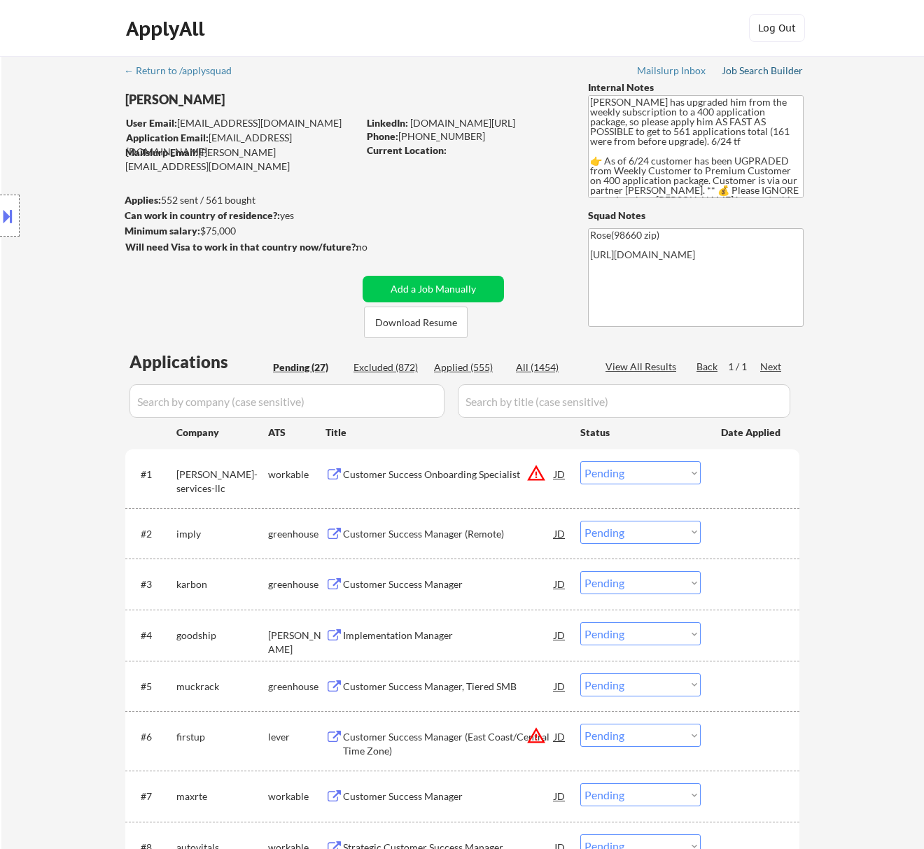
click at [751, 71] on div "Job Search Builder" at bounding box center [763, 71] width 82 height 10
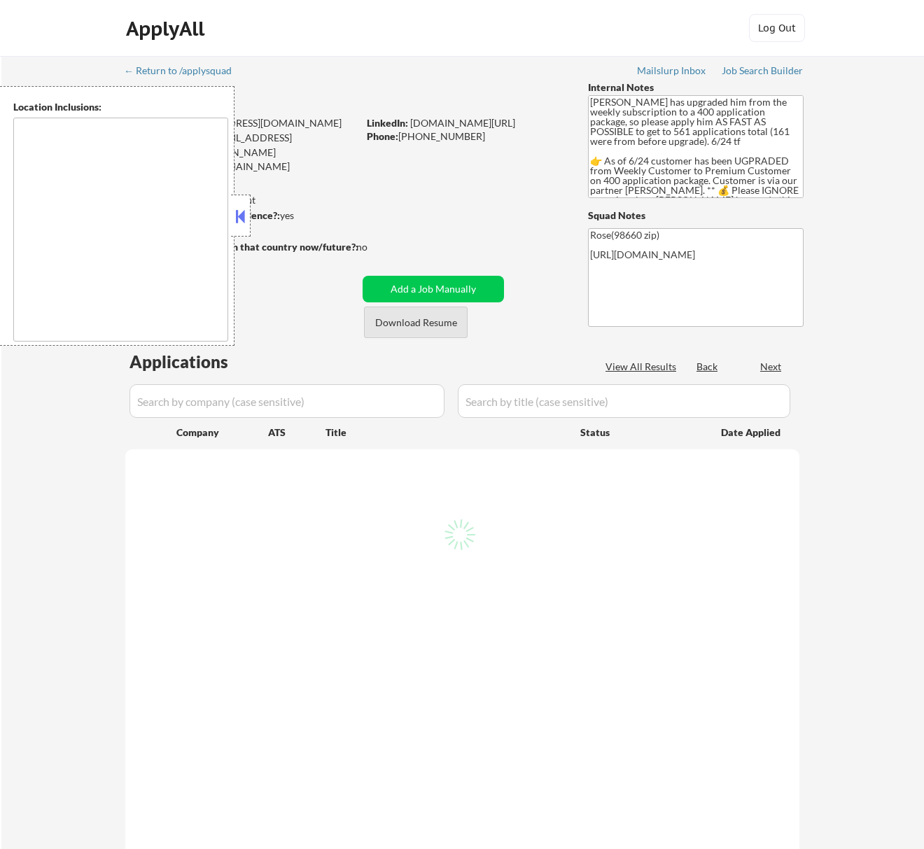
select select ""pending""
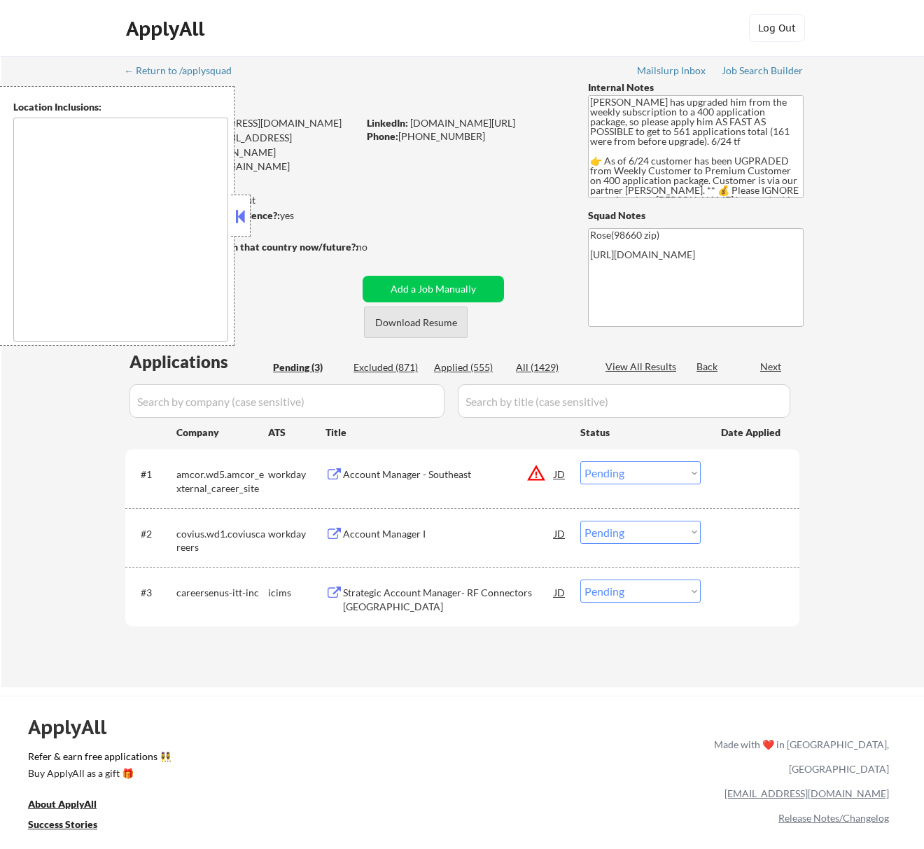
type textarea "[GEOGRAPHIC_DATA], OR [GEOGRAPHIC_DATA], [GEOGRAPHIC_DATA] [GEOGRAPHIC_DATA], […"
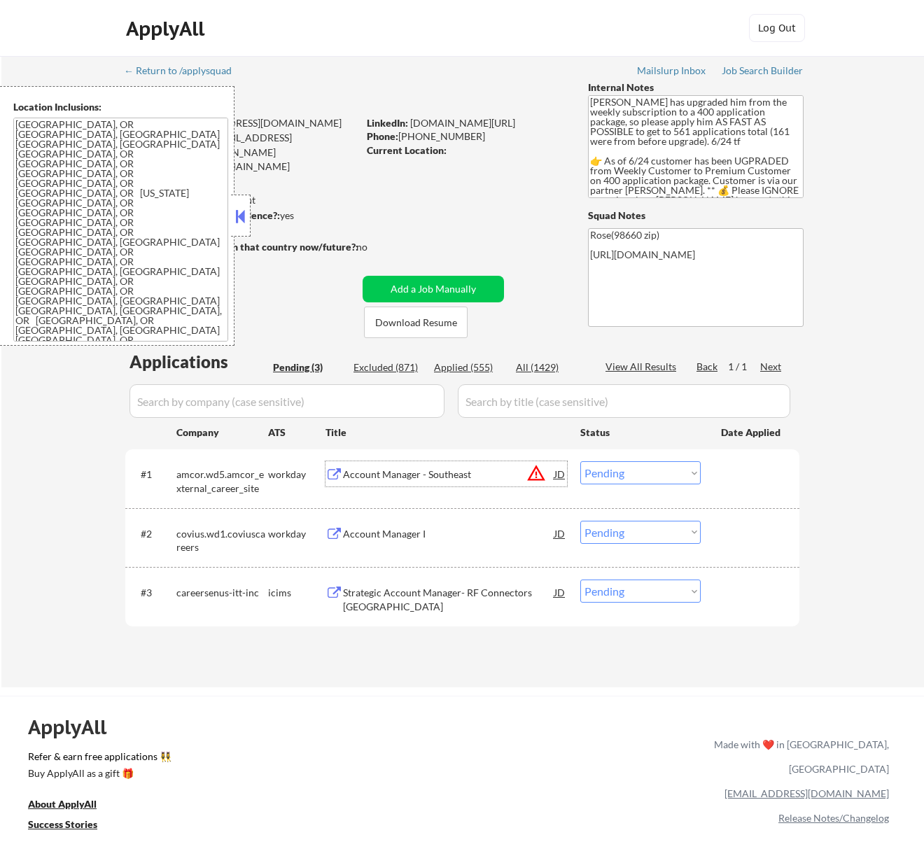
click at [511, 477] on div "Account Manager - Southeast" at bounding box center [448, 475] width 211 height 14
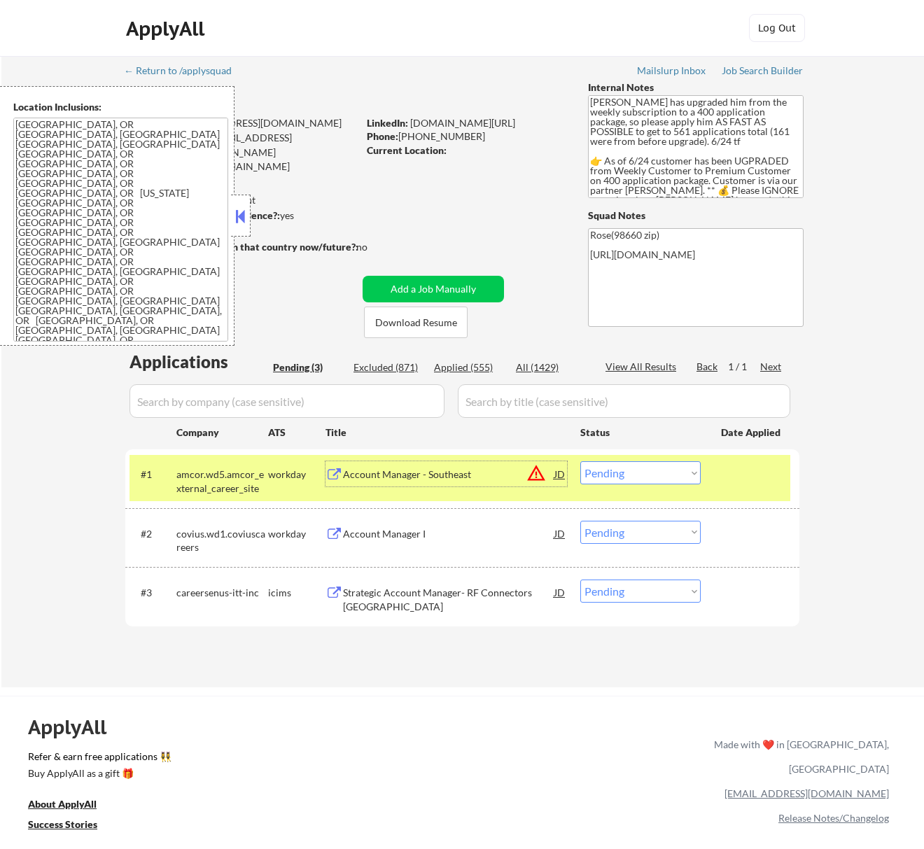
click at [650, 475] on select "Choose an option... Pending Applied Excluded (Questions) Excluded (Expired) Exc…" at bounding box center [640, 472] width 120 height 23
click at [580, 461] on select "Choose an option... Pending Applied Excluded (Questions) Excluded (Expired) Exc…" at bounding box center [640, 472] width 120 height 23
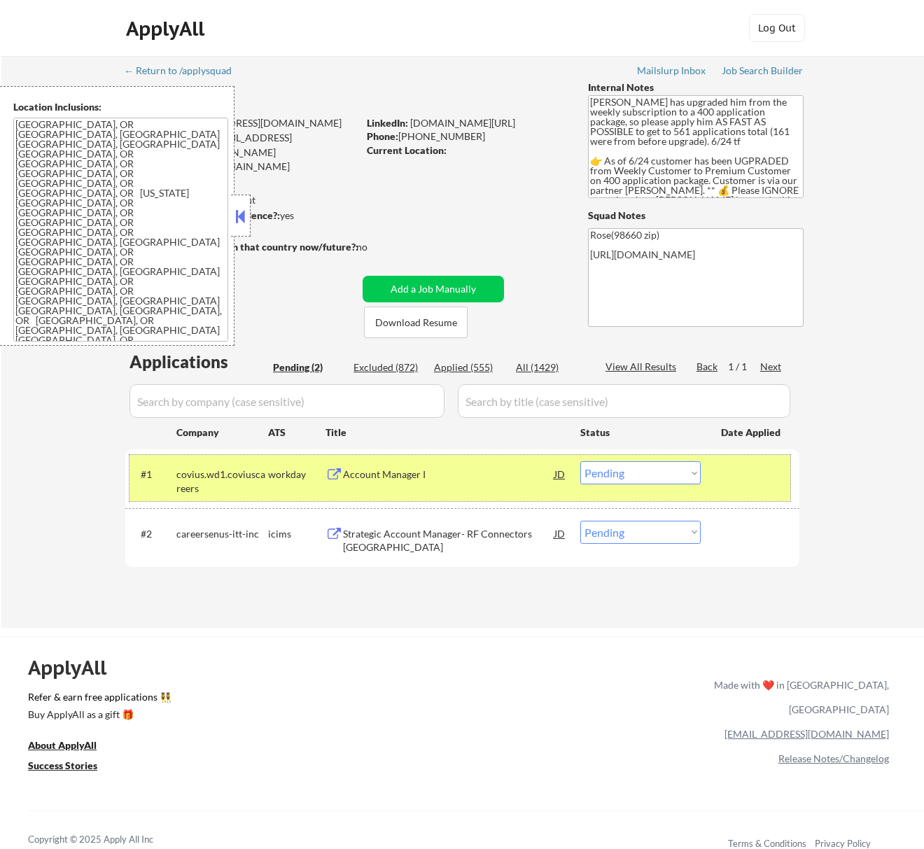
click at [468, 490] on div "#1 covius.wd1.coviuscareers workday Account Manager I JD warning_amber Choose a…" at bounding box center [460, 478] width 661 height 46
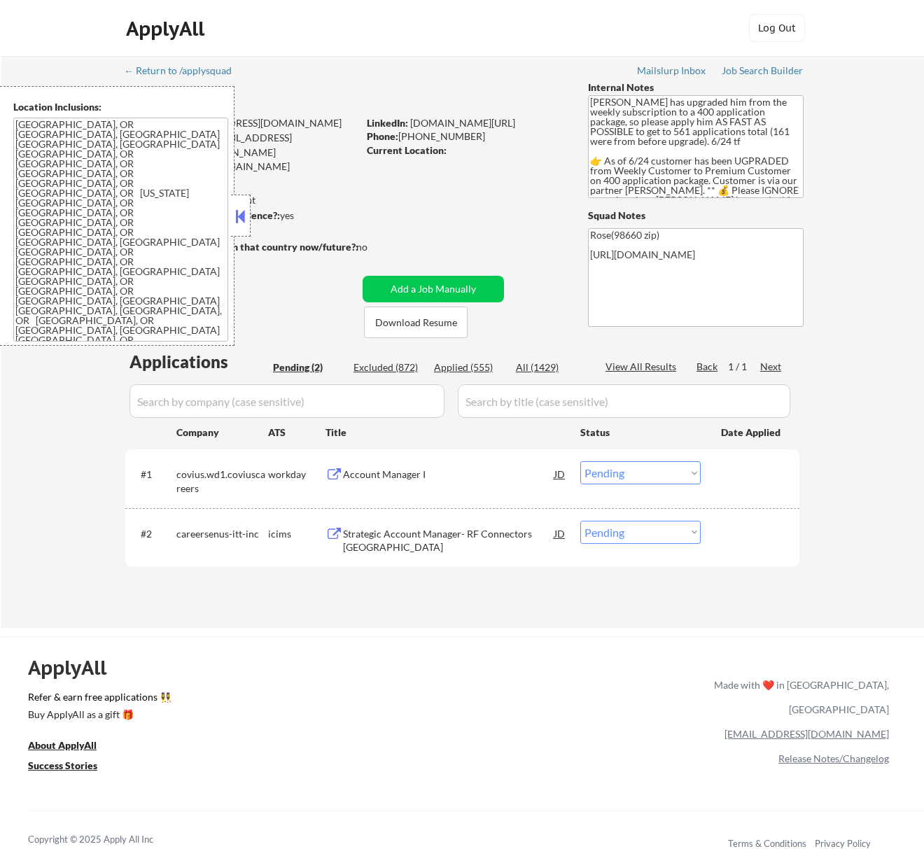
click at [472, 471] on div "Account Manager I" at bounding box center [448, 475] width 211 height 14
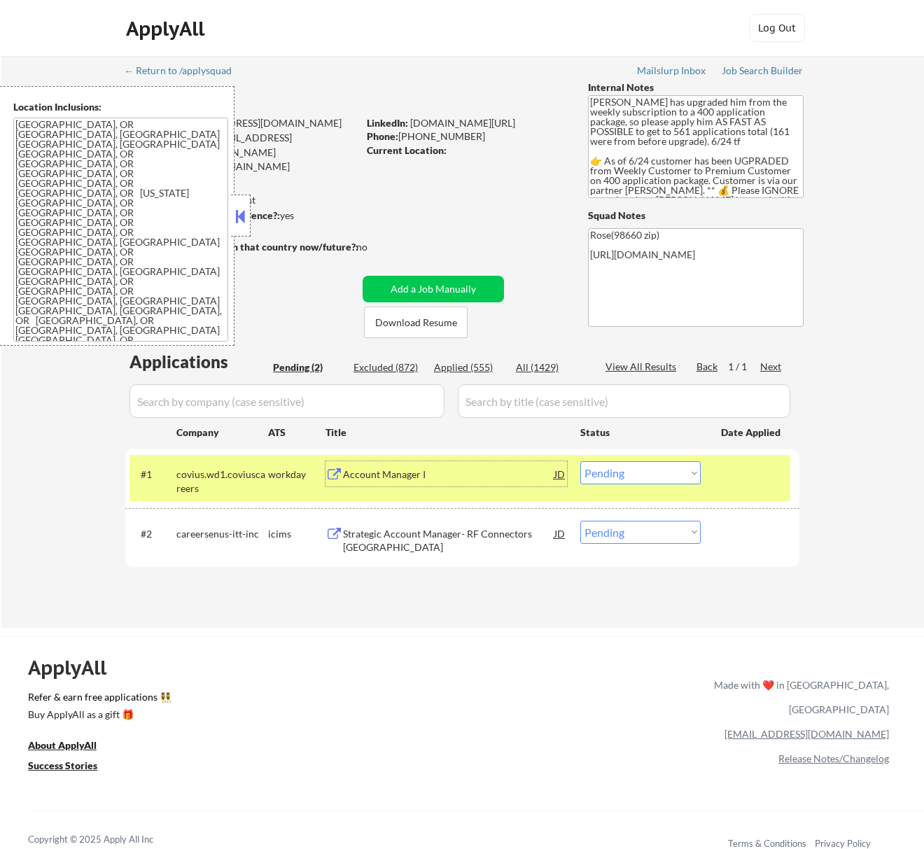
click at [619, 473] on select "Choose an option... Pending Applied Excluded (Questions) Excluded (Expired) Exc…" at bounding box center [640, 472] width 120 height 23
click at [580, 461] on select "Choose an option... Pending Applied Excluded (Questions) Excluded (Expired) Exc…" at bounding box center [640, 472] width 120 height 23
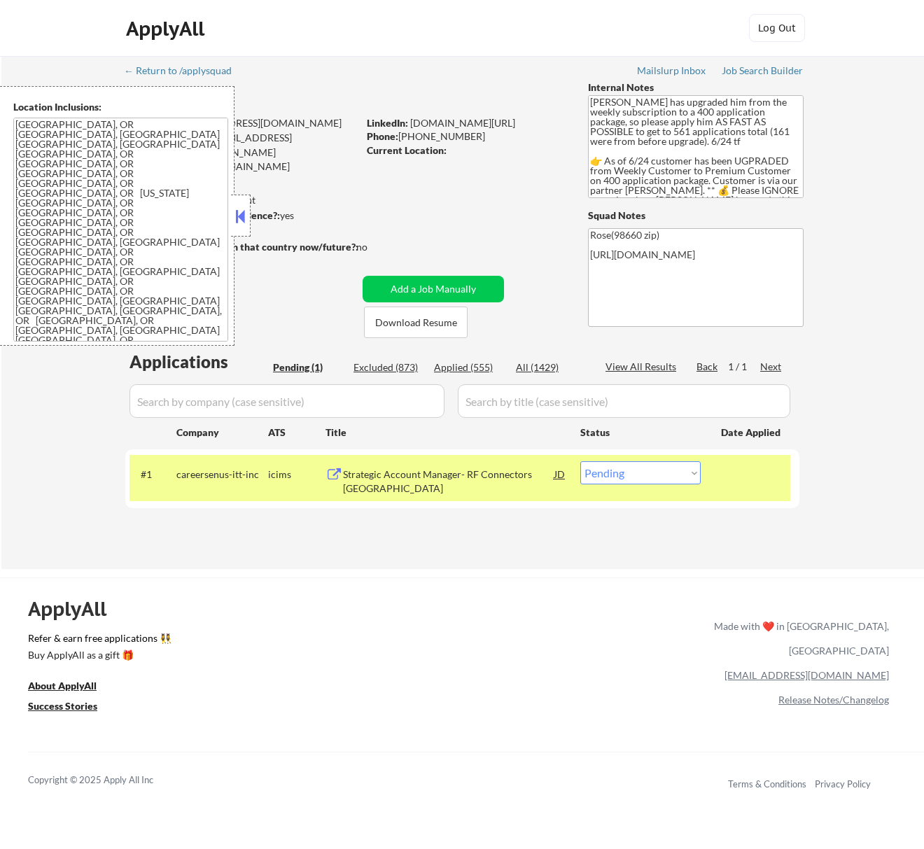
click at [529, 469] on div "Strategic Account Manager- RF Connectors [GEOGRAPHIC_DATA]" at bounding box center [448, 481] width 211 height 27
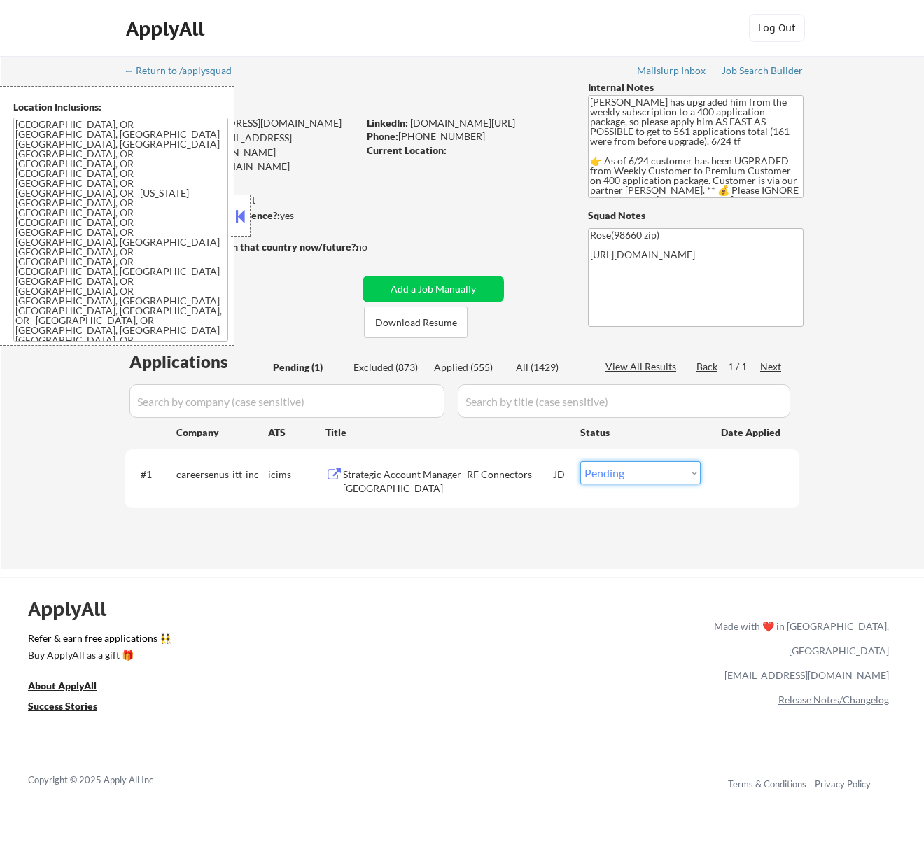
click at [664, 468] on select "Choose an option... Pending Applied Excluded (Questions) Excluded (Expired) Exc…" at bounding box center [640, 472] width 120 height 23
select select ""excluded__bad_match_""
click at [580, 461] on select "Choose an option... Pending Applied Excluded (Questions) Excluded (Expired) Exc…" at bounding box center [640, 472] width 120 height 23
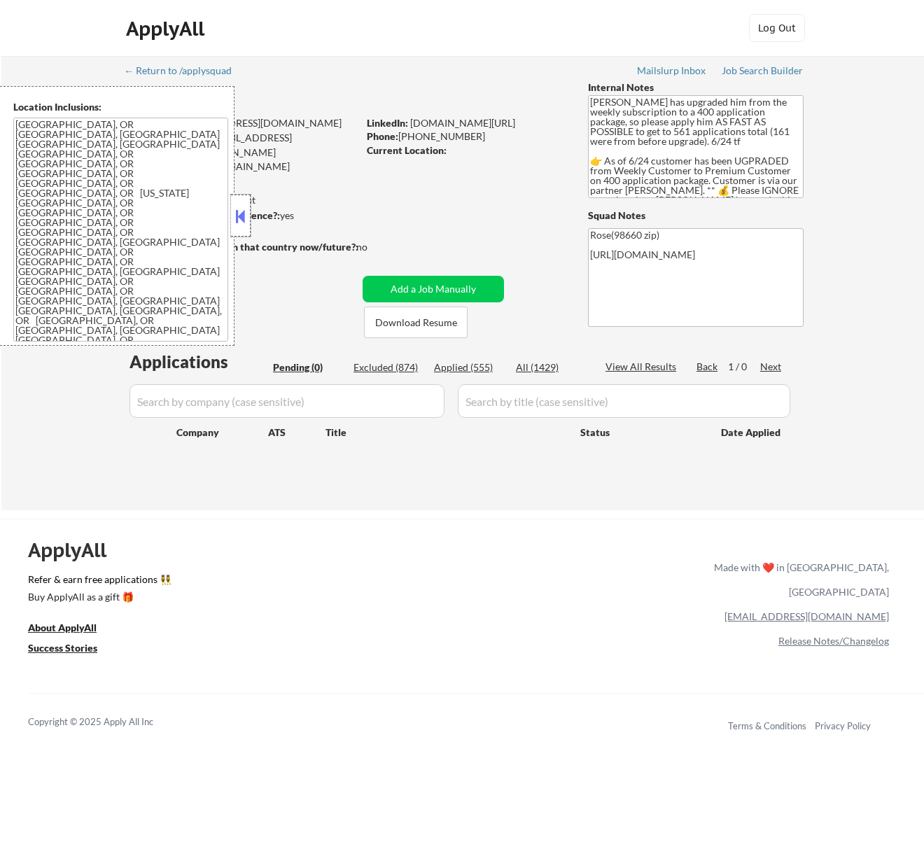
click at [244, 199] on div at bounding box center [241, 216] width 20 height 42
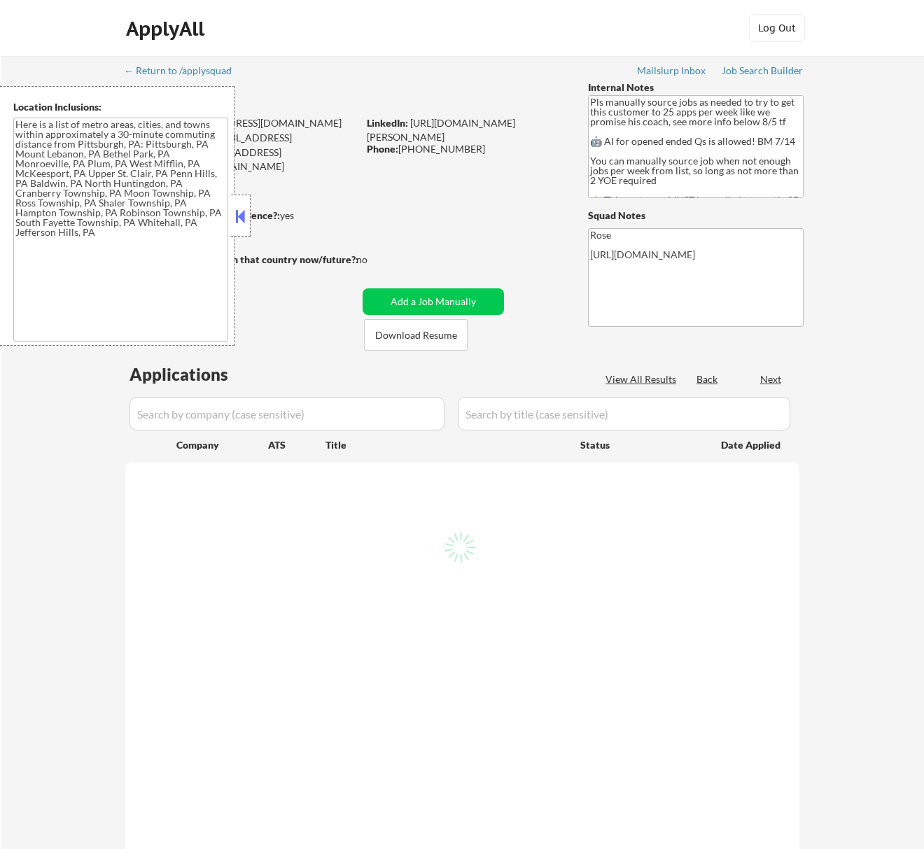
type textarea "Here is a list of metro areas, cities, and towns within approximately a 30-minu…"
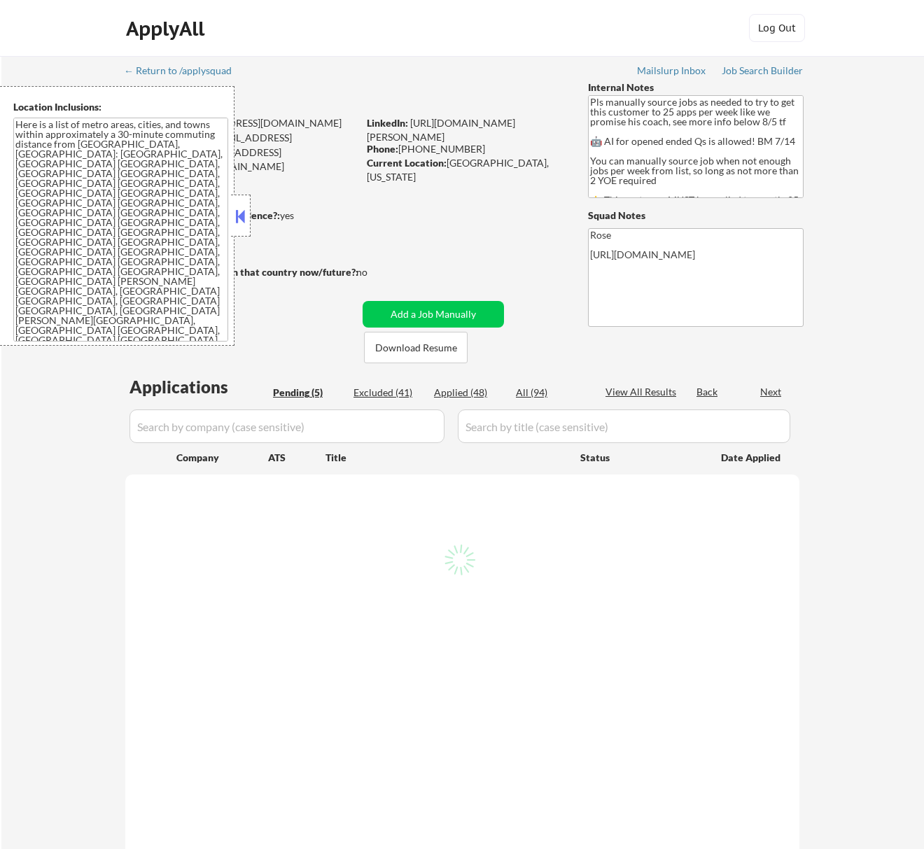
select select ""pending""
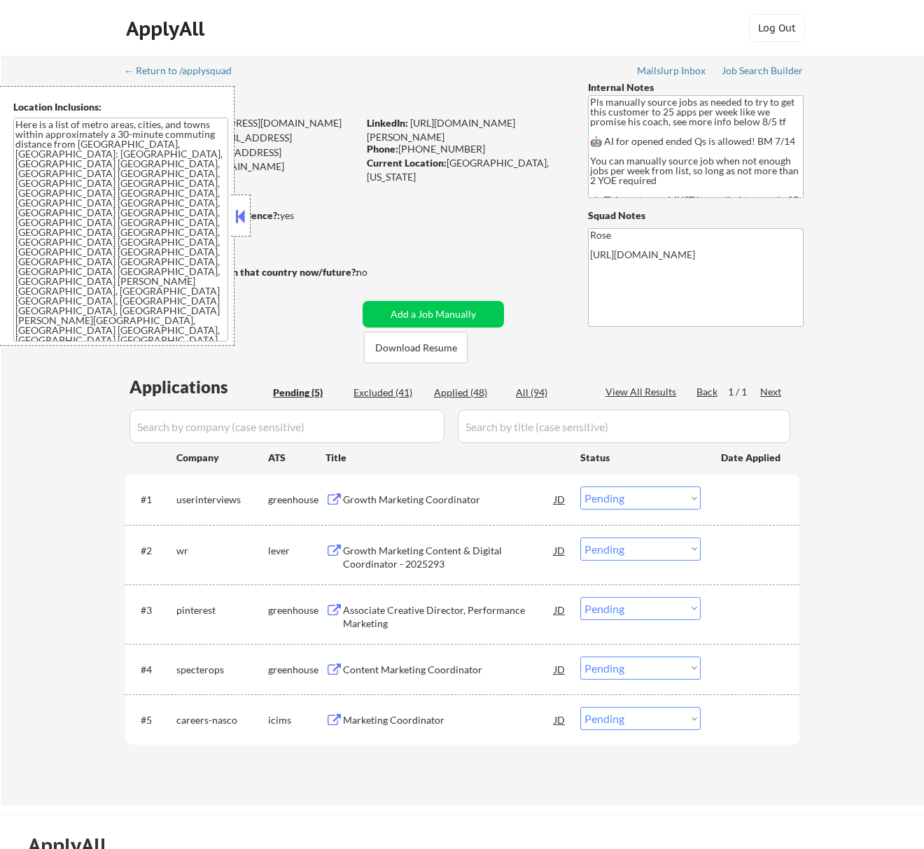
click at [493, 508] on div "Growth Marketing Coordinator" at bounding box center [448, 499] width 211 height 25
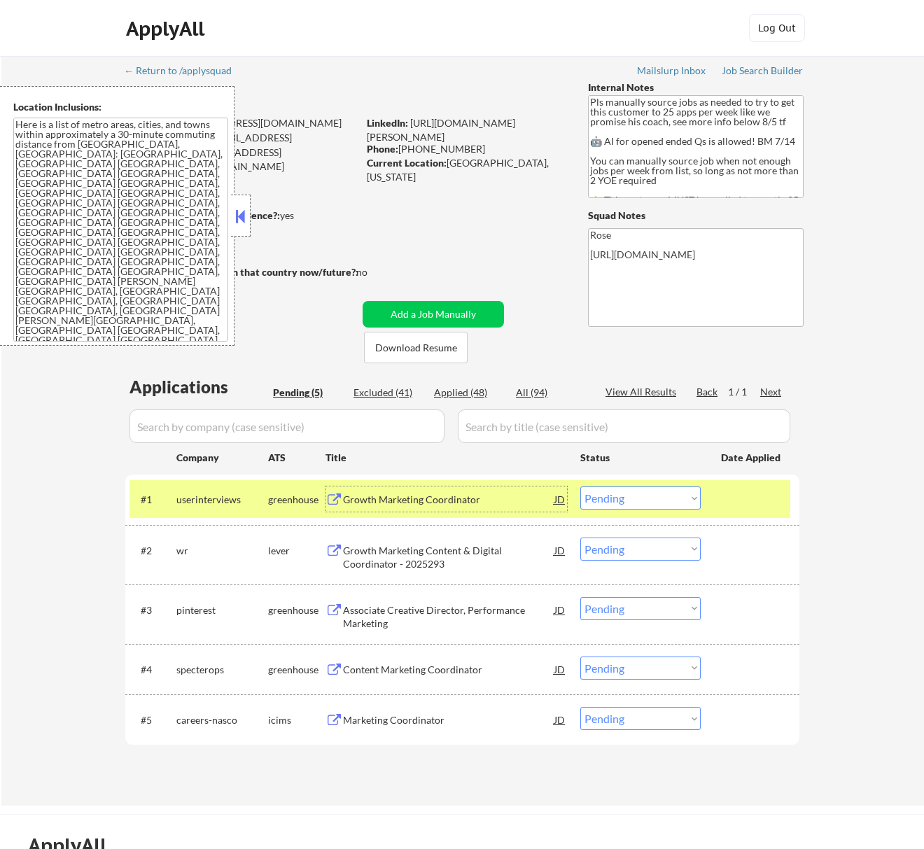
click at [654, 496] on select "Choose an option... Pending Applied Excluded (Questions) Excluded (Expired) Exc…" at bounding box center [640, 498] width 120 height 23
click at [580, 487] on select "Choose an option... Pending Applied Excluded (Questions) Excluded (Expired) Exc…" at bounding box center [640, 498] width 120 height 23
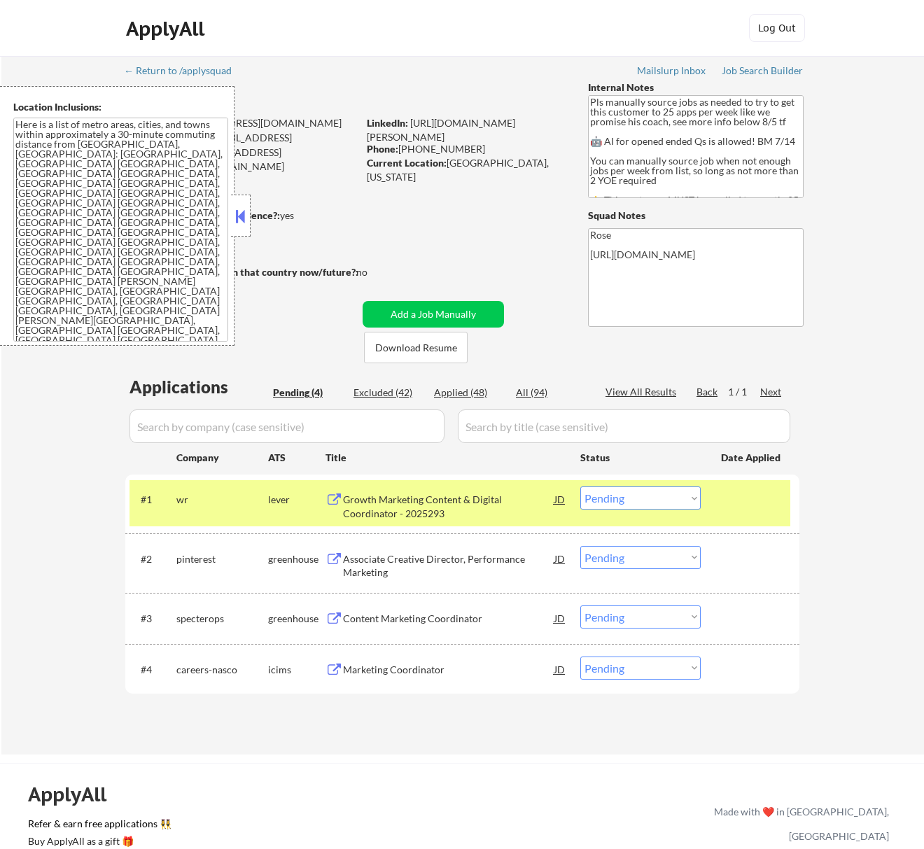
click at [497, 497] on div "Growth Marketing Content & Digital Coordinator - 2025293" at bounding box center [448, 506] width 211 height 27
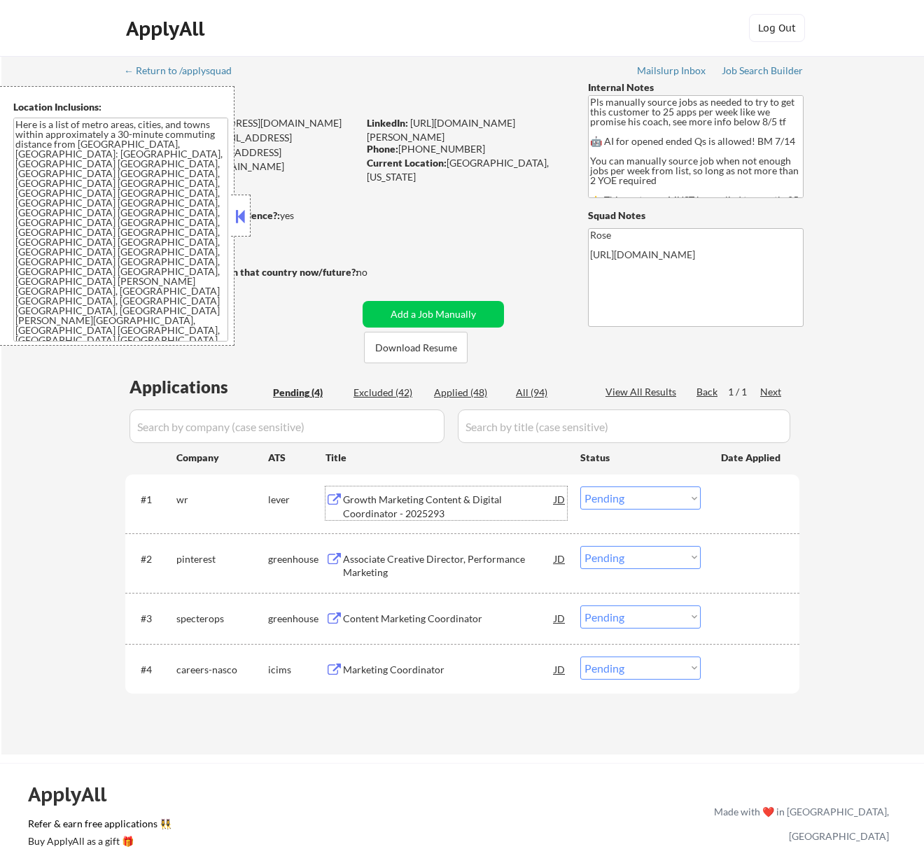
click at [628, 497] on select "Choose an option... Pending Applied Excluded (Questions) Excluded (Expired) Exc…" at bounding box center [640, 498] width 120 height 23
click at [580, 487] on select "Choose an option... Pending Applied Excluded (Questions) Excluded (Expired) Exc…" at bounding box center [640, 498] width 120 height 23
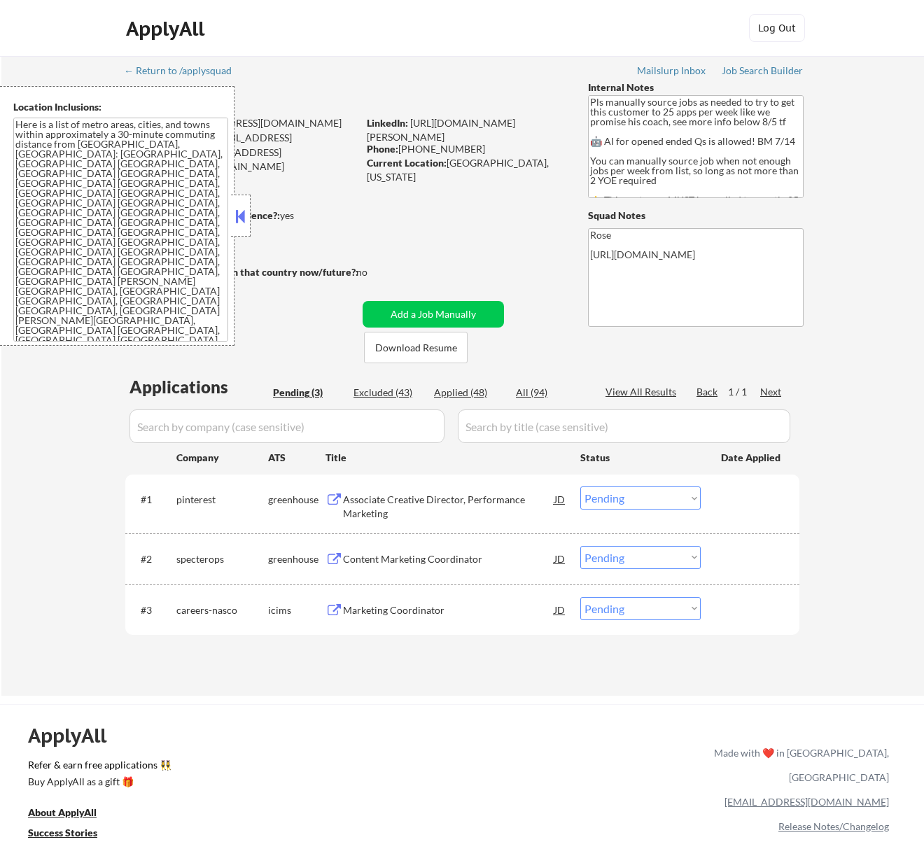
click at [477, 506] on div "Associate Creative Director, Performance Marketing" at bounding box center [448, 506] width 211 height 27
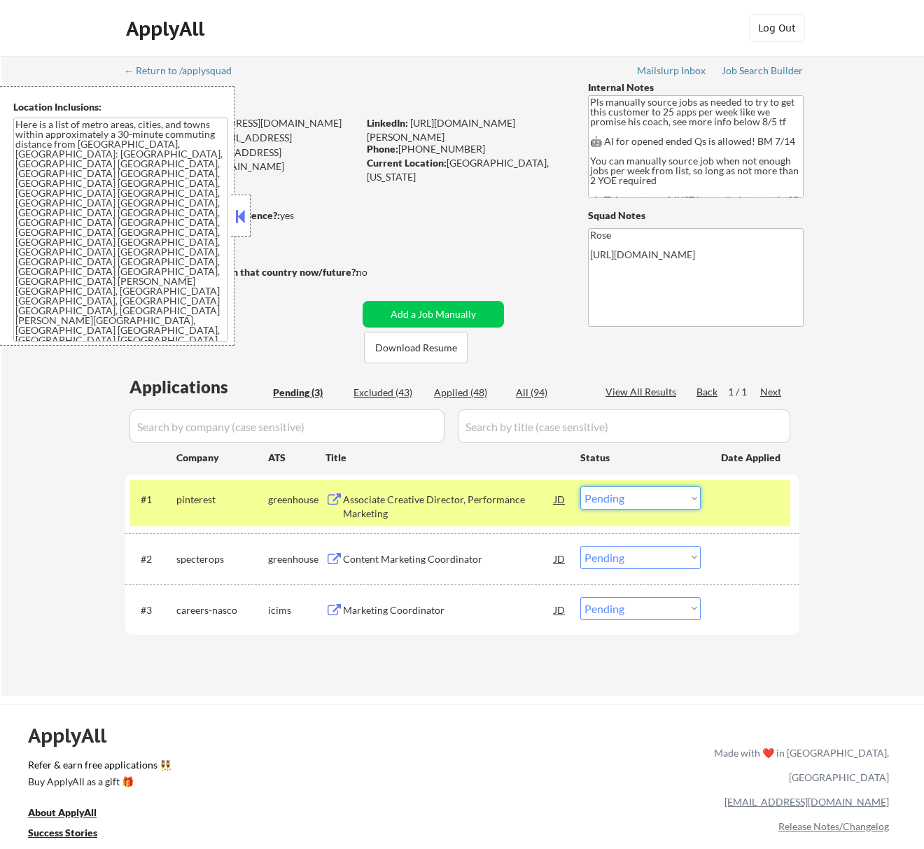
click at [636, 494] on select "Choose an option... Pending Applied Excluded (Questions) Excluded (Expired) Exc…" at bounding box center [640, 498] width 120 height 23
click at [580, 487] on select "Choose an option... Pending Applied Excluded (Questions) Excluded (Expired) Exc…" at bounding box center [640, 498] width 120 height 23
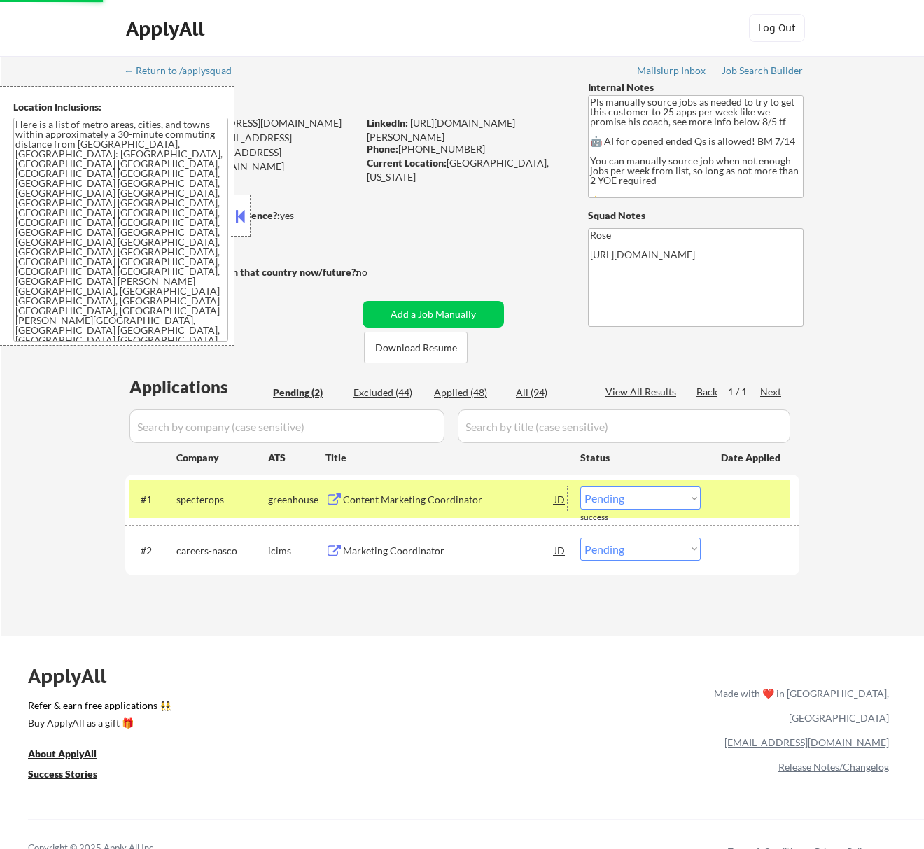
click at [466, 500] on div "Content Marketing Coordinator" at bounding box center [448, 500] width 211 height 14
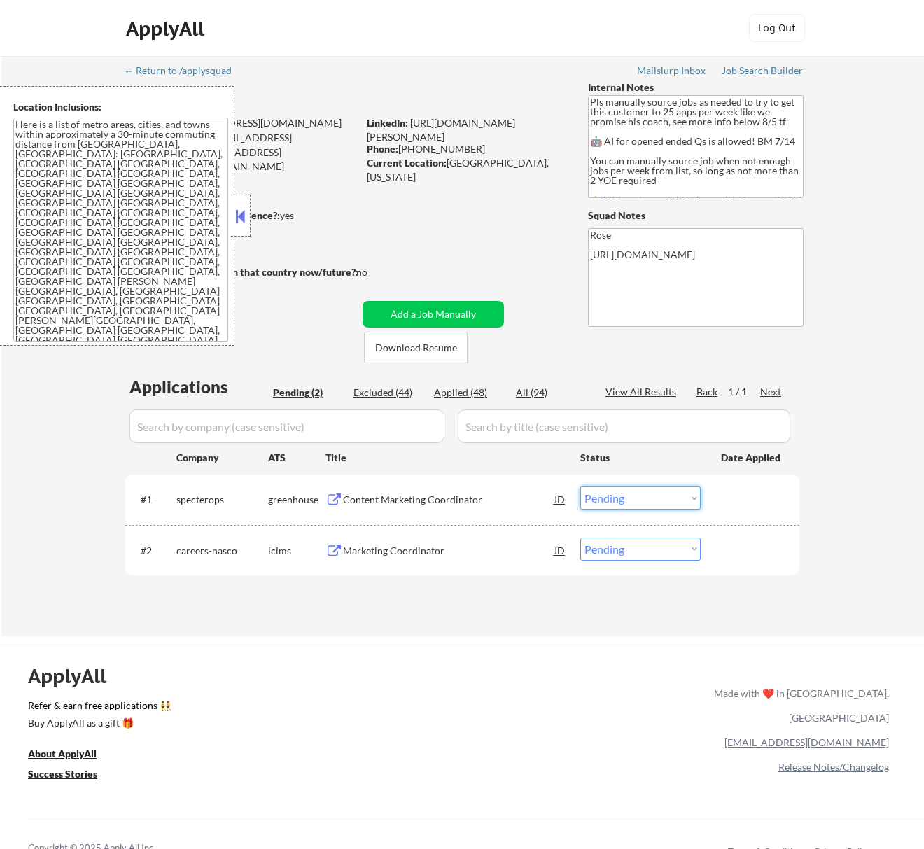
click at [634, 497] on select "Choose an option... Pending Applied Excluded (Questions) Excluded (Expired) Exc…" at bounding box center [640, 498] width 120 height 23
click at [580, 487] on select "Choose an option... Pending Applied Excluded (Questions) Excluded (Expired) Exc…" at bounding box center [640, 498] width 120 height 23
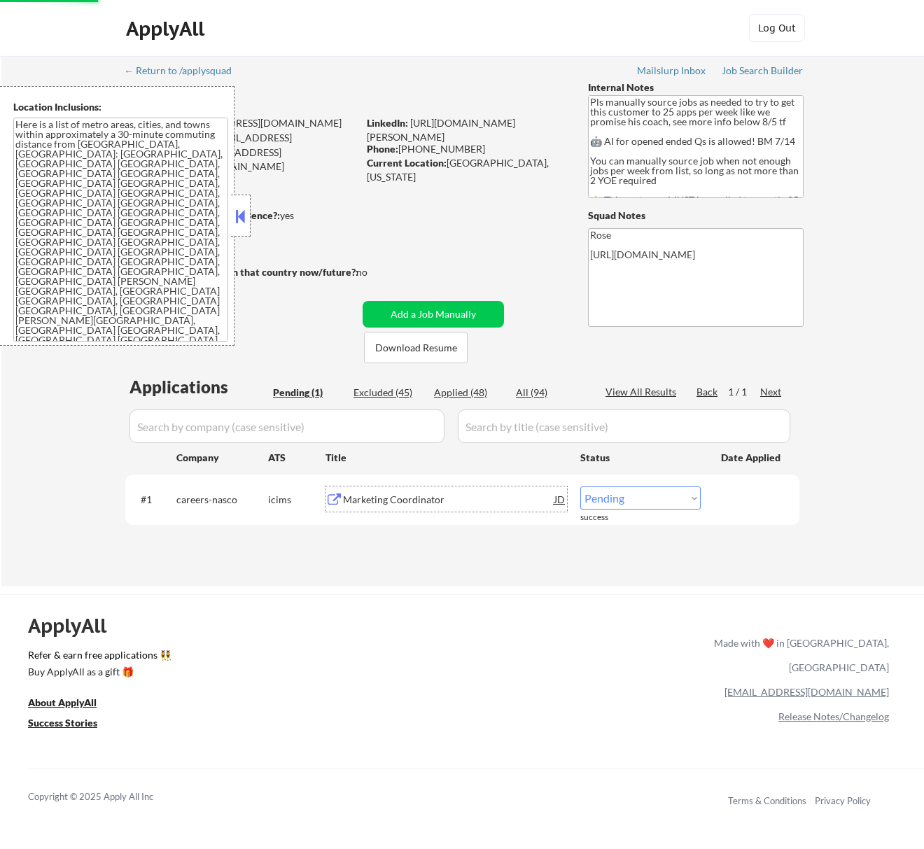
click at [457, 500] on div "Marketing Coordinator" at bounding box center [448, 500] width 211 height 14
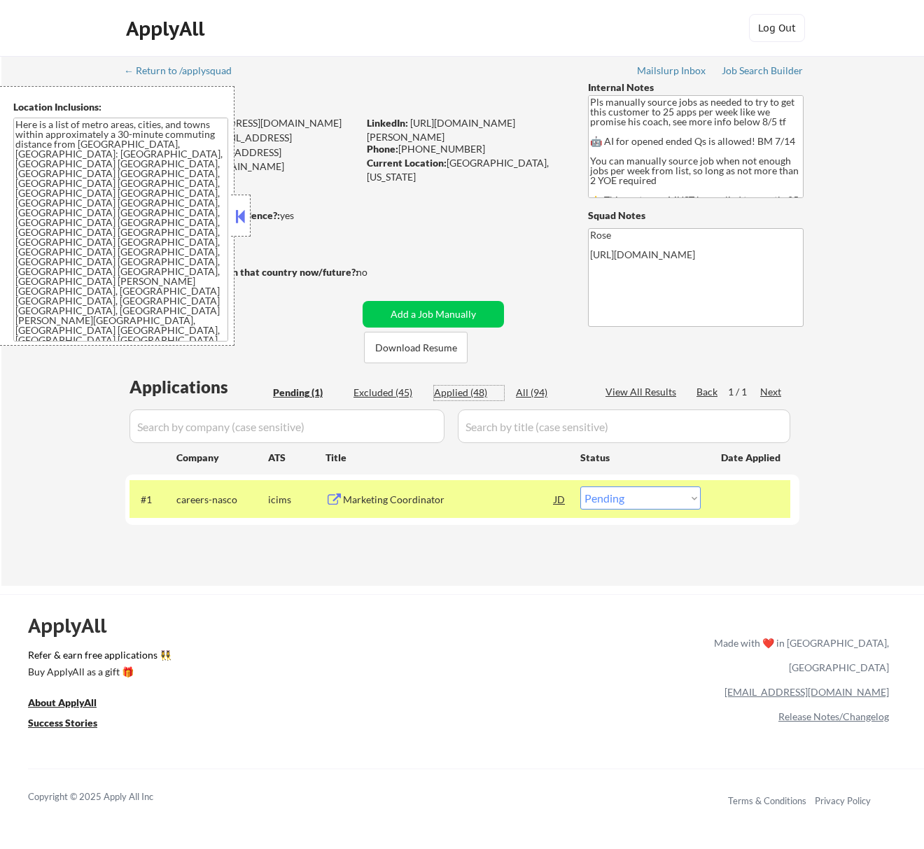
click at [471, 389] on div "Applied (48)" at bounding box center [469, 393] width 70 height 14
select select ""applied""
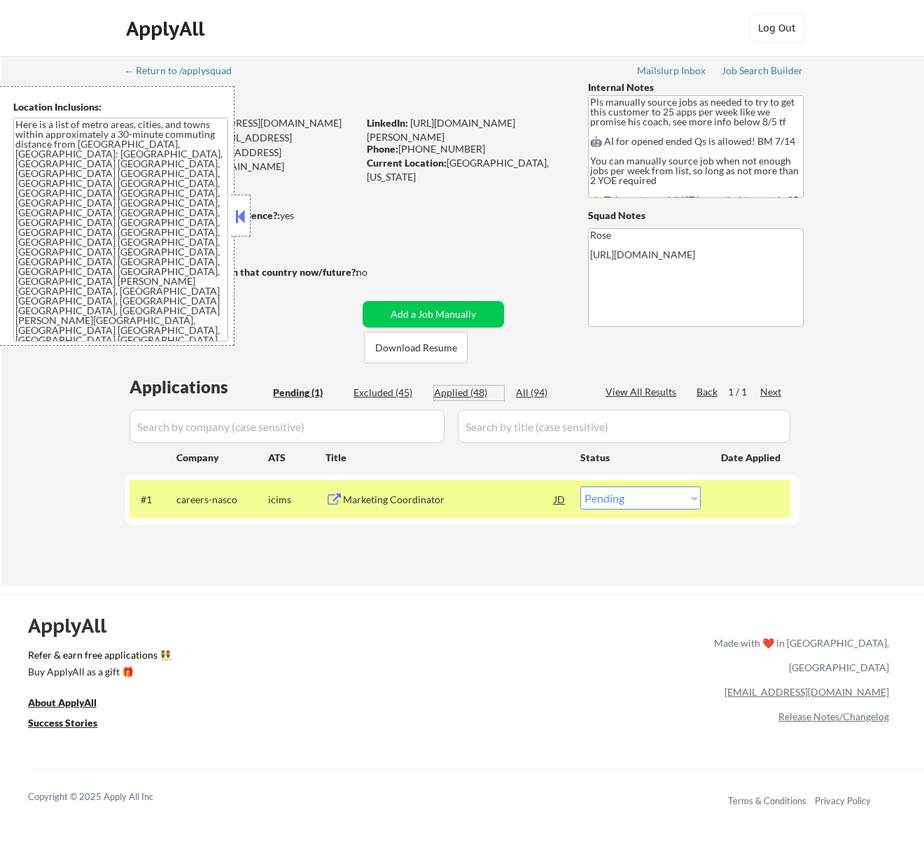
select select ""applied""
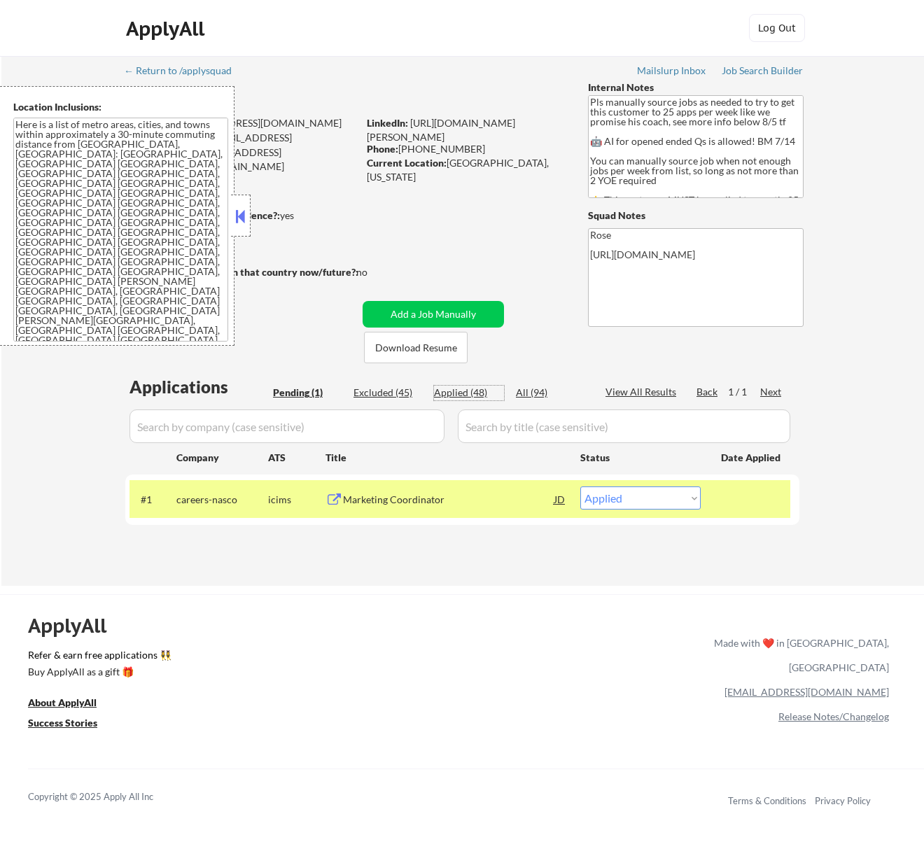
select select ""applied""
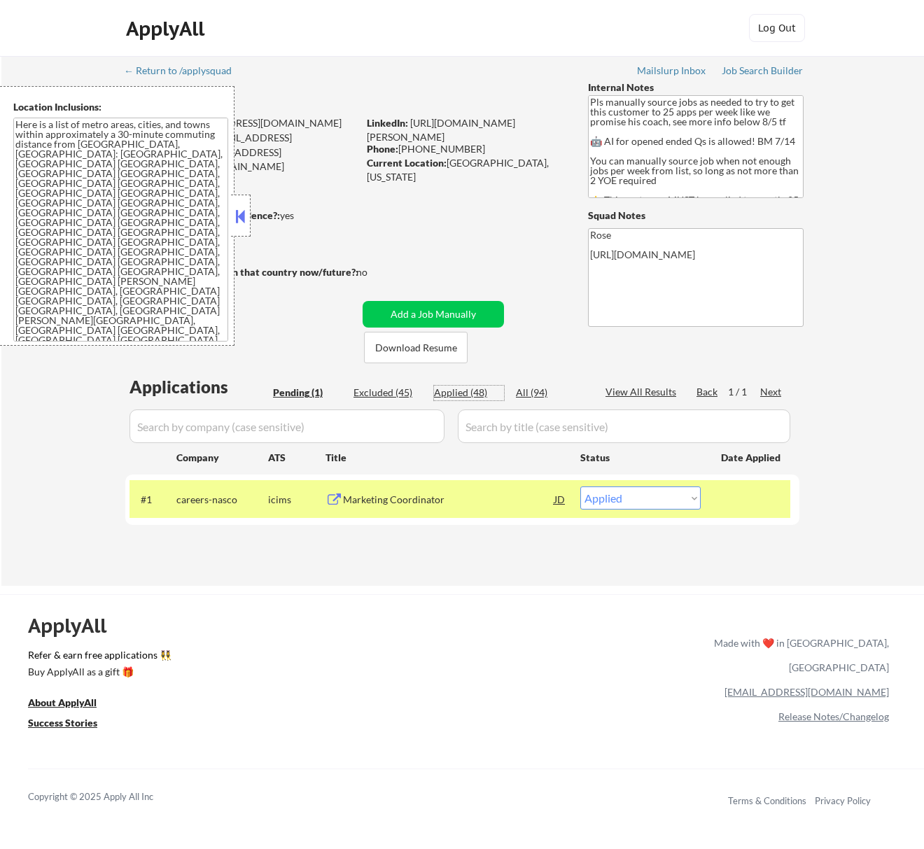
select select ""applied""
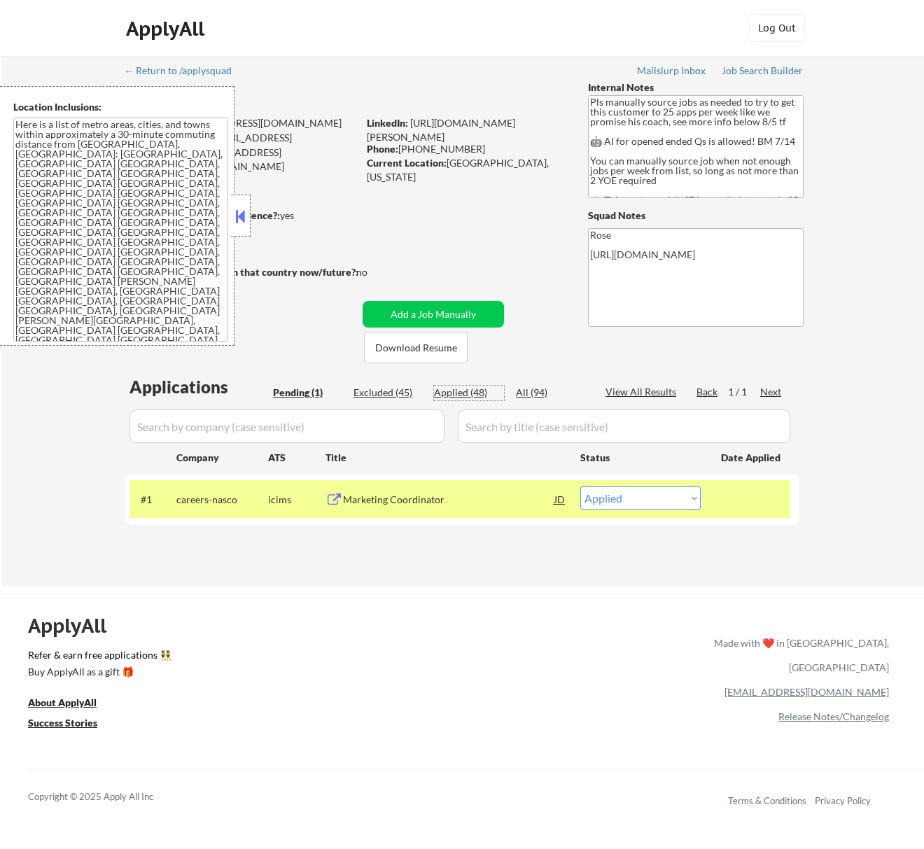
select select ""applied""
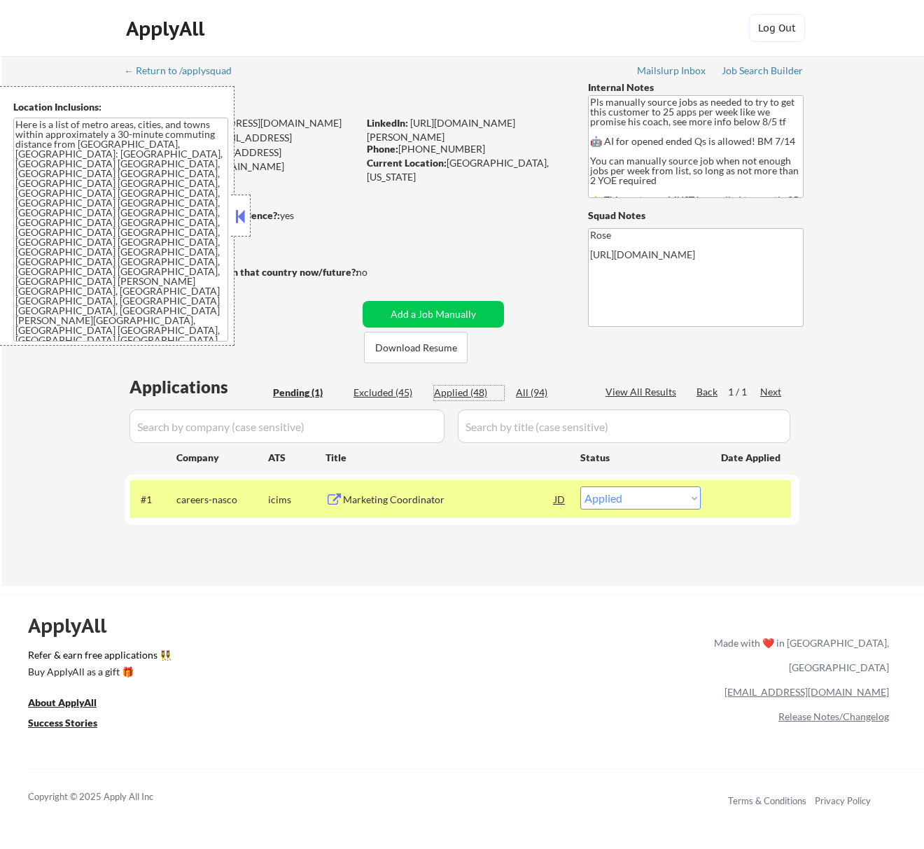
select select ""applied""
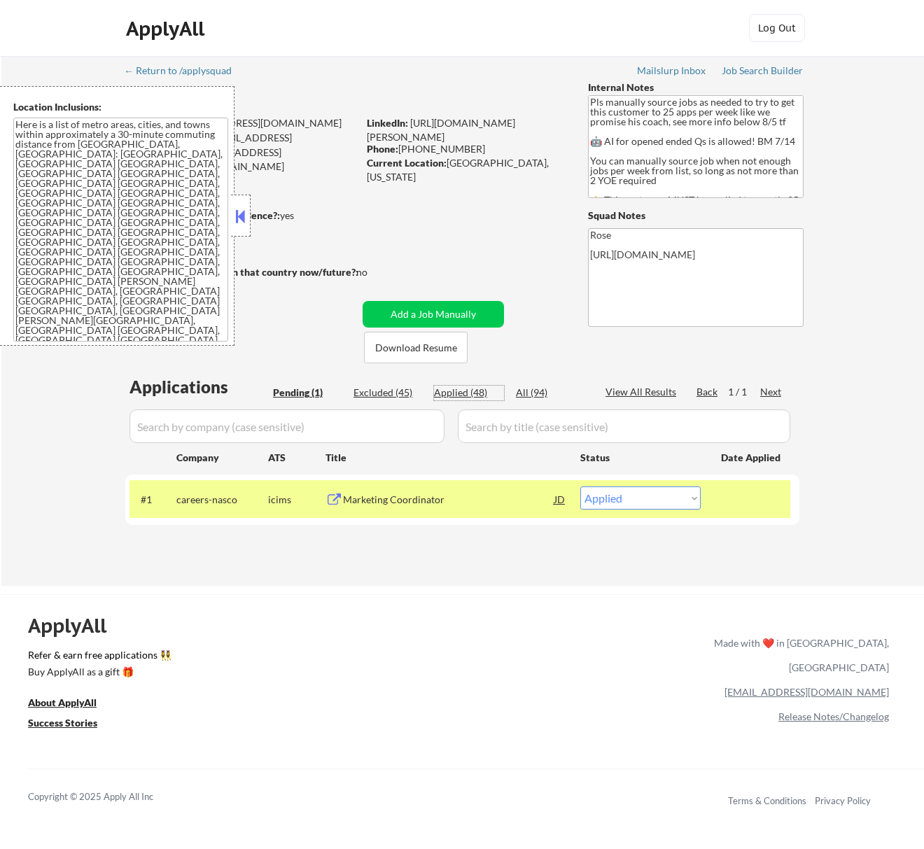
select select ""applied""
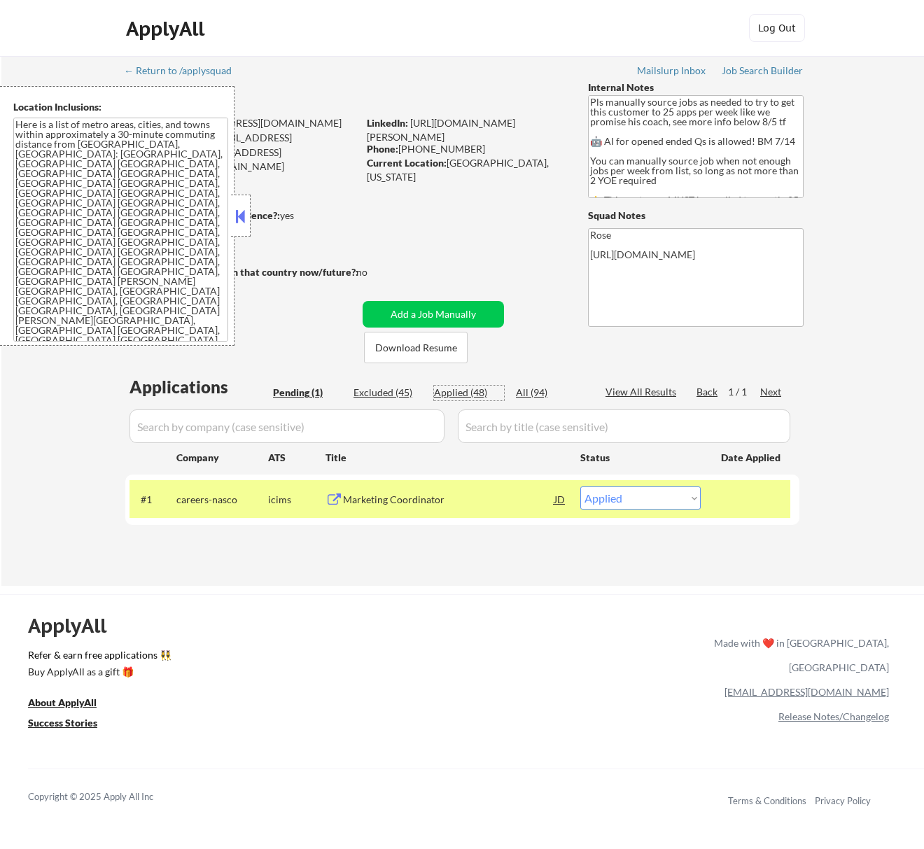
select select ""applied""
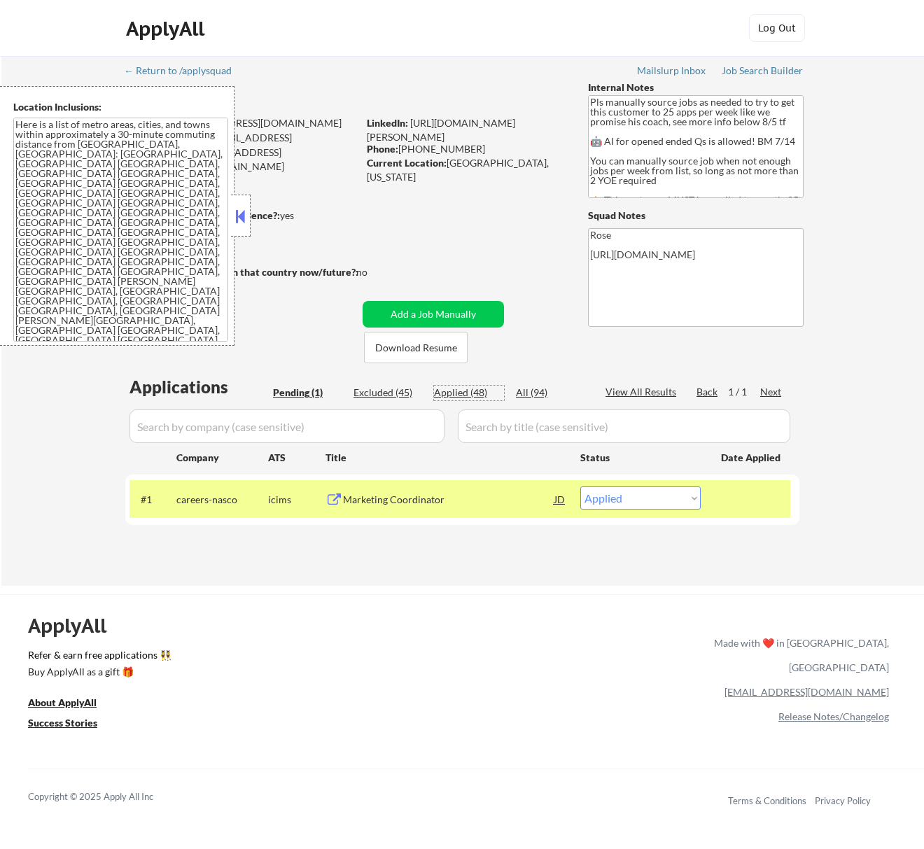
select select ""applied""
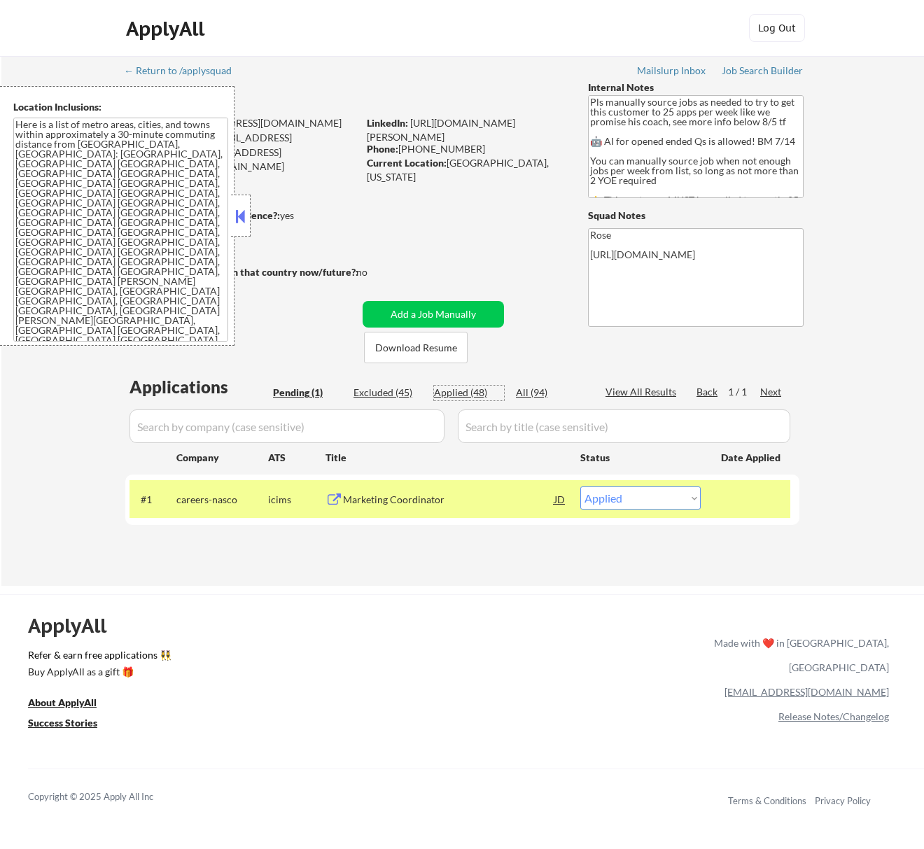
select select ""applied""
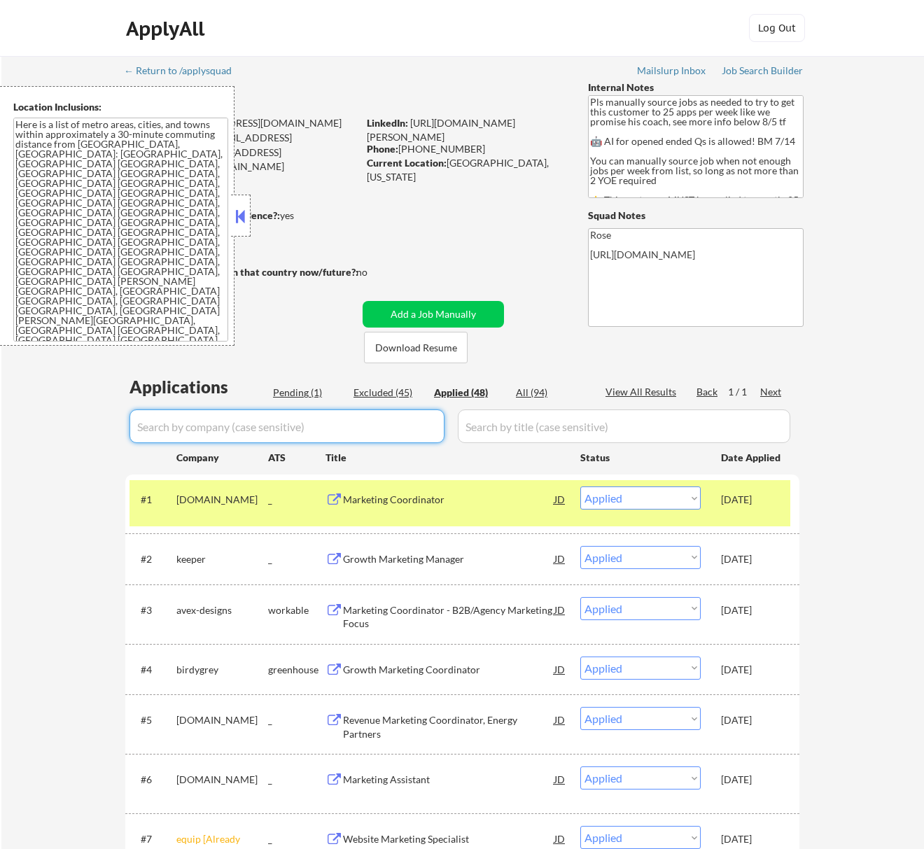
click at [403, 412] on input "input" at bounding box center [287, 427] width 315 height 34
paste input "NASCO"
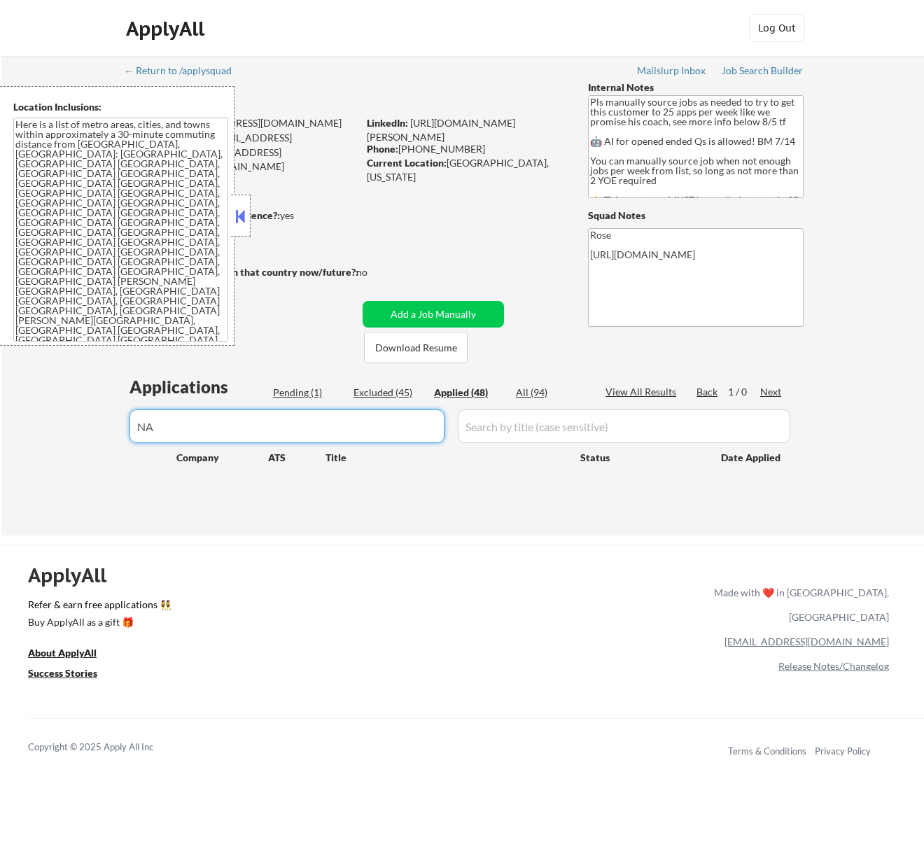
type input "N"
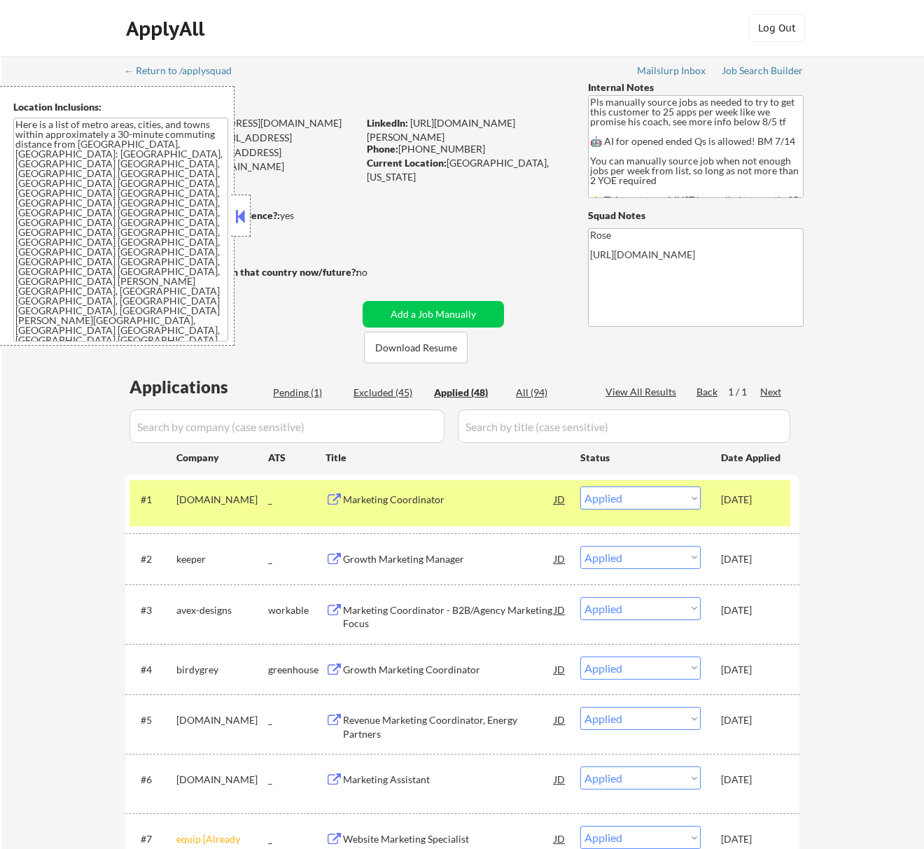
click at [309, 393] on div "Pending (1)" at bounding box center [308, 393] width 70 height 14
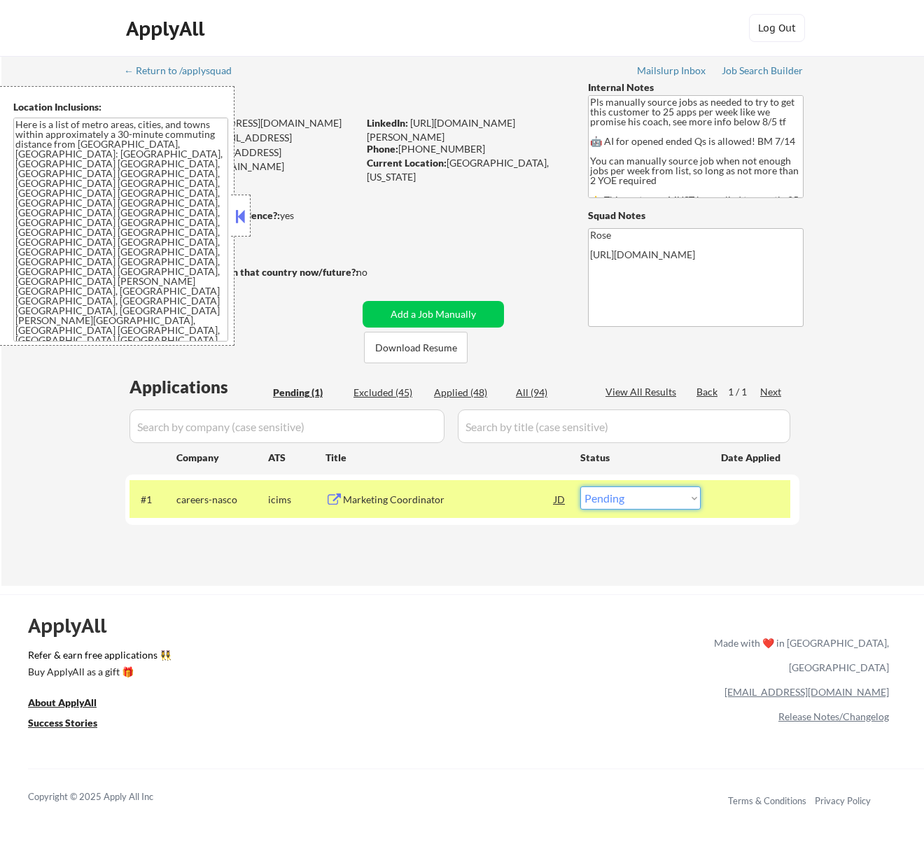
click at [622, 497] on select "Choose an option... Pending Applied Excluded (Questions) Excluded (Expired) Exc…" at bounding box center [640, 498] width 120 height 23
select select ""excluded__other_""
click at [580, 487] on select "Choose an option... Pending Applied Excluded (Questions) Excluded (Expired) Exc…" at bounding box center [640, 498] width 120 height 23
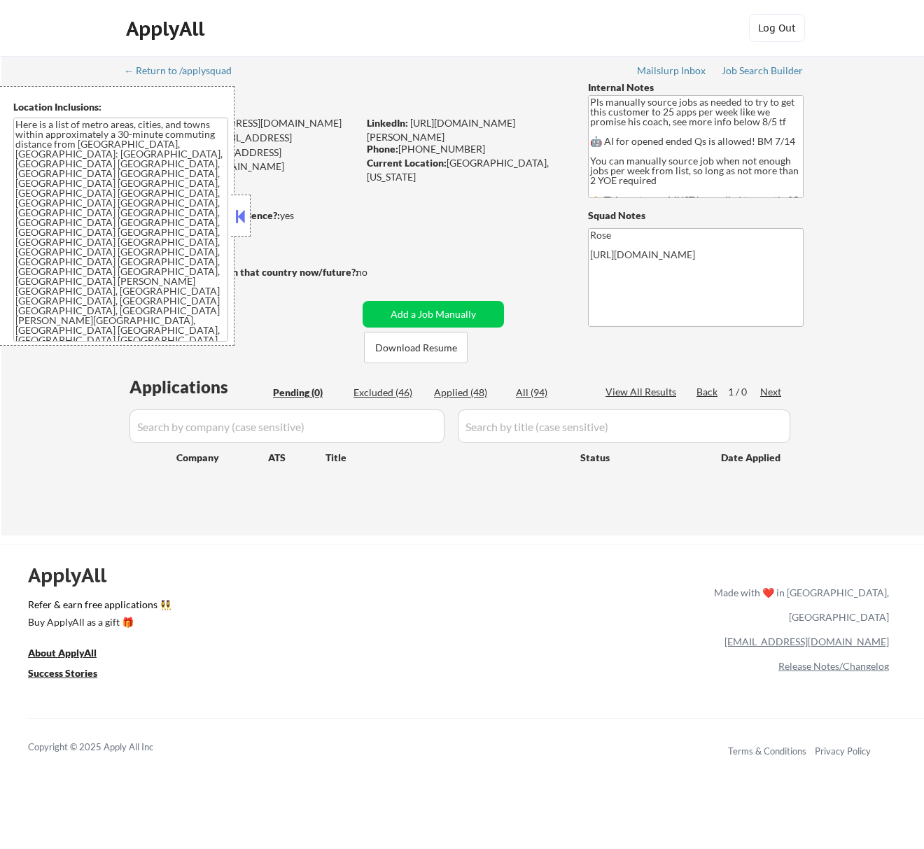
click at [245, 210] on button at bounding box center [239, 216] width 15 height 21
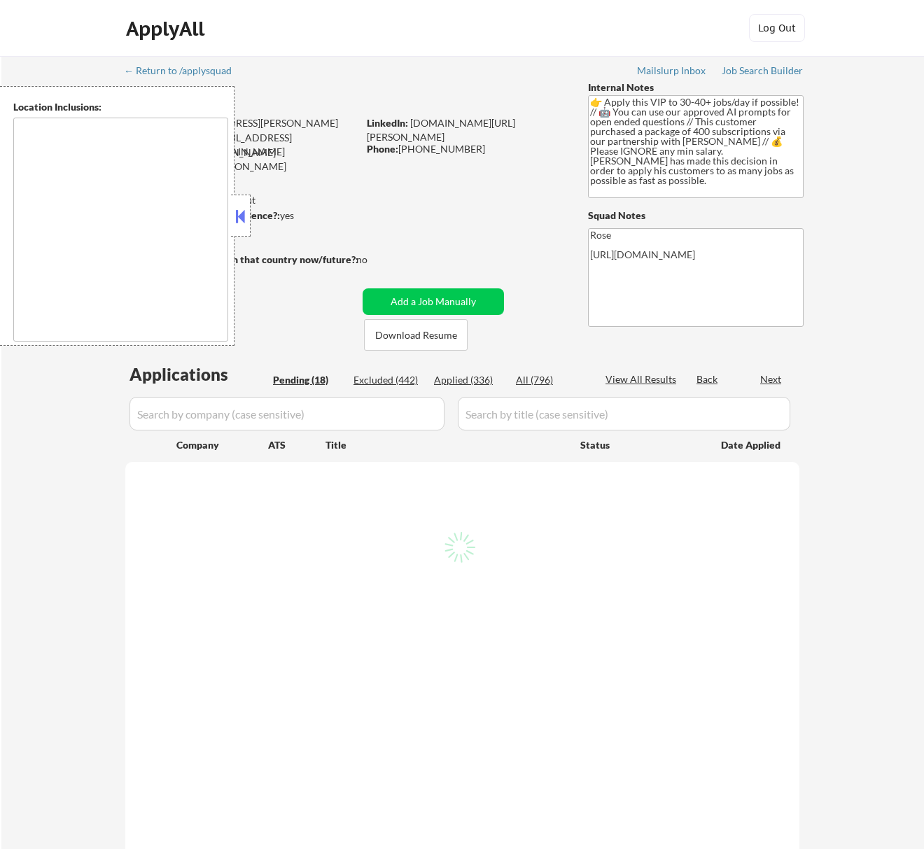
select select ""pending""
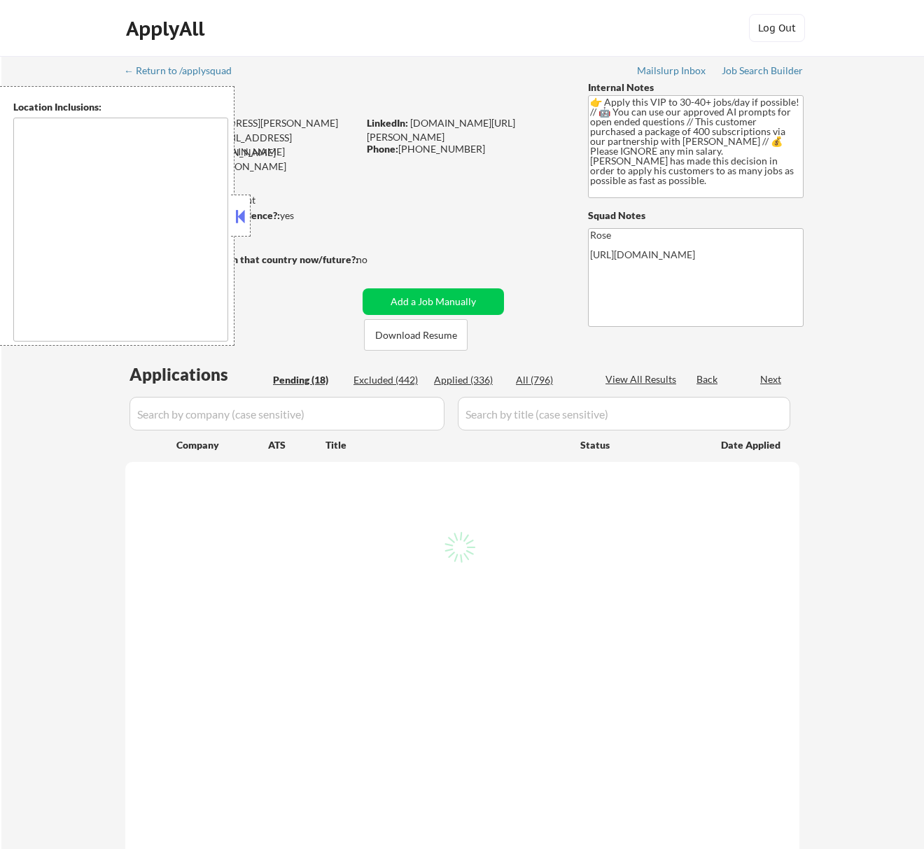
select select ""pending""
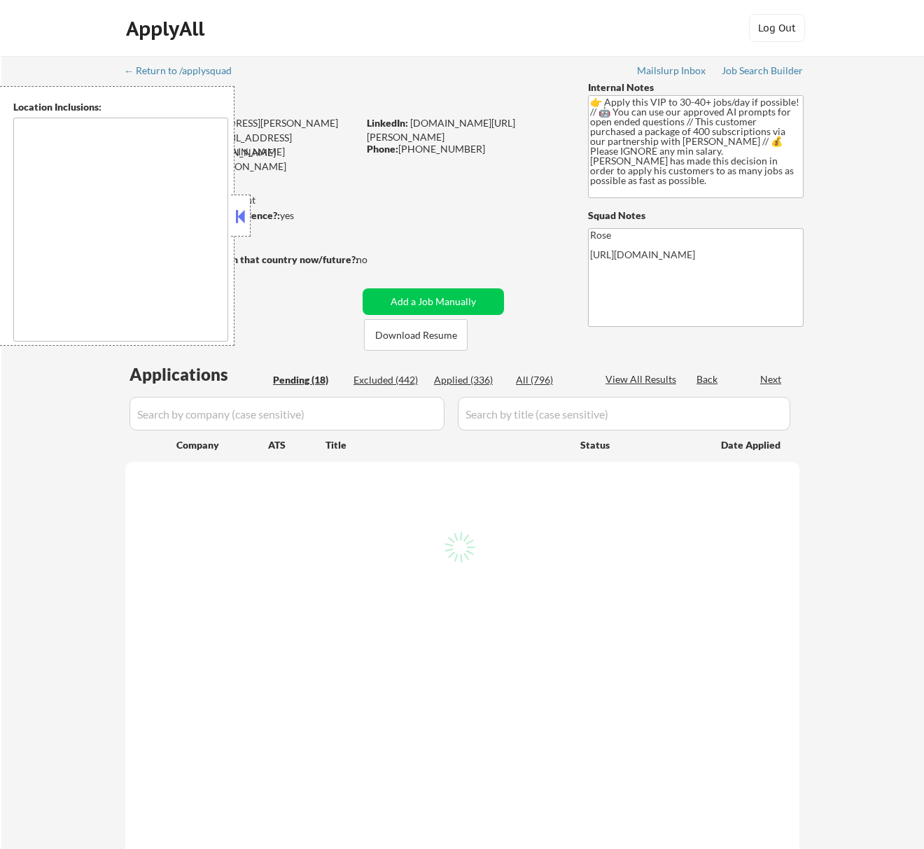
select select ""pending""
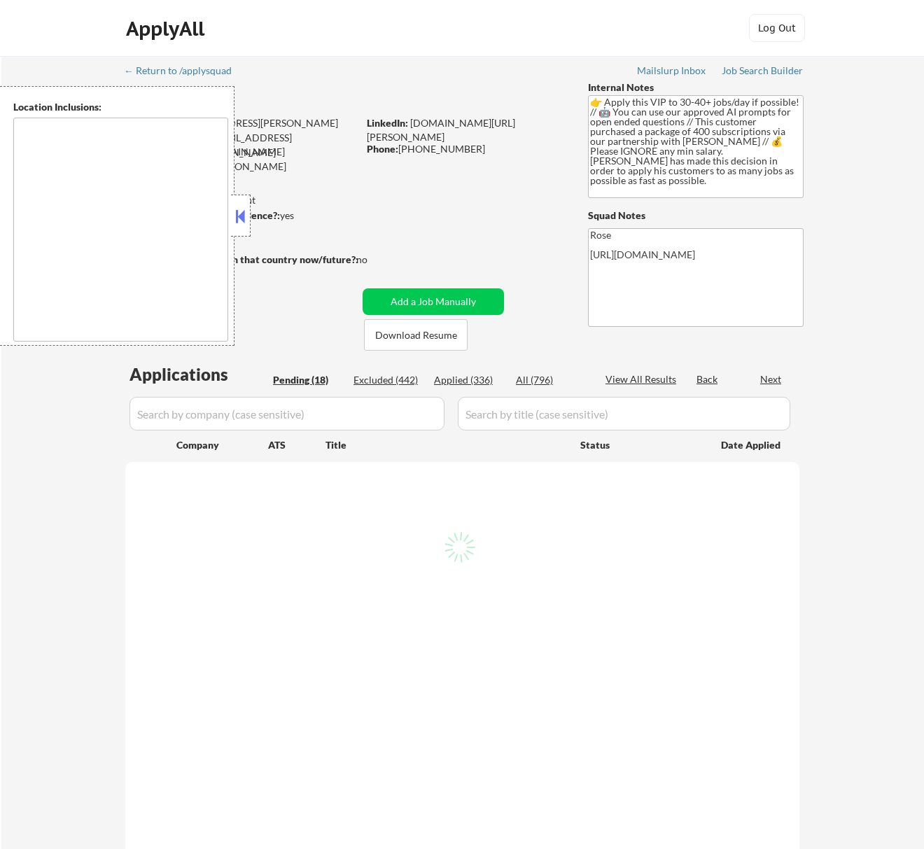
select select ""pending""
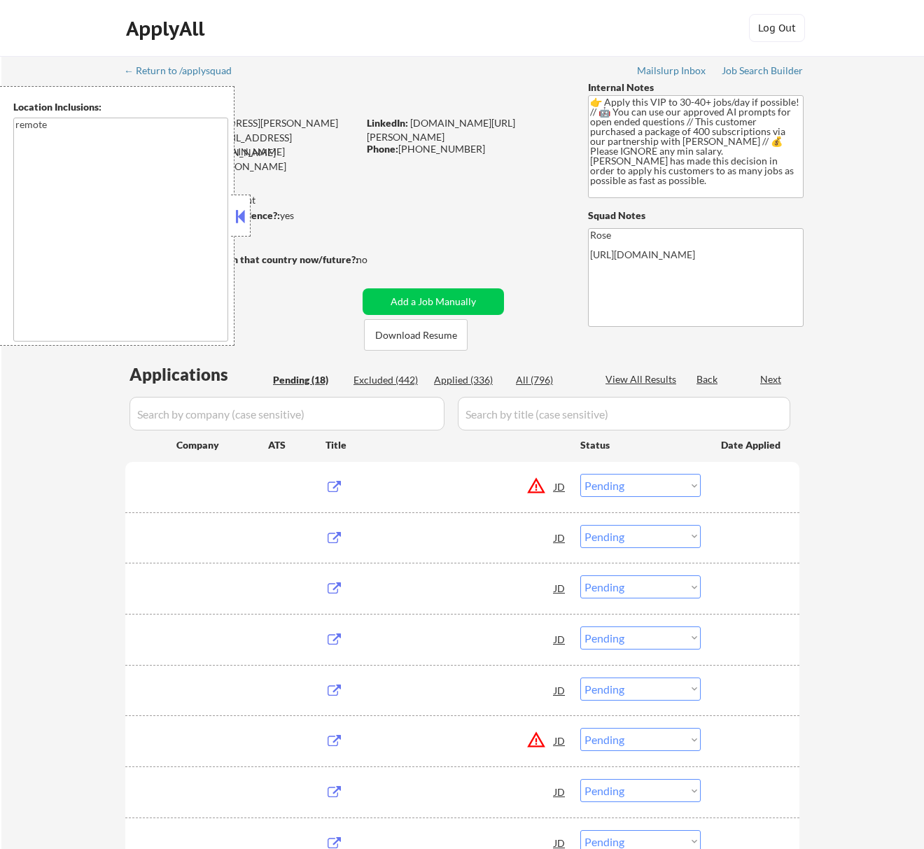
type textarea "remote"
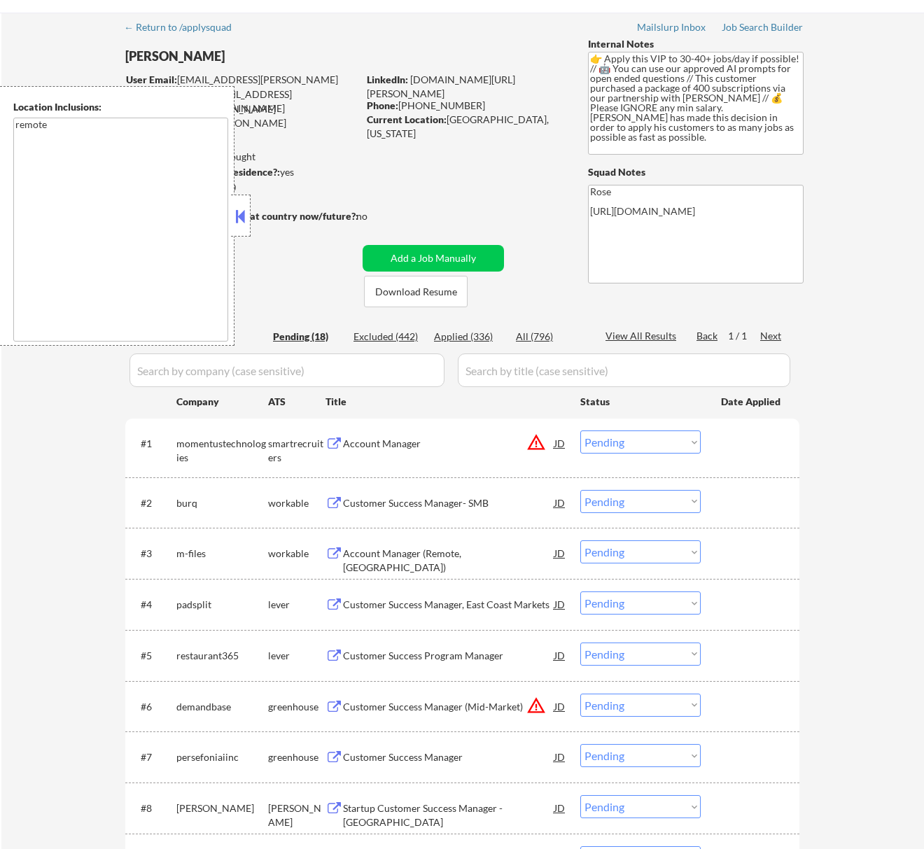
scroll to position [93, 0]
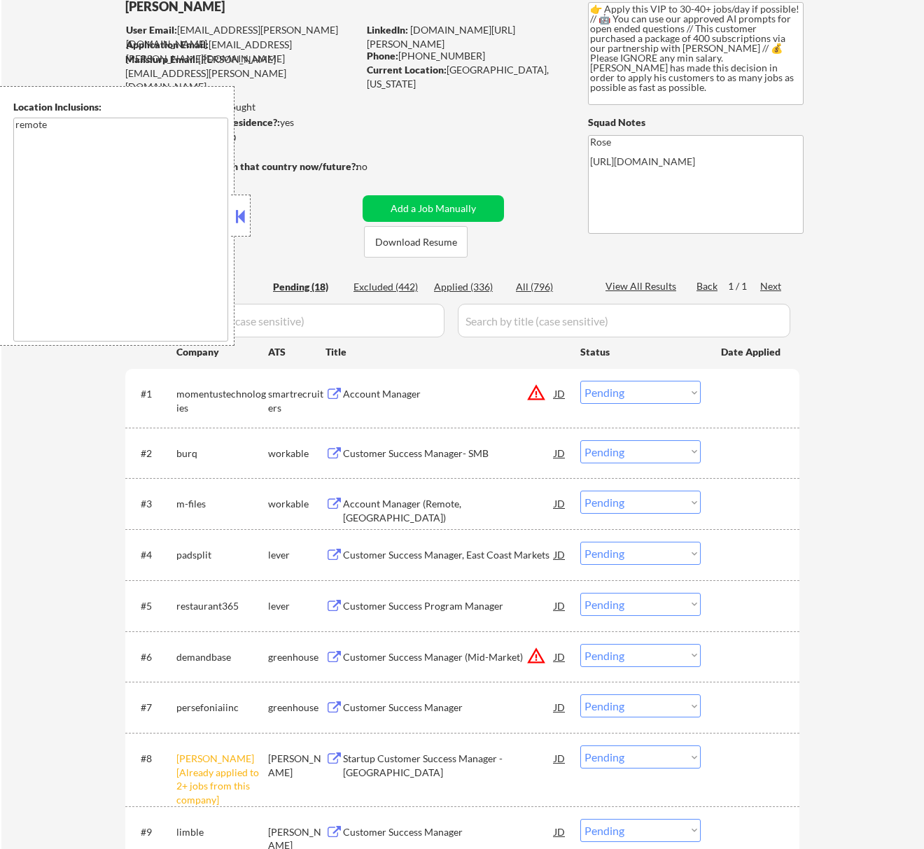
click at [242, 207] on button at bounding box center [239, 216] width 15 height 21
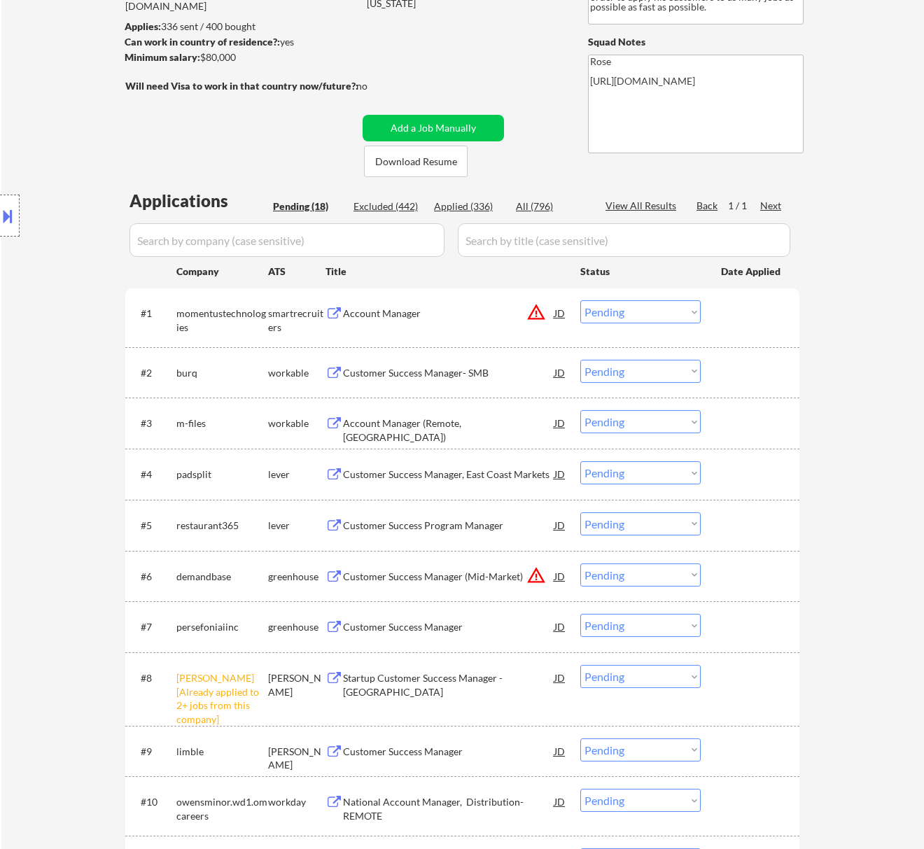
scroll to position [186, 0]
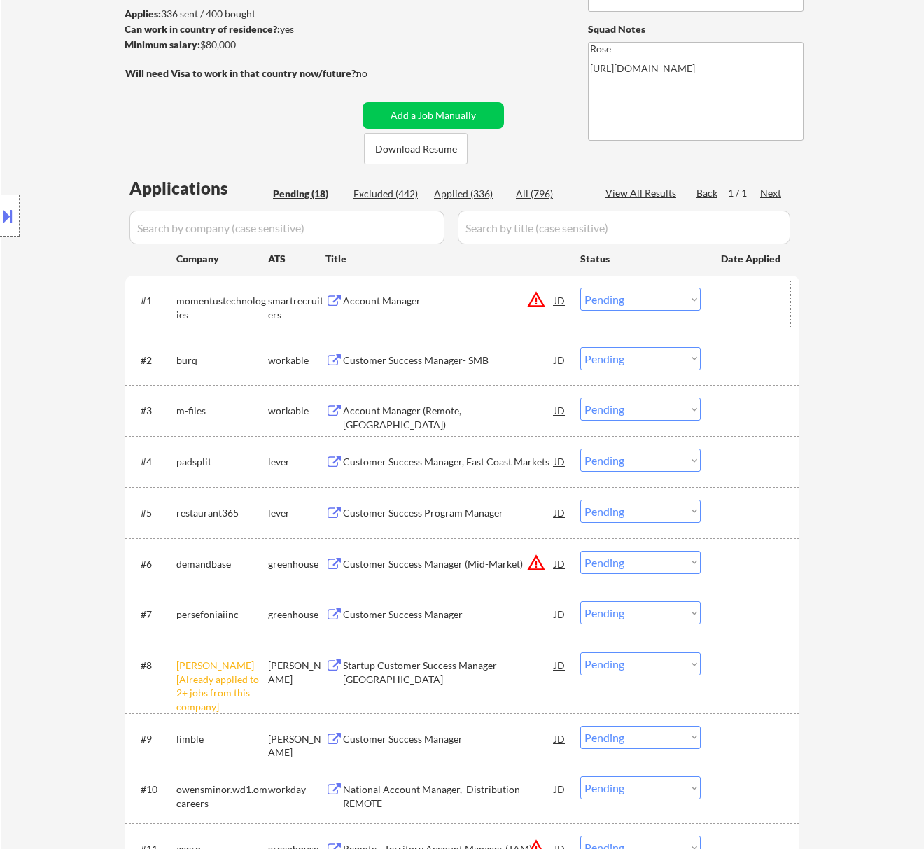
click at [483, 314] on div "#1 momentustechnologies smartrecruiters Account Manager JD warning_amber Choose…" at bounding box center [460, 304] width 661 height 46
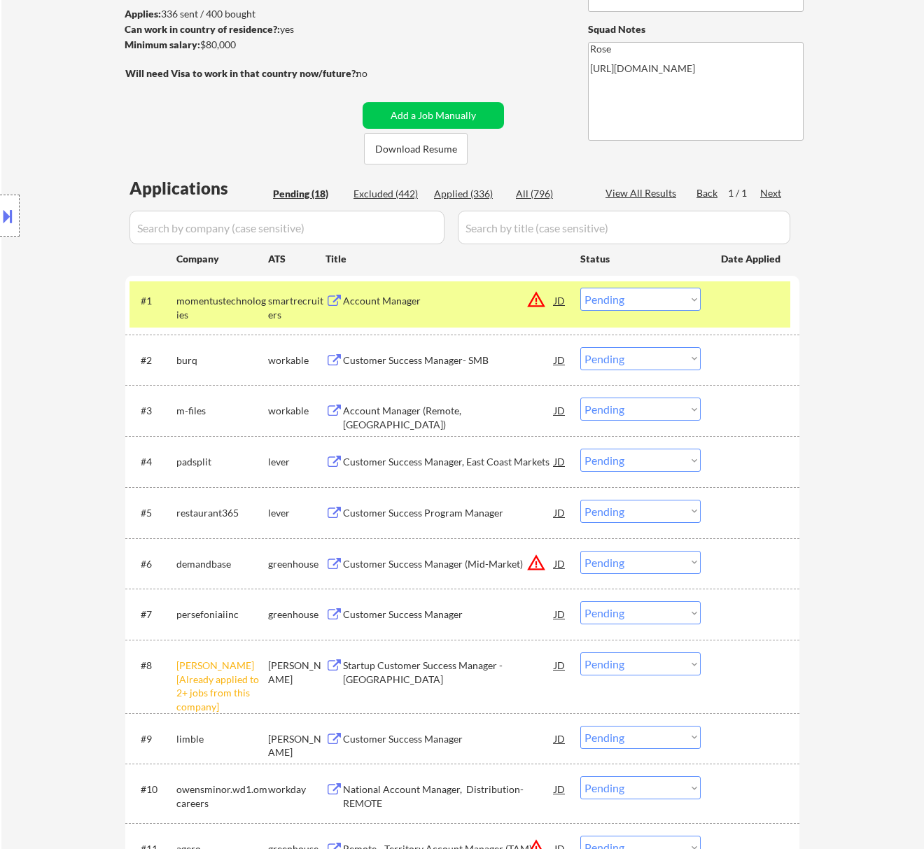
click at [485, 320] on div "#1 momentustechnologies smartrecruiters Account Manager JD warning_amber Choose…" at bounding box center [460, 304] width 661 height 46
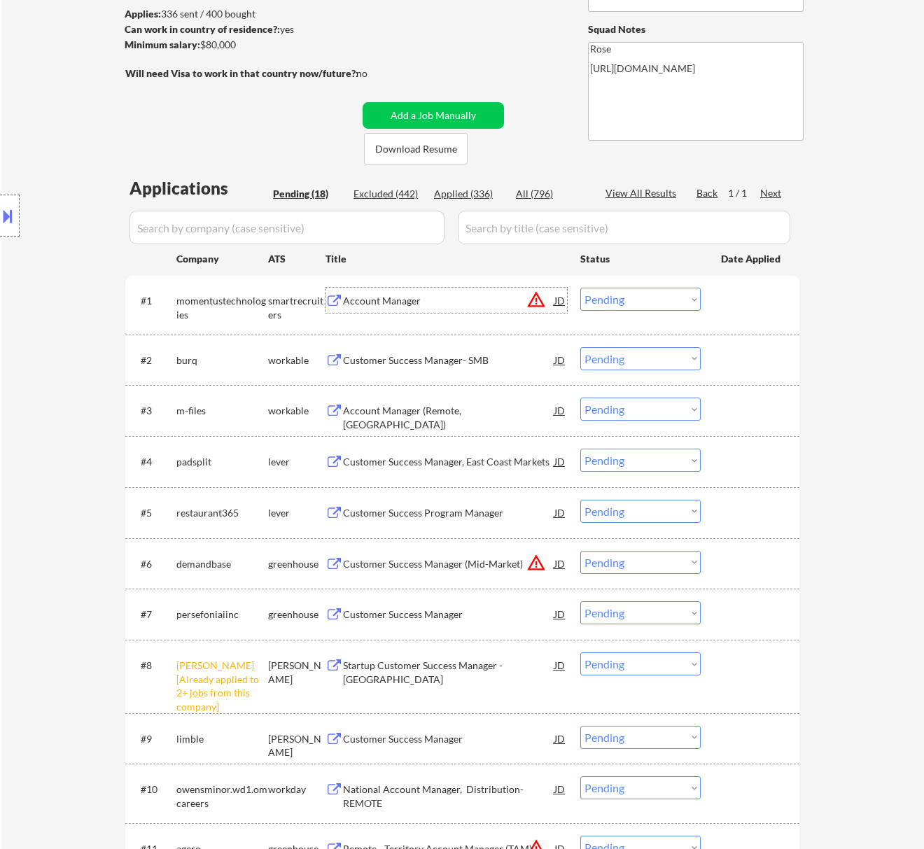
click at [443, 303] on div "Account Manager" at bounding box center [448, 301] width 211 height 14
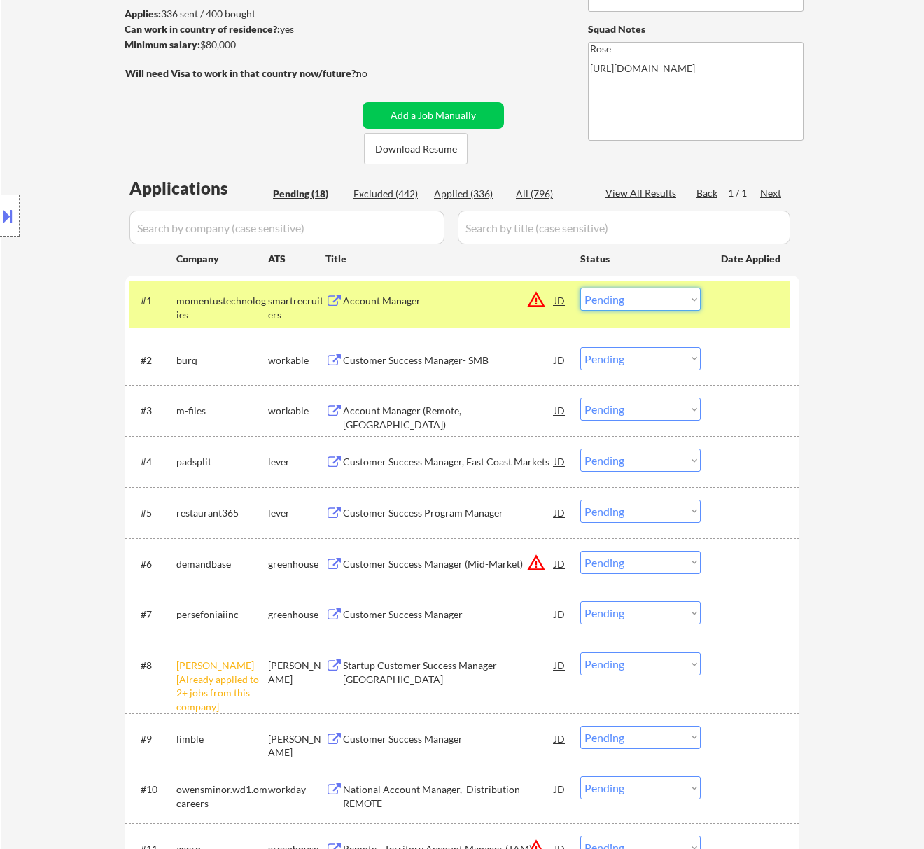
drag, startPoint x: 662, startPoint y: 290, endPoint x: 672, endPoint y: 298, distance: 12.5
click at [662, 290] on select "Choose an option... Pending Applied Excluded (Questions) Excluded (Expired) Exc…" at bounding box center [640, 299] width 120 height 23
click at [580, 288] on select "Choose an option... Pending Applied Excluded (Questions) Excluded (Expired) Exc…" at bounding box center [640, 299] width 120 height 23
select select ""pending""
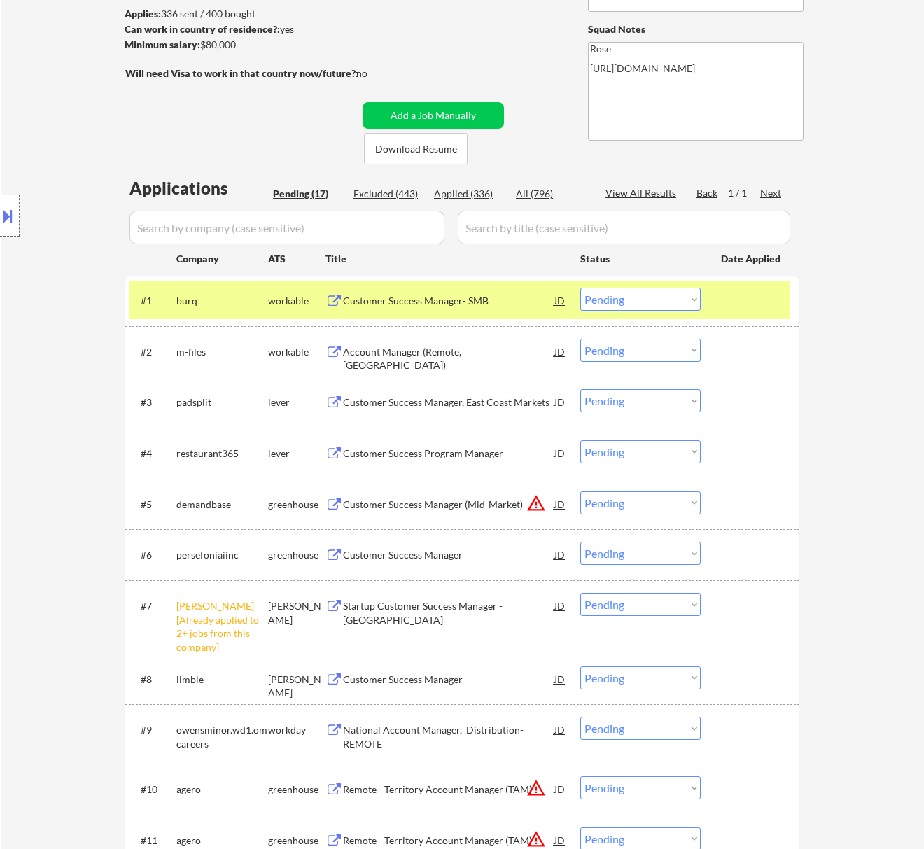
click at [648, 598] on select "Choose an option... Pending Applied Excluded (Questions) Excluded (Expired) Exc…" at bounding box center [640, 604] width 120 height 23
click at [580, 593] on select "Choose an option... Pending Applied Excluded (Questions) Excluded (Expired) Exc…" at bounding box center [640, 604] width 120 height 23
select select ""pending""
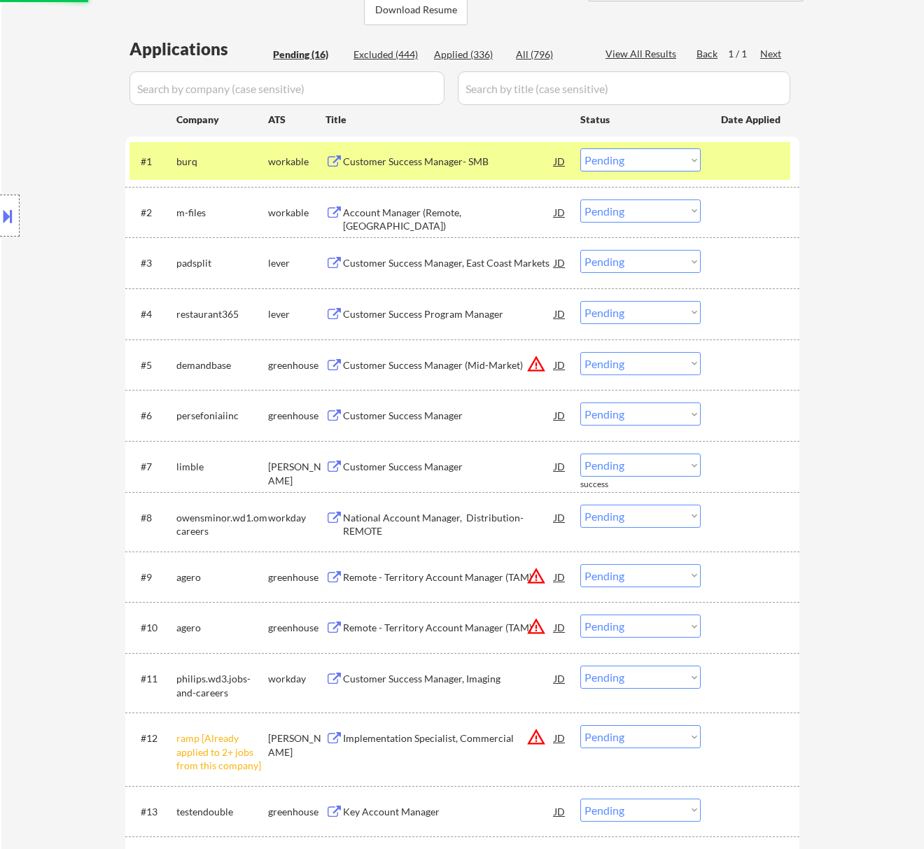
scroll to position [560, 0]
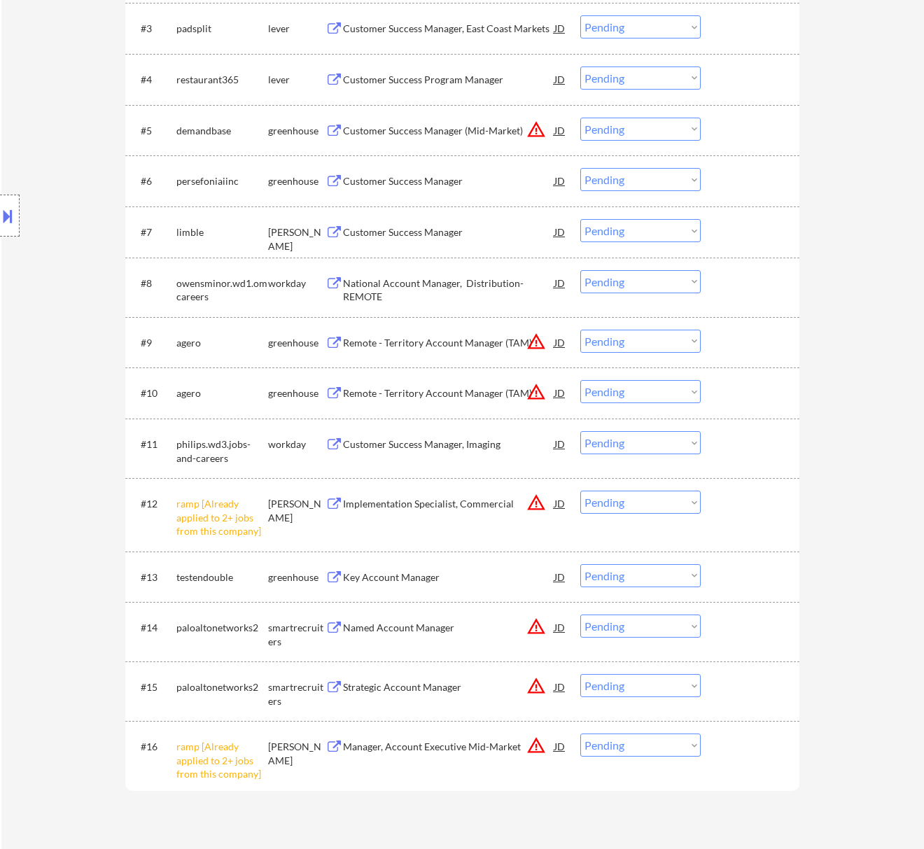
click at [634, 499] on select "Choose an option... Pending Applied Excluded (Questions) Excluded (Expired) Exc…" at bounding box center [640, 502] width 120 height 23
click at [580, 491] on select "Choose an option... Pending Applied Excluded (Questions) Excluded (Expired) Exc…" at bounding box center [640, 502] width 120 height 23
select select ""pending""
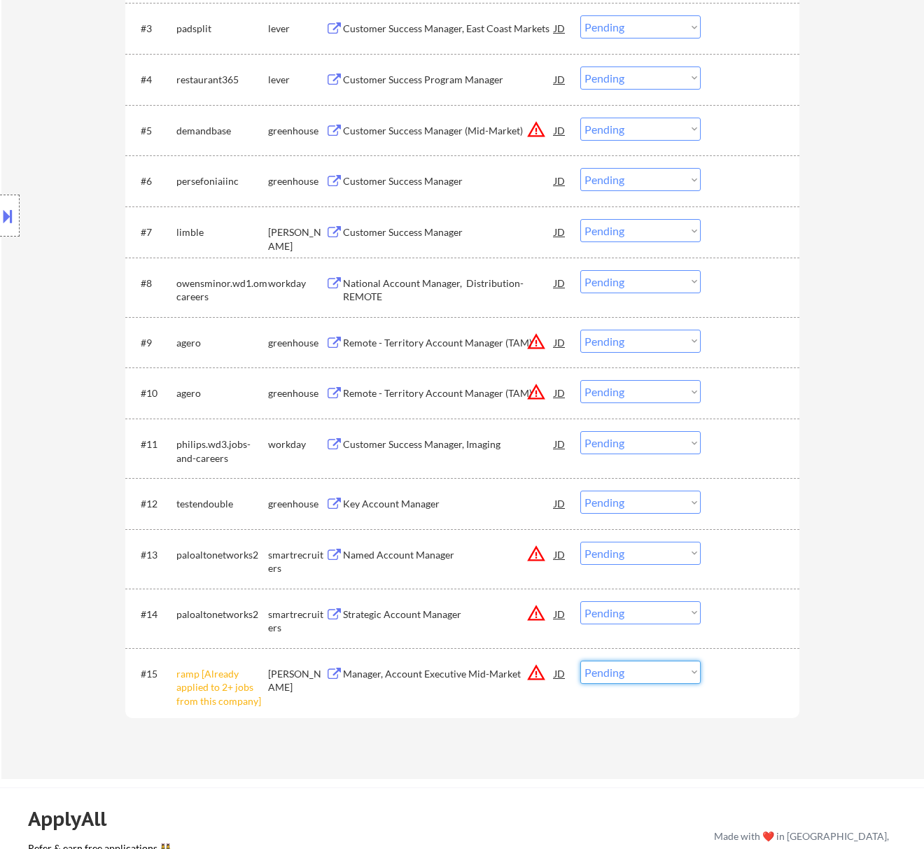
click at [669, 669] on select "Choose an option... Pending Applied Excluded (Questions) Excluded (Expired) Exc…" at bounding box center [640, 672] width 120 height 23
select select ""excluded__other_""
click at [580, 661] on select "Choose an option... Pending Applied Excluded (Questions) Excluded (Expired) Exc…" at bounding box center [640, 672] width 120 height 23
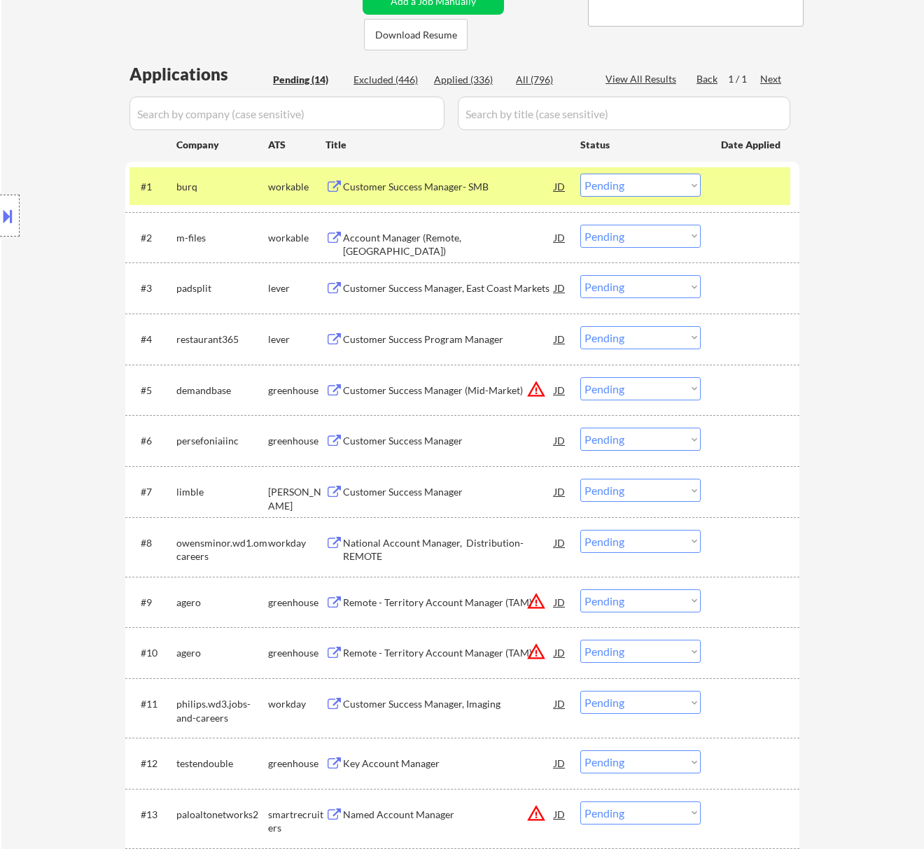
scroll to position [280, 0]
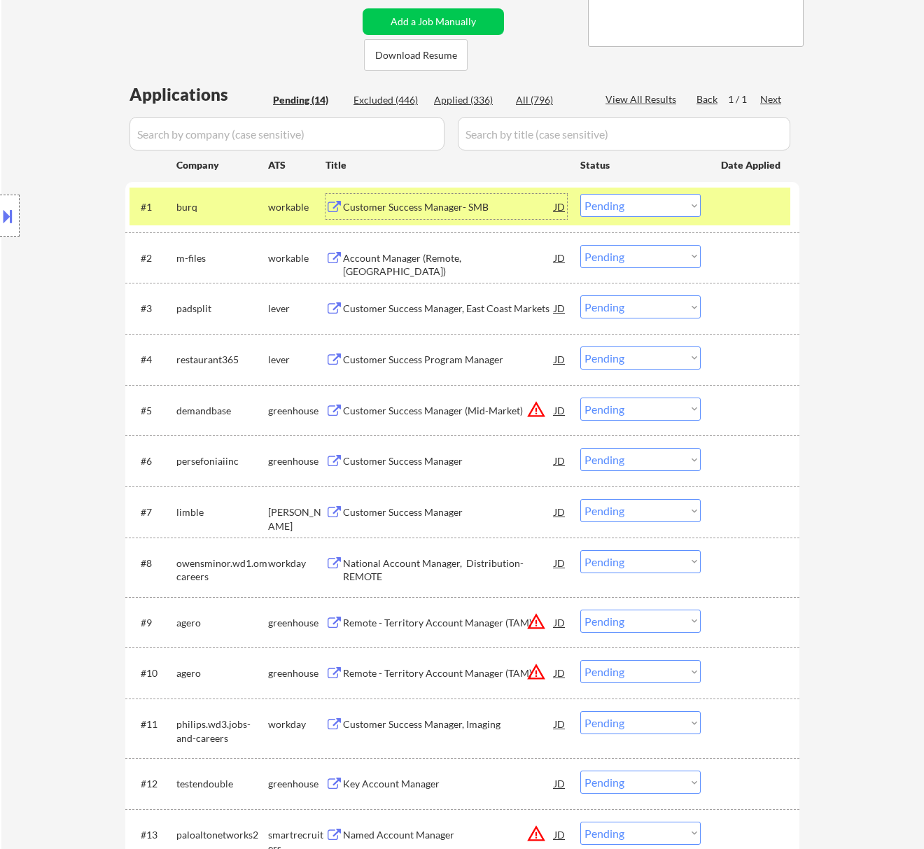
click at [473, 206] on div "Customer Success Manager- SMB" at bounding box center [448, 207] width 211 height 14
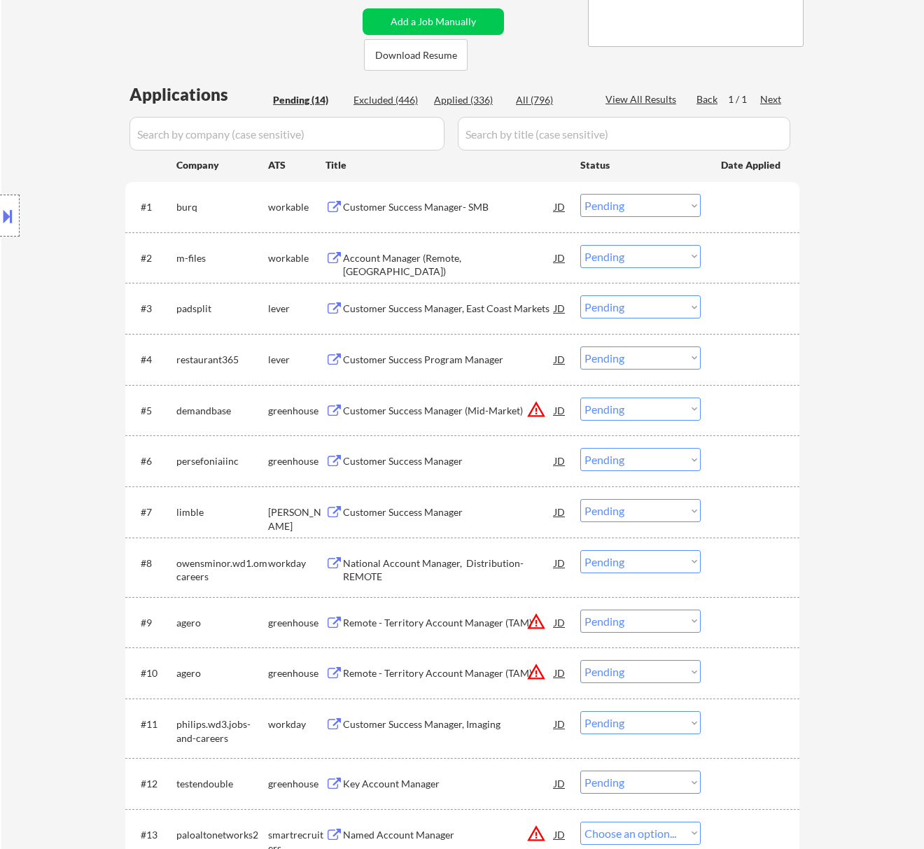
select select ""pending""
click at [634, 205] on select "Choose an option... Pending Applied Excluded (Questions) Excluded (Expired) Exc…" at bounding box center [640, 205] width 120 height 23
click at [580, 194] on select "Choose an option... Pending Applied Excluded (Questions) Excluded (Expired) Exc…" at bounding box center [640, 205] width 120 height 23
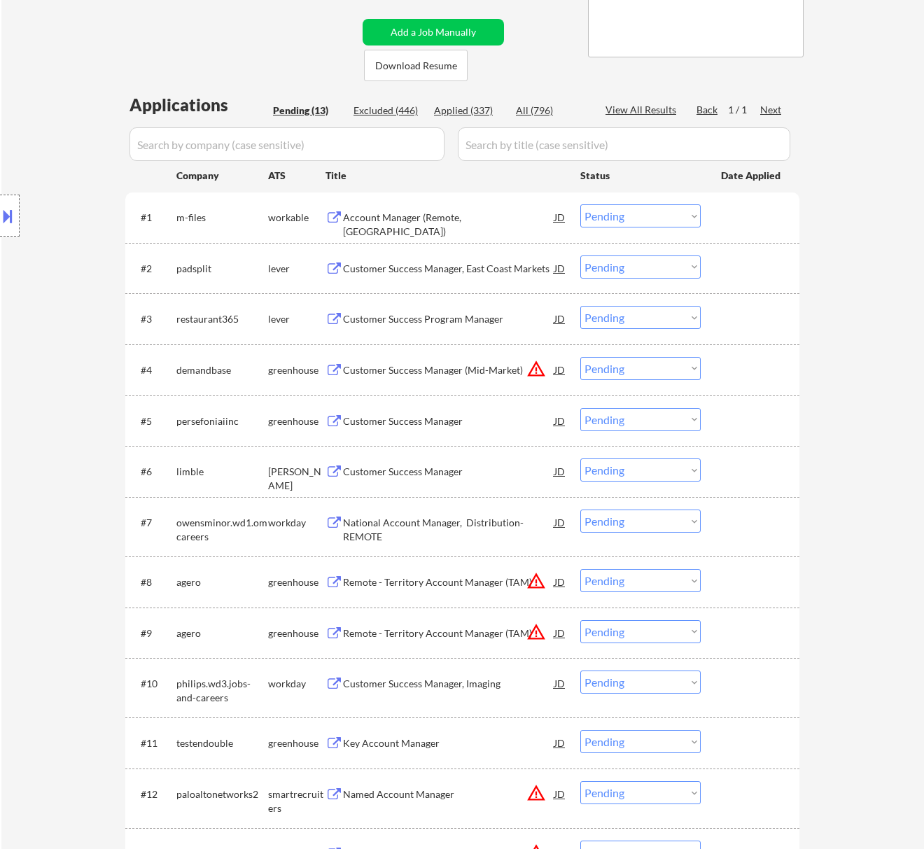
scroll to position [186, 0]
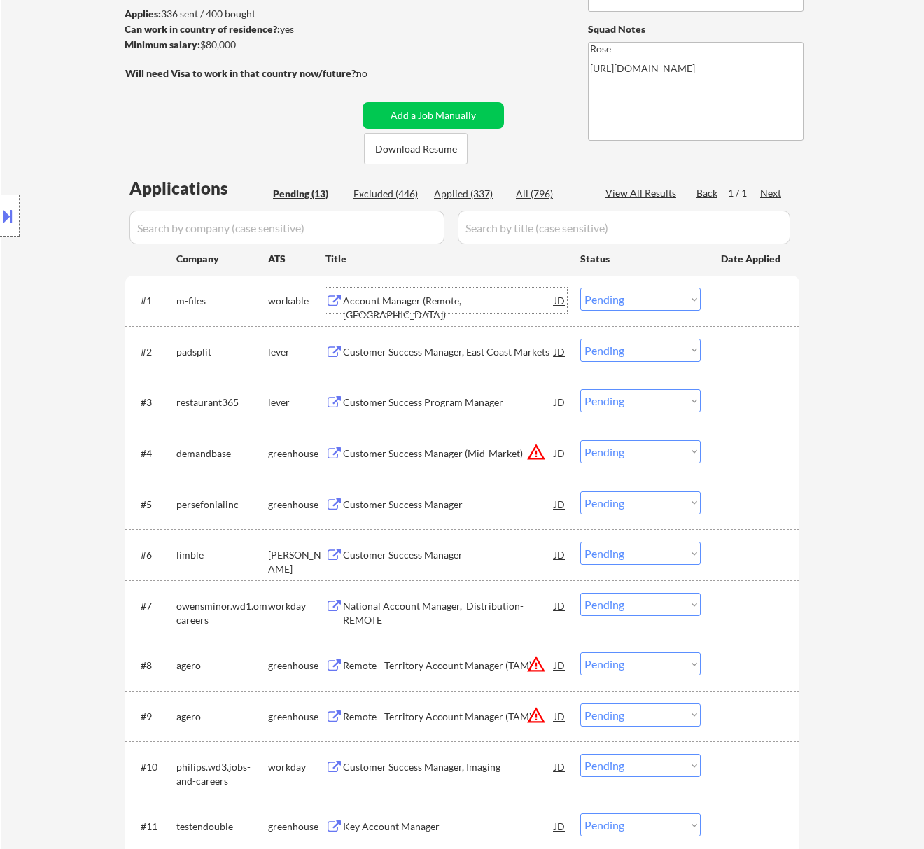
click at [494, 305] on div "Account Manager (Remote, United States)" at bounding box center [448, 307] width 211 height 27
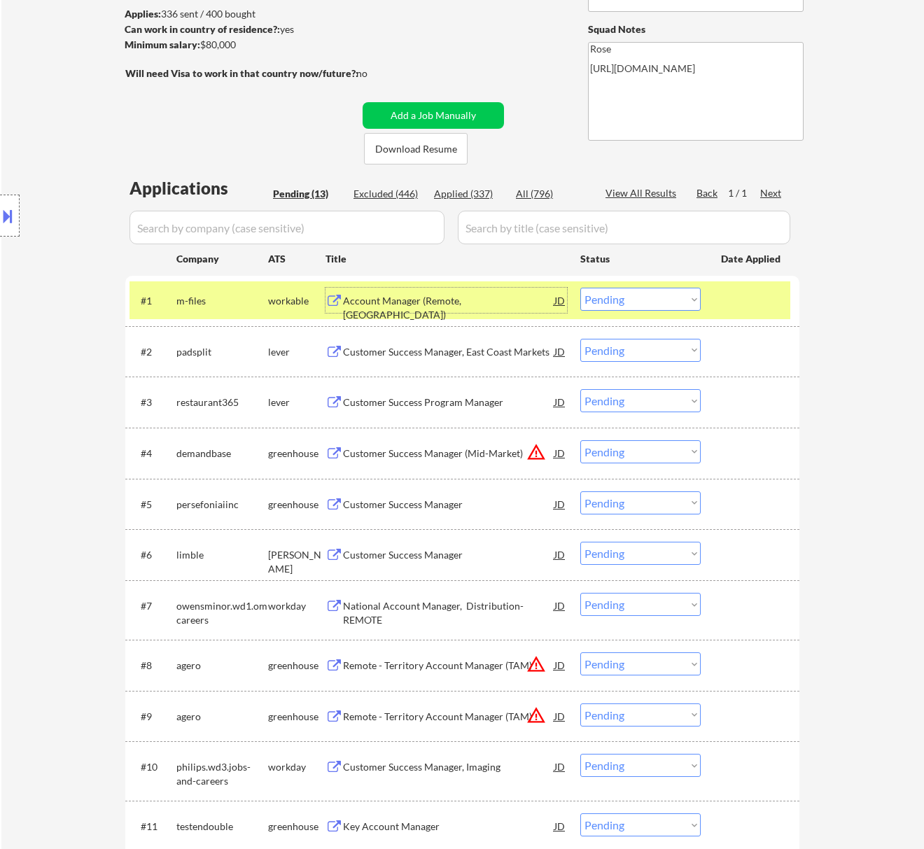
click at [664, 298] on select "Choose an option... Pending Applied Excluded (Questions) Excluded (Expired) Exc…" at bounding box center [640, 299] width 120 height 23
click at [580, 288] on select "Choose an option... Pending Applied Excluded (Questions) Excluded (Expired) Exc…" at bounding box center [640, 299] width 120 height 23
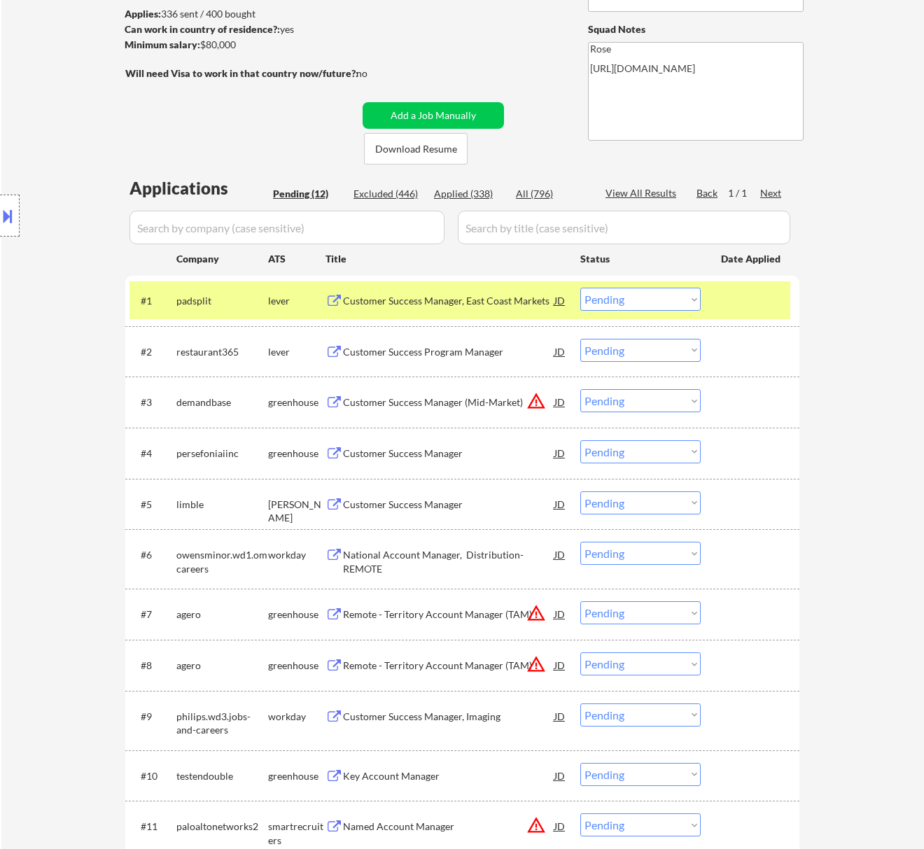
click at [473, 302] on div "Customer Success Manager, East Coast Markets" at bounding box center [448, 301] width 211 height 14
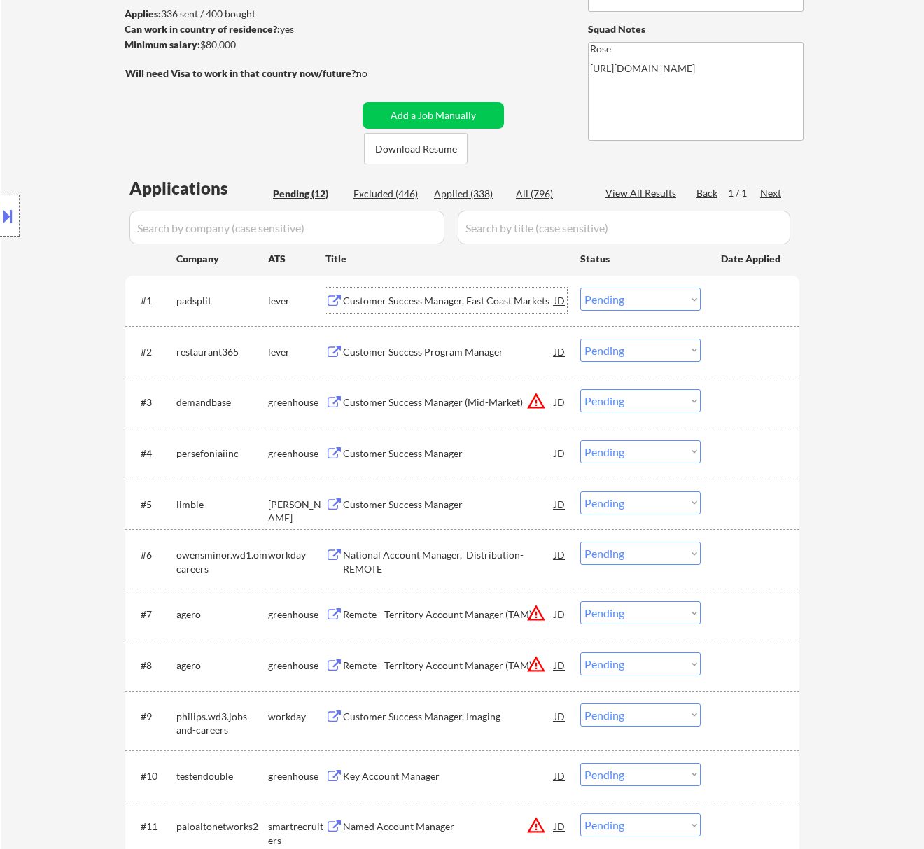
click at [620, 288] on select "Choose an option... Pending Applied Excluded (Questions) Excluded (Expired) Exc…" at bounding box center [640, 299] width 120 height 23
click at [580, 288] on select "Choose an option... Pending Applied Excluded (Questions) Excluded (Expired) Exc…" at bounding box center [640, 299] width 120 height 23
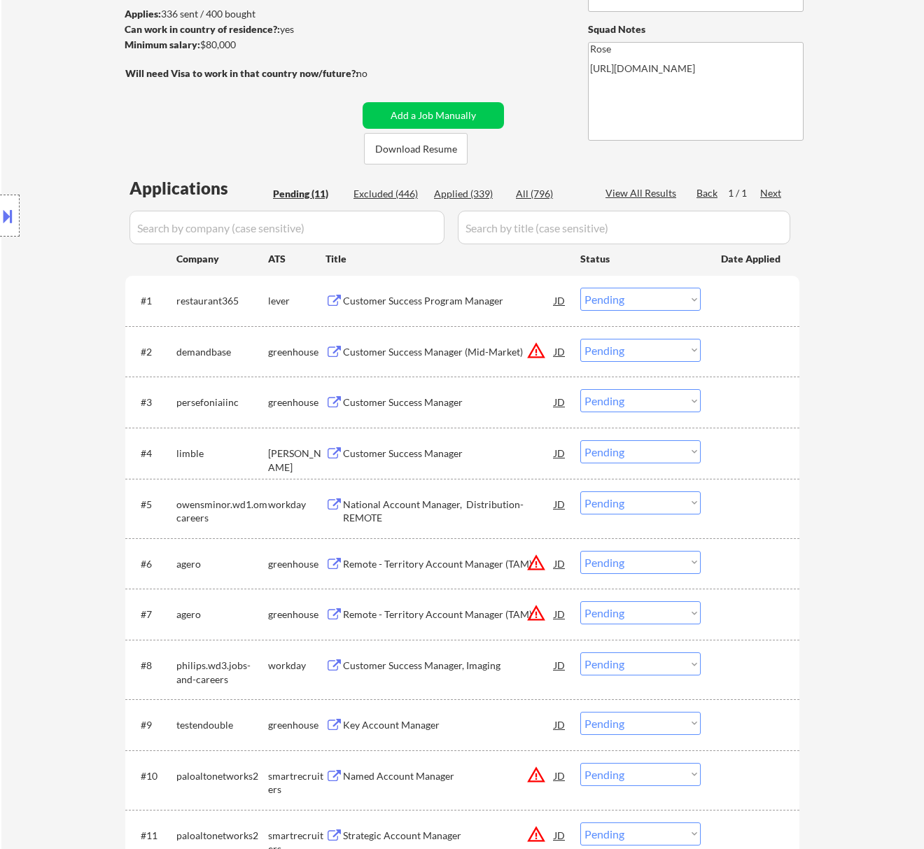
click at [476, 305] on div "Customer Success Program Manager" at bounding box center [448, 301] width 211 height 14
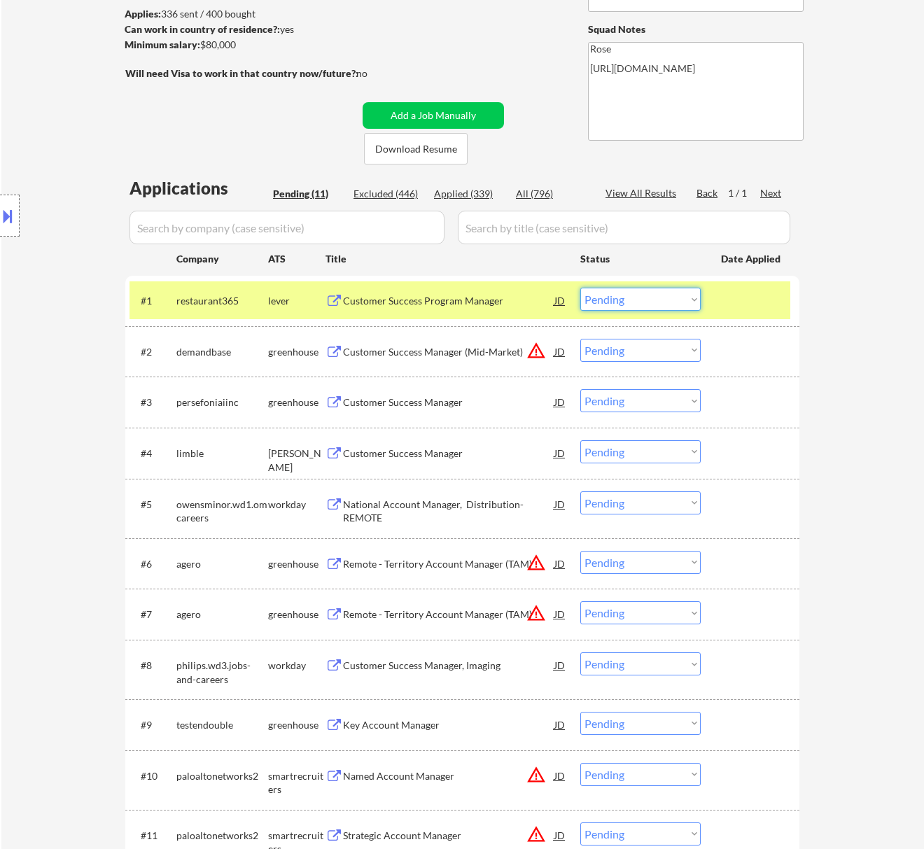
click at [674, 297] on select "Choose an option... Pending Applied Excluded (Questions) Excluded (Expired) Exc…" at bounding box center [640, 299] width 120 height 23
click at [580, 288] on select "Choose an option... Pending Applied Excluded (Questions) Excluded (Expired) Exc…" at bounding box center [640, 299] width 120 height 23
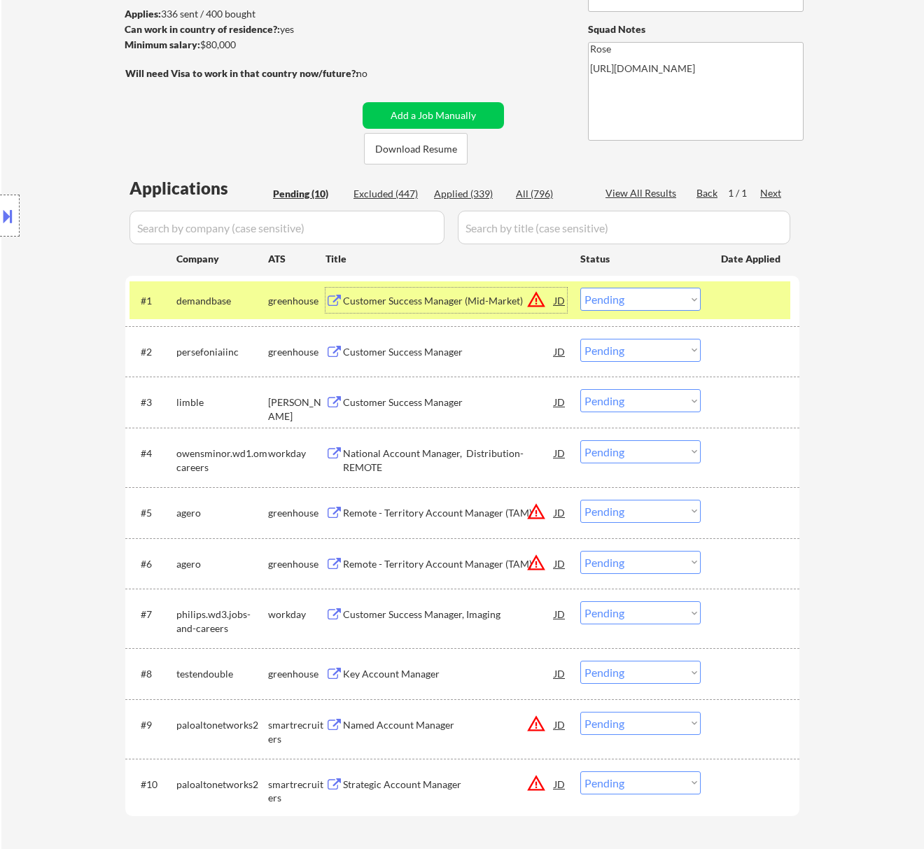
click at [492, 291] on div "Customer Success Manager (Mid-Market)" at bounding box center [448, 300] width 211 height 25
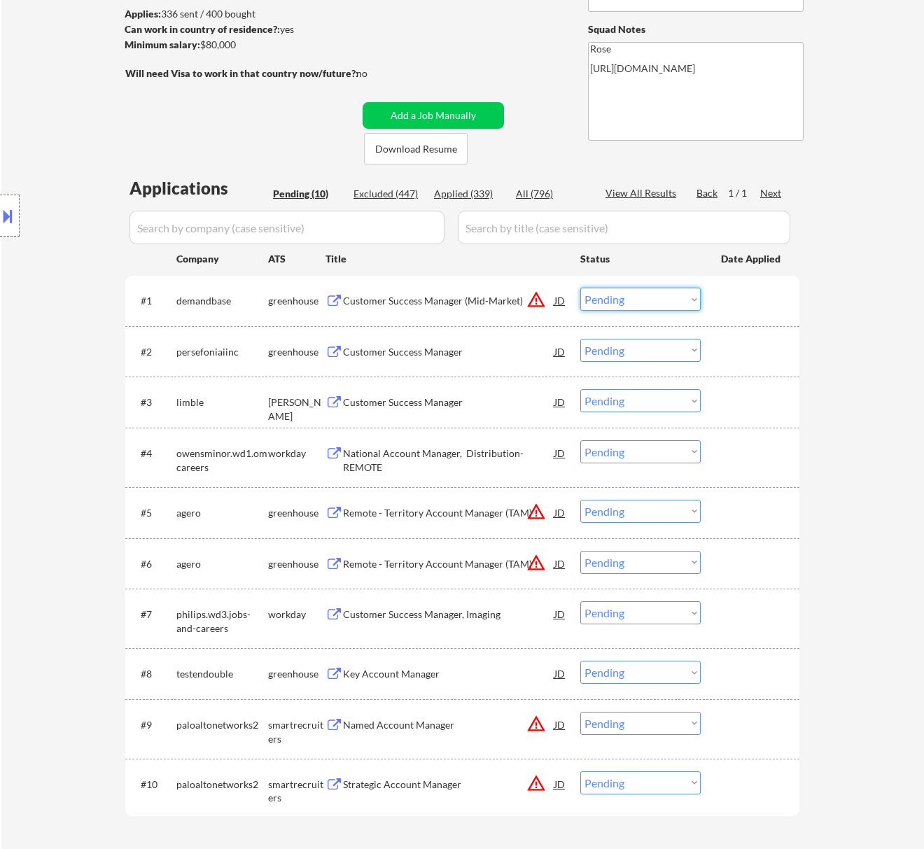
click at [625, 298] on select "Choose an option... Pending Applied Excluded (Questions) Excluded (Expired) Exc…" at bounding box center [640, 299] width 120 height 23
click at [580, 288] on select "Choose an option... Pending Applied Excluded (Questions) Excluded (Expired) Exc…" at bounding box center [640, 299] width 120 height 23
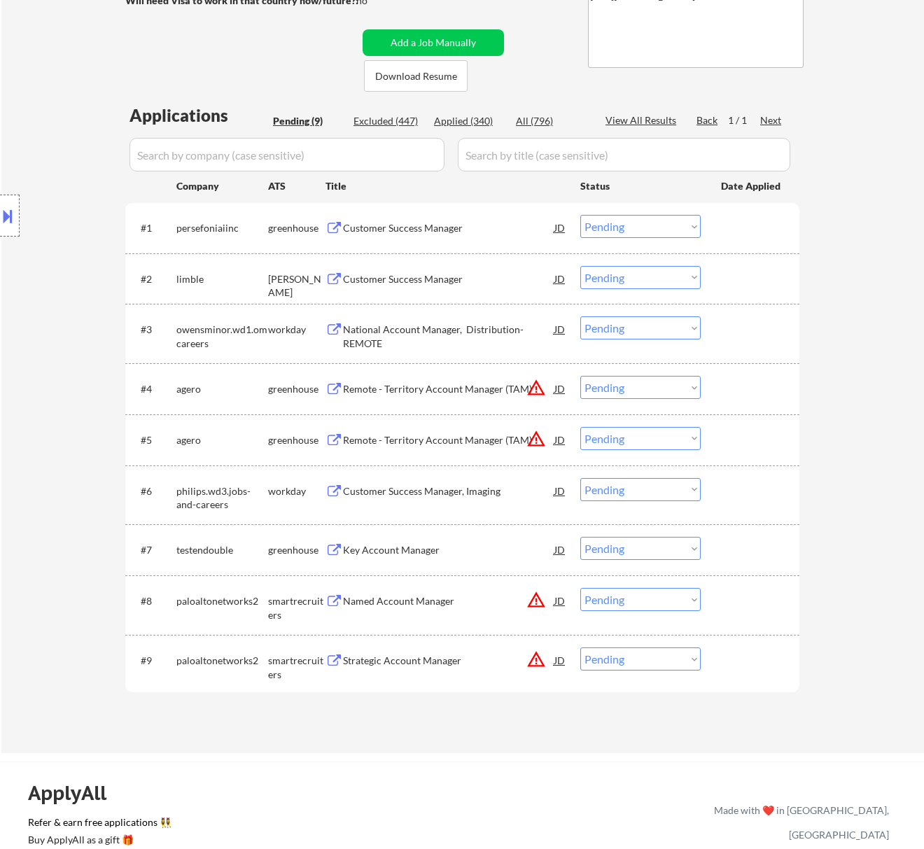
scroll to position [280, 0]
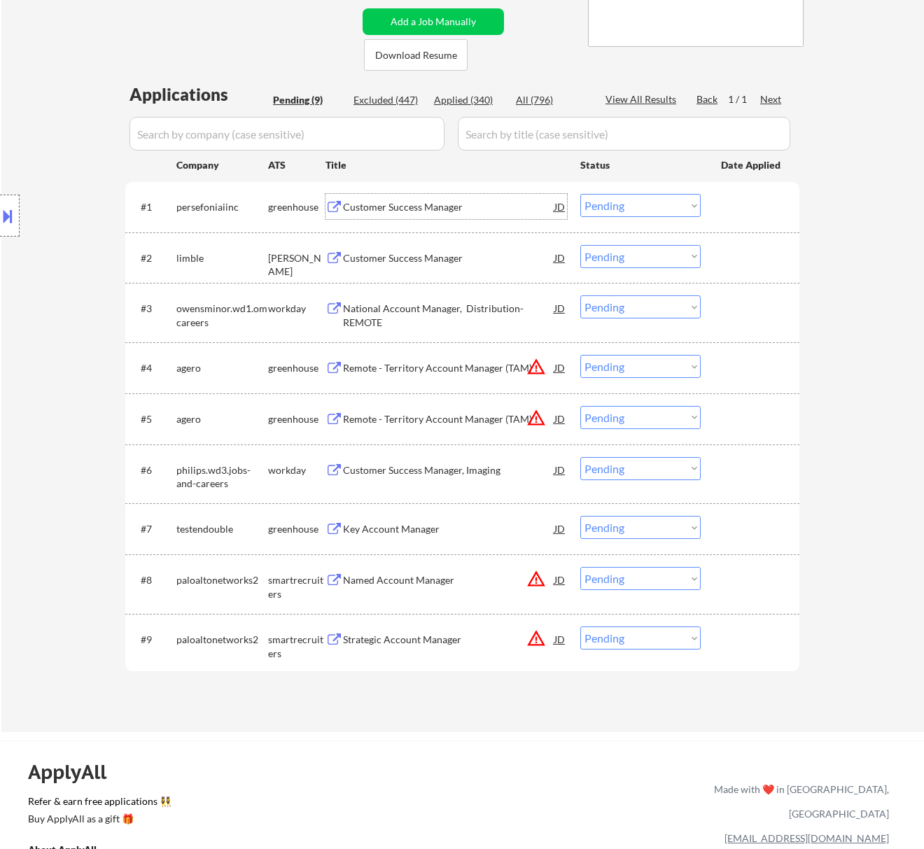
click at [444, 210] on div "Customer Success Manager" at bounding box center [448, 207] width 211 height 14
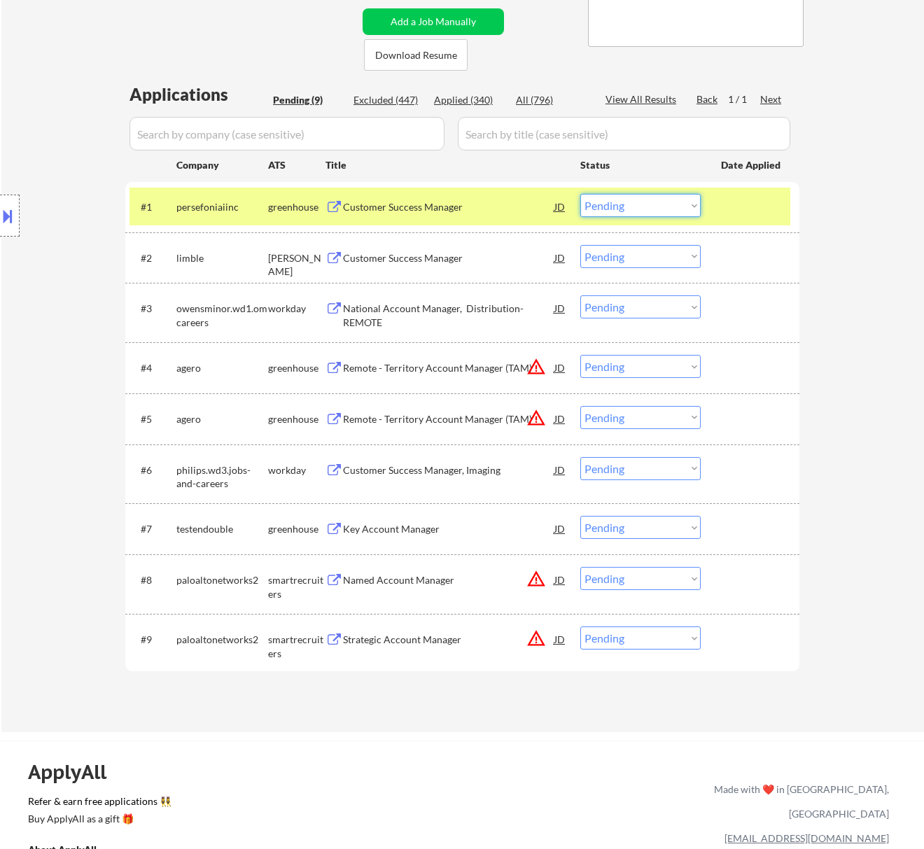
click at [651, 202] on select "Choose an option... Pending Applied Excluded (Questions) Excluded (Expired) Exc…" at bounding box center [640, 205] width 120 height 23
click at [580, 194] on select "Choose an option... Pending Applied Excluded (Questions) Excluded (Expired) Exc…" at bounding box center [640, 205] width 120 height 23
select select ""pending""
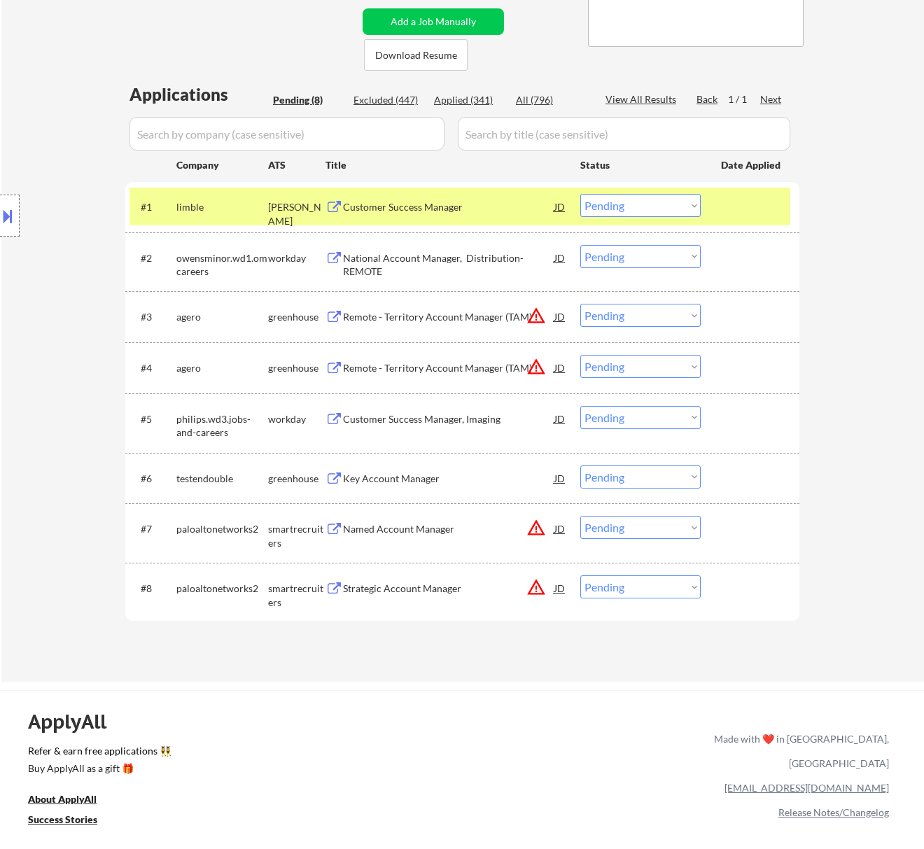
scroll to position [93, 0]
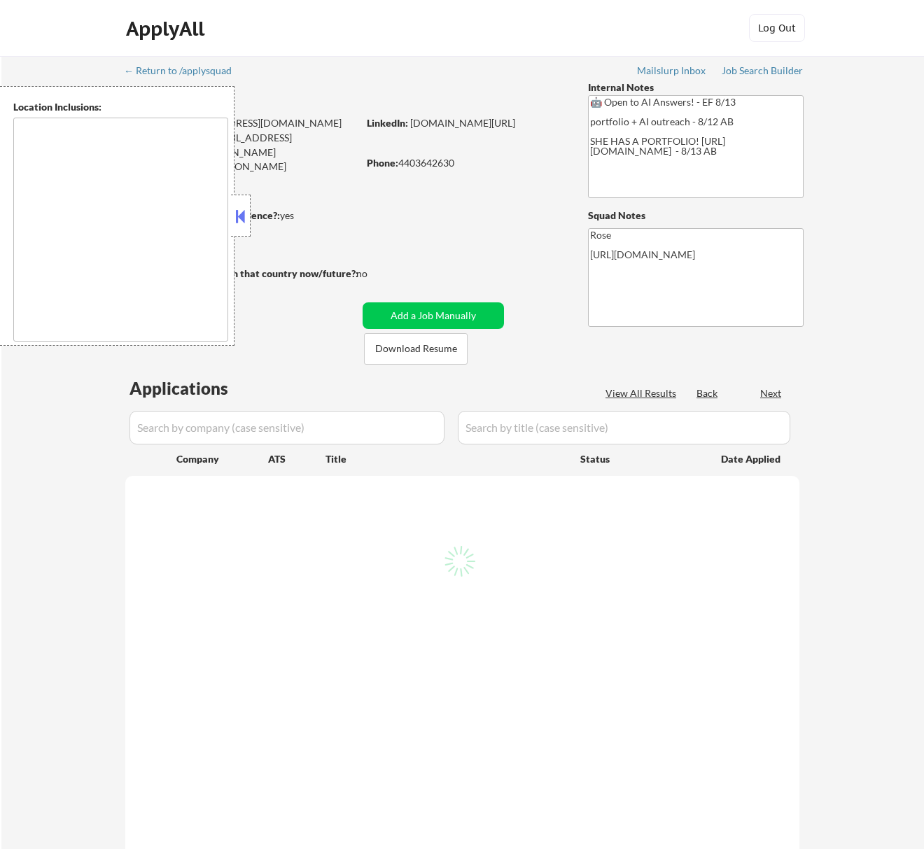
select select ""pending""
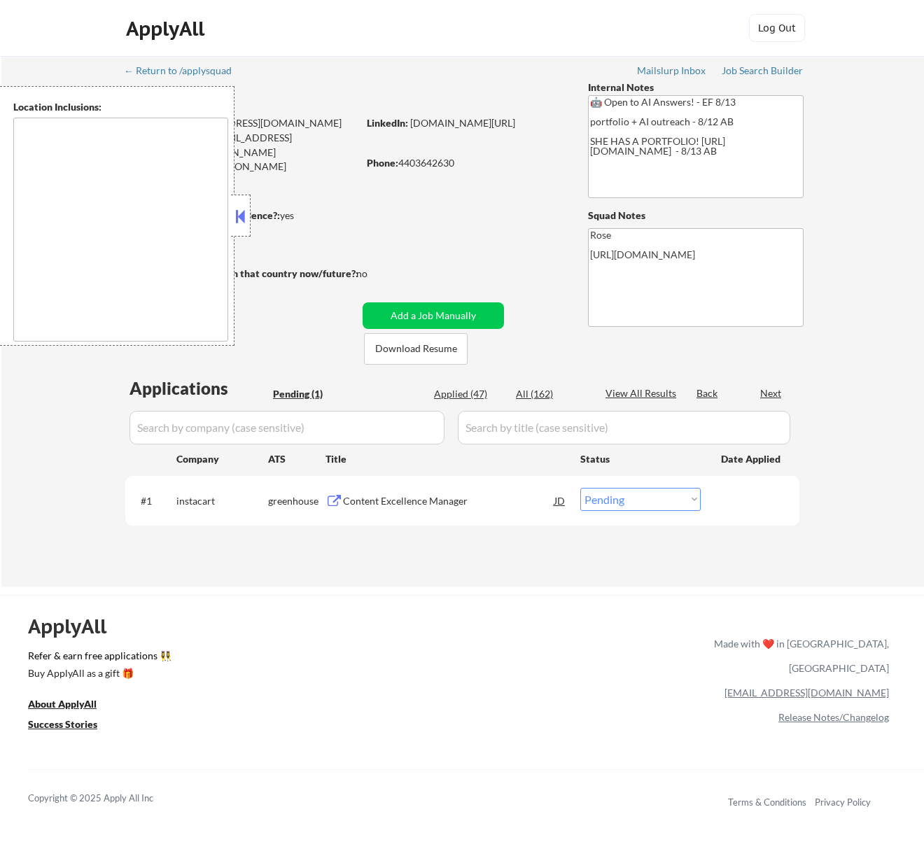
type textarea "[GEOGRAPHIC_DATA], [GEOGRAPHIC_DATA] [GEOGRAPHIC_DATA], [GEOGRAPHIC_DATA] [GEOG…"
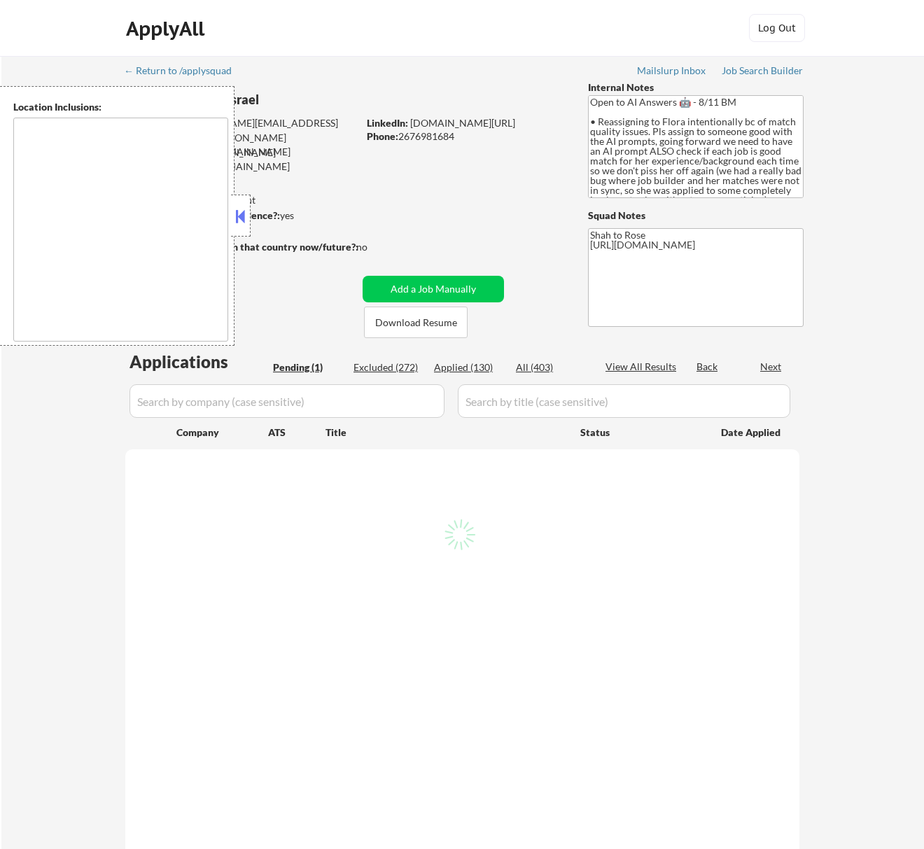
select select ""pending""
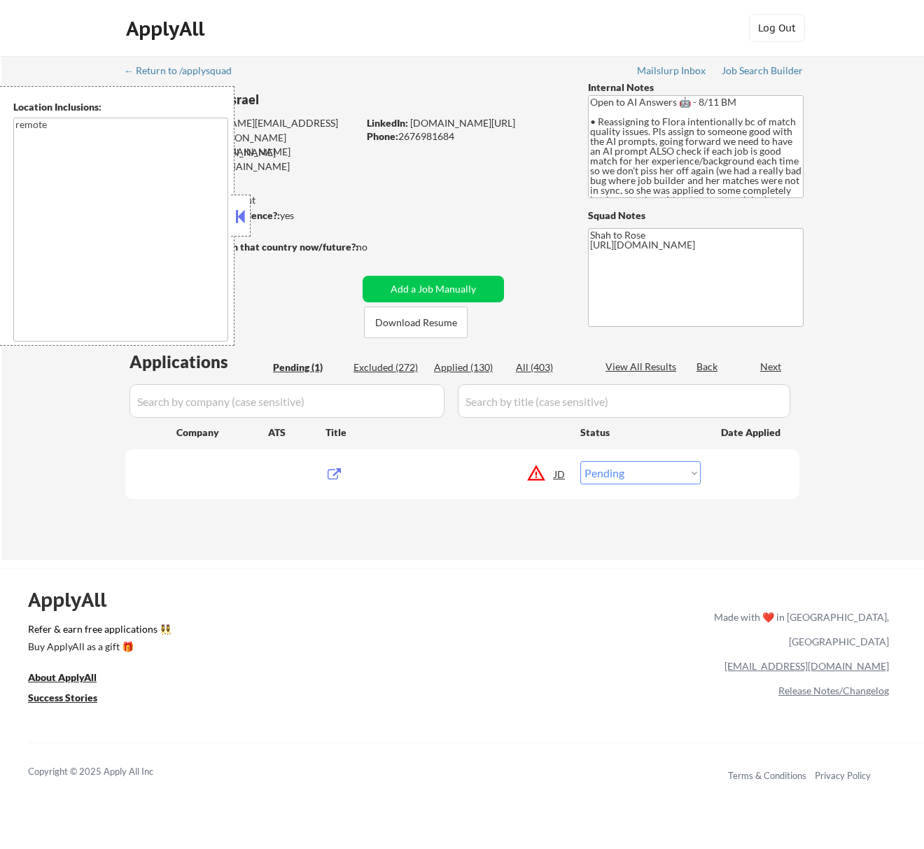
type textarea "remote"
click at [244, 211] on button at bounding box center [239, 216] width 15 height 21
